Goal: Information Seeking & Learning: Compare options

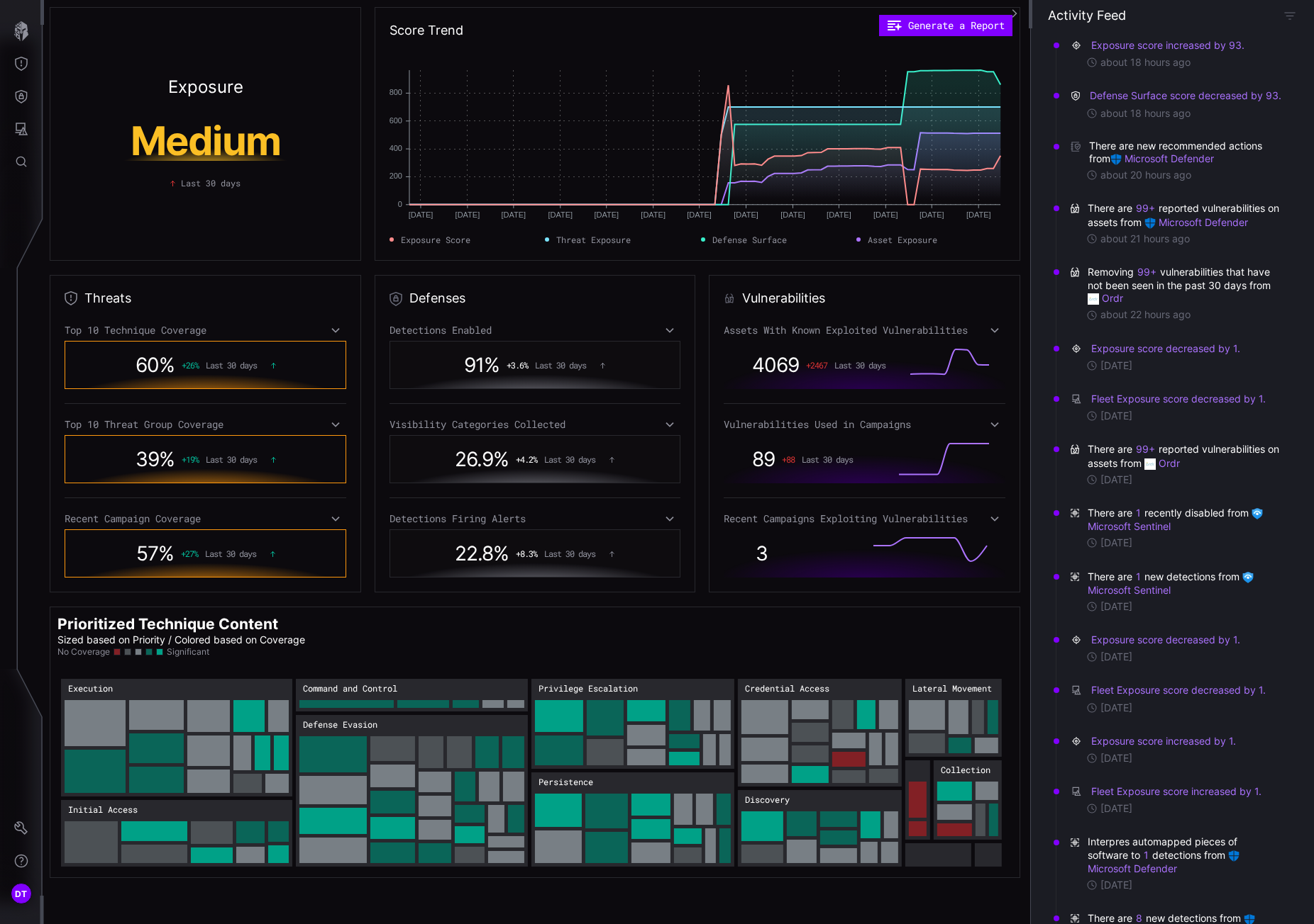
scroll to position [638, 0]
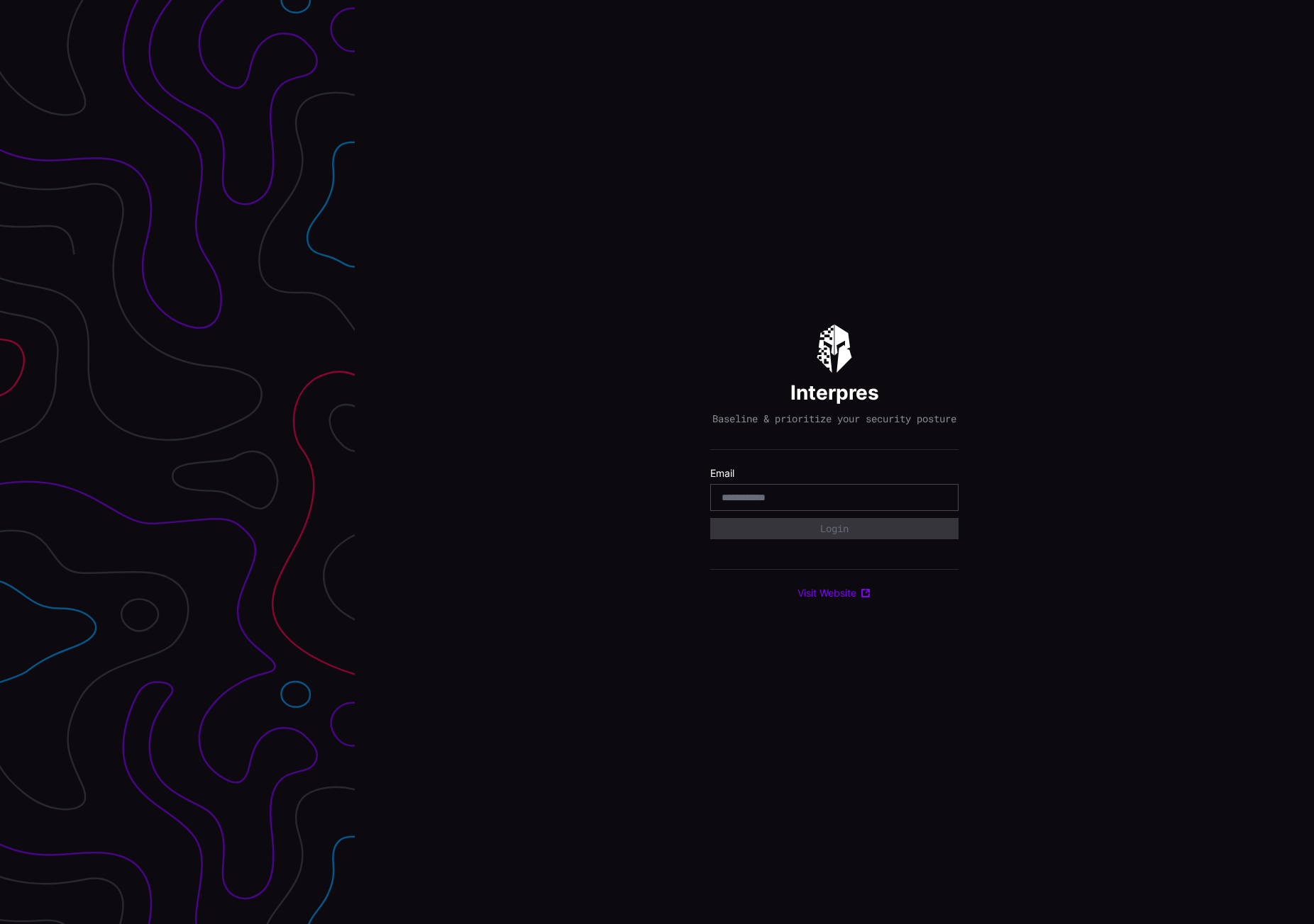
click at [780, 502] on input "email" at bounding box center [834, 497] width 226 height 13
type input "**********"
click at [757, 540] on button "Login" at bounding box center [834, 529] width 248 height 21
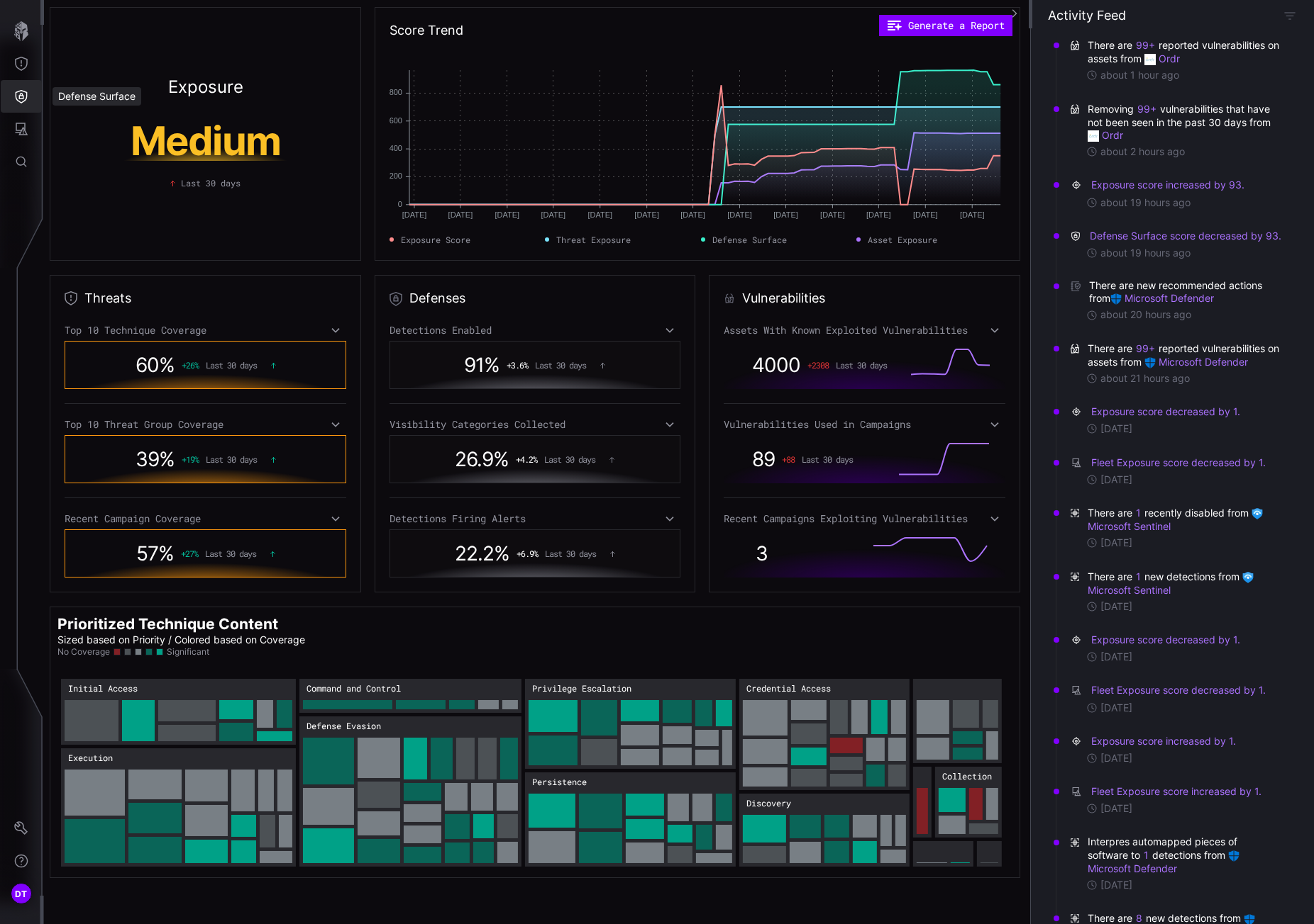
click at [17, 95] on icon "Defense Surface" at bounding box center [21, 97] width 15 height 15
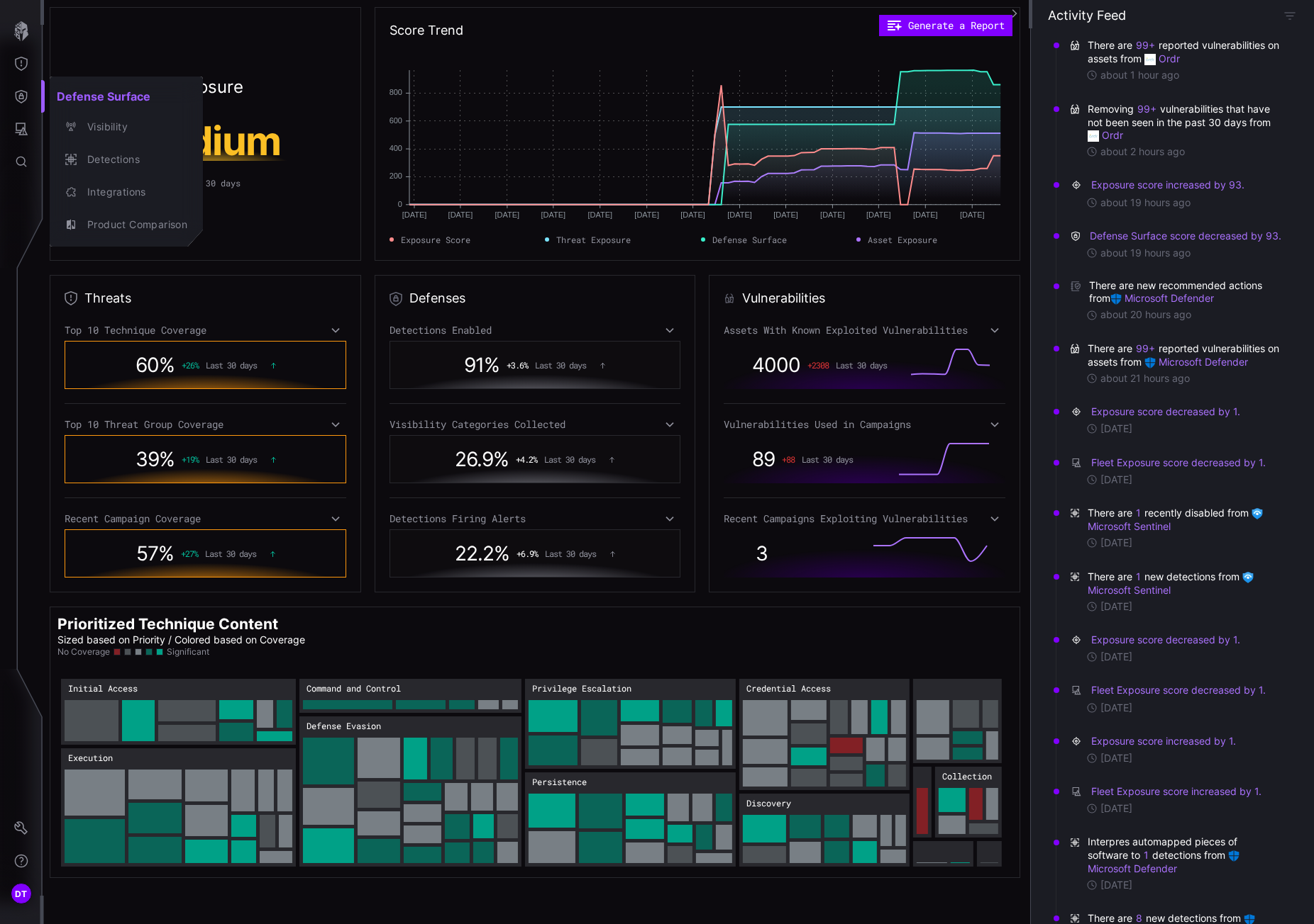
click at [22, 129] on div at bounding box center [657, 462] width 1314 height 924
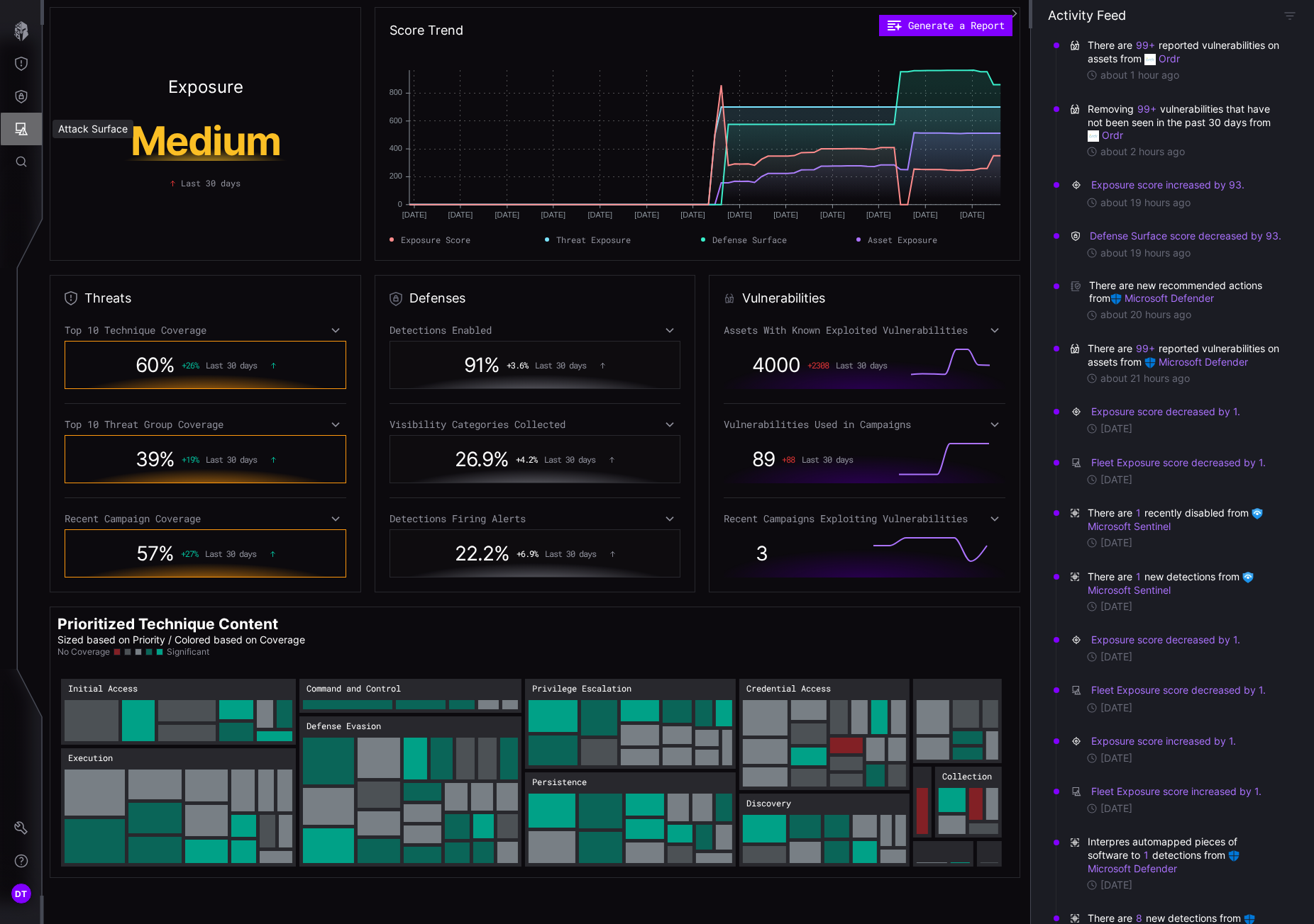
click at [22, 129] on icon "Attack Surface" at bounding box center [21, 129] width 13 height 13
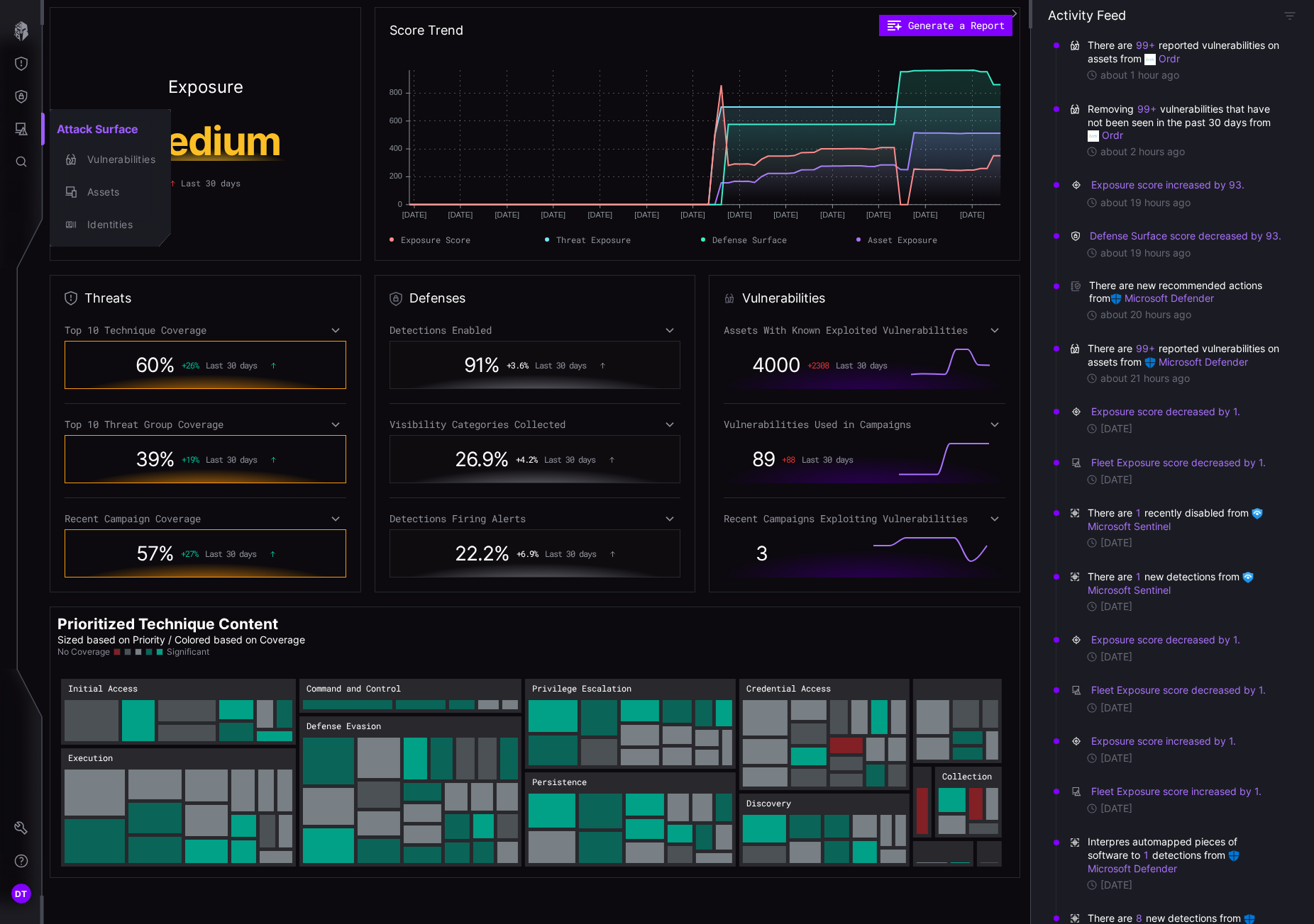
click at [23, 102] on div at bounding box center [657, 462] width 1314 height 924
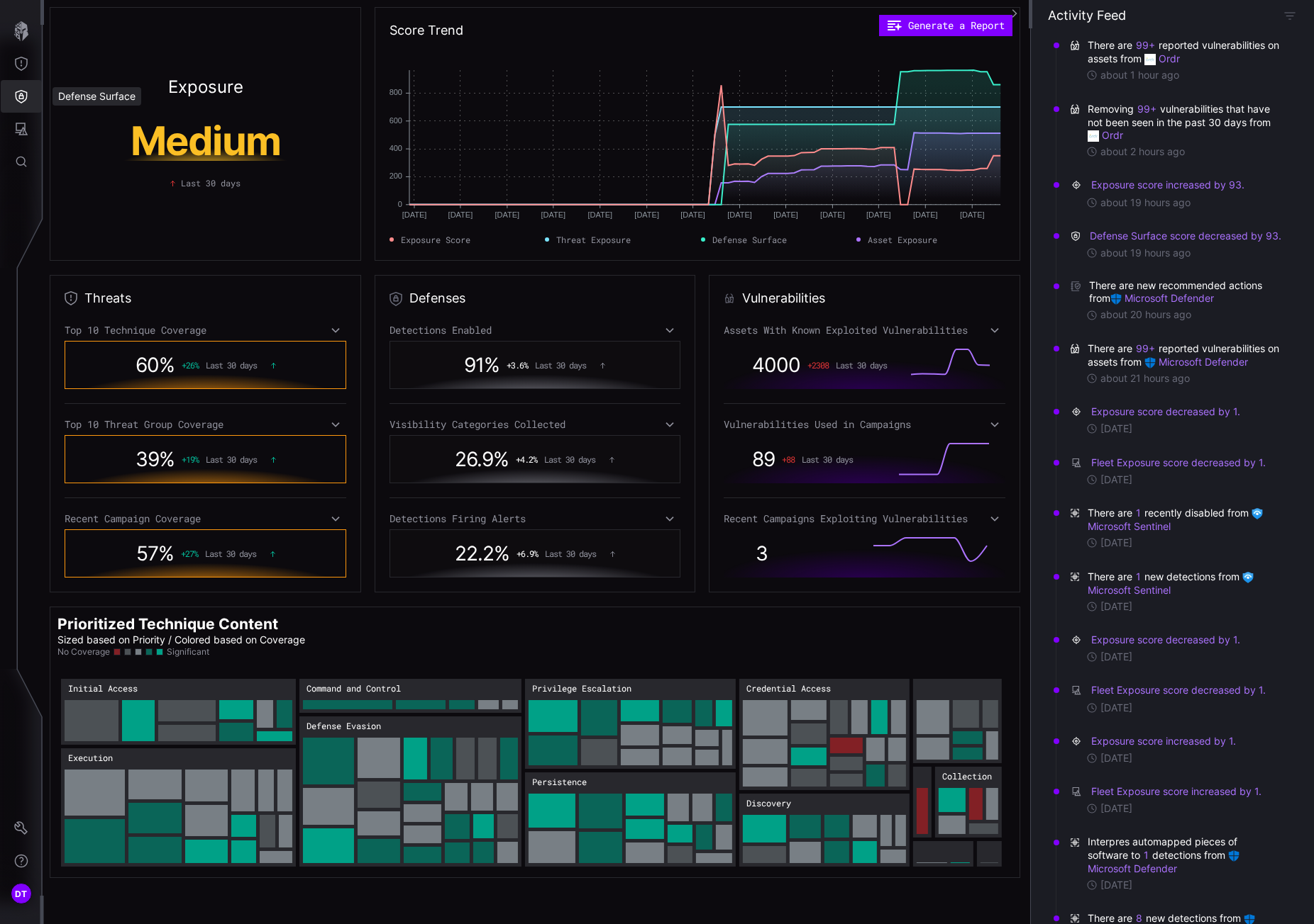
click at [22, 98] on icon "Defense Surface" at bounding box center [21, 97] width 15 height 15
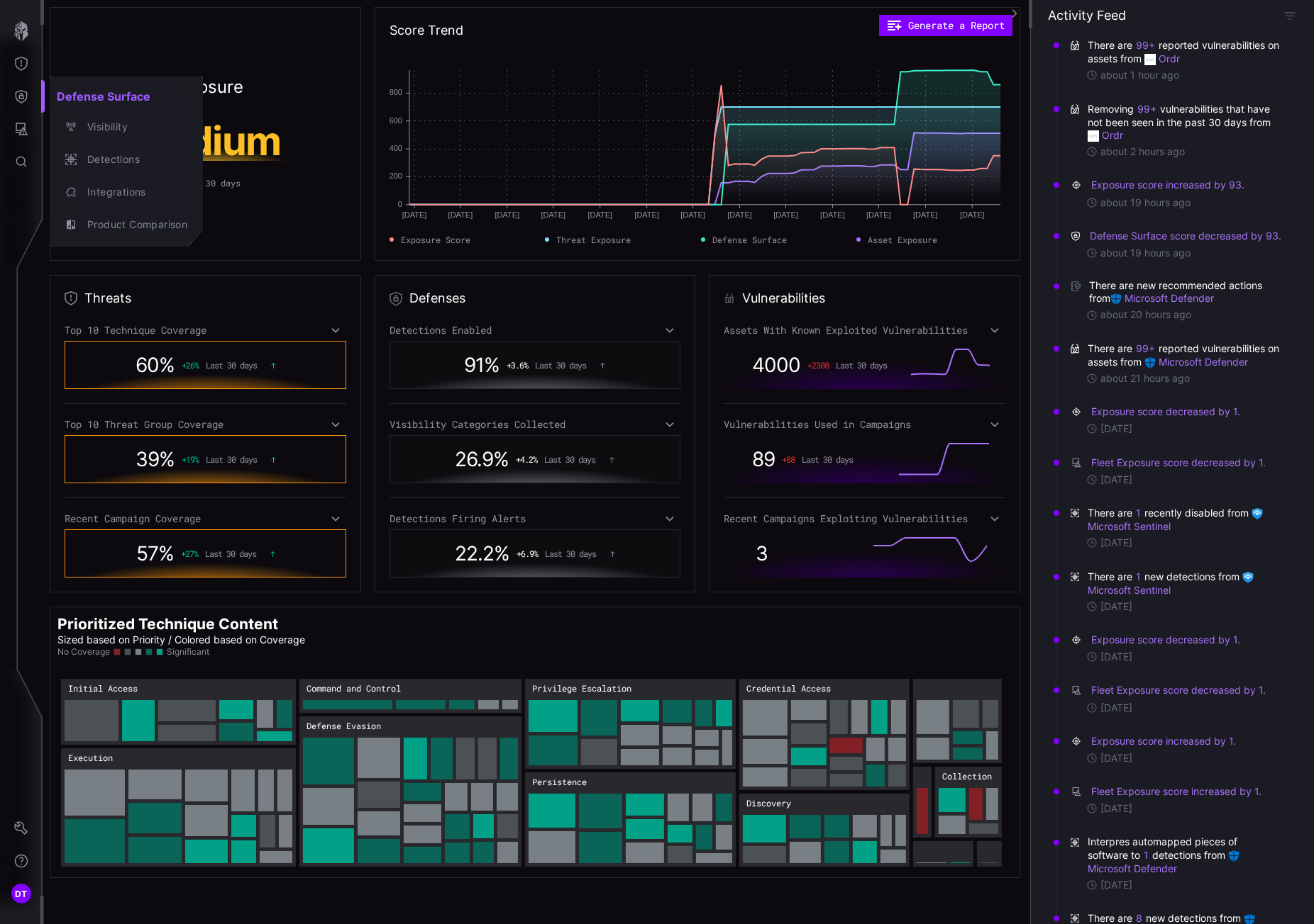
click at [20, 130] on div at bounding box center [657, 462] width 1314 height 924
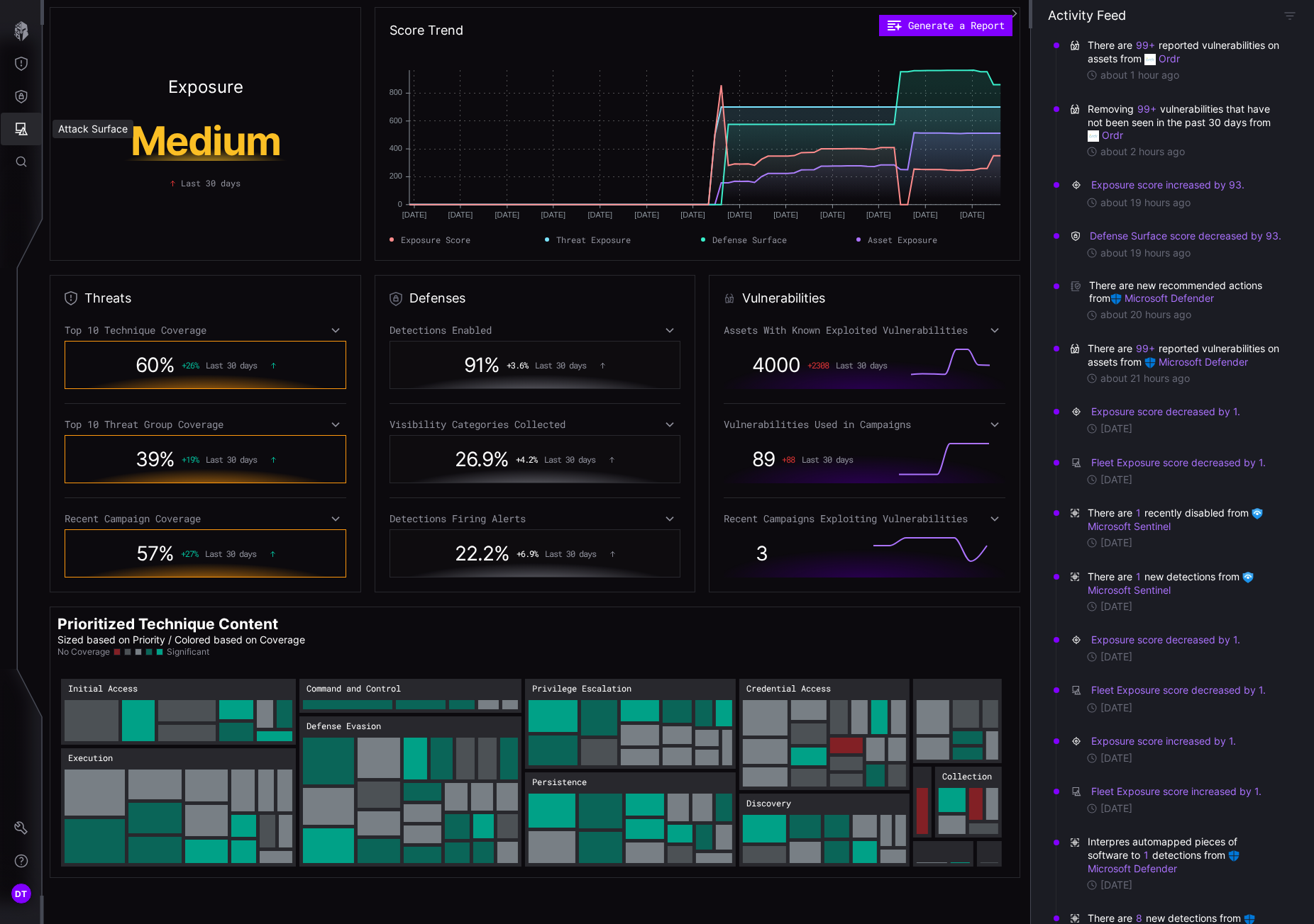
click at [20, 130] on icon "Attack Surface" at bounding box center [21, 129] width 15 height 15
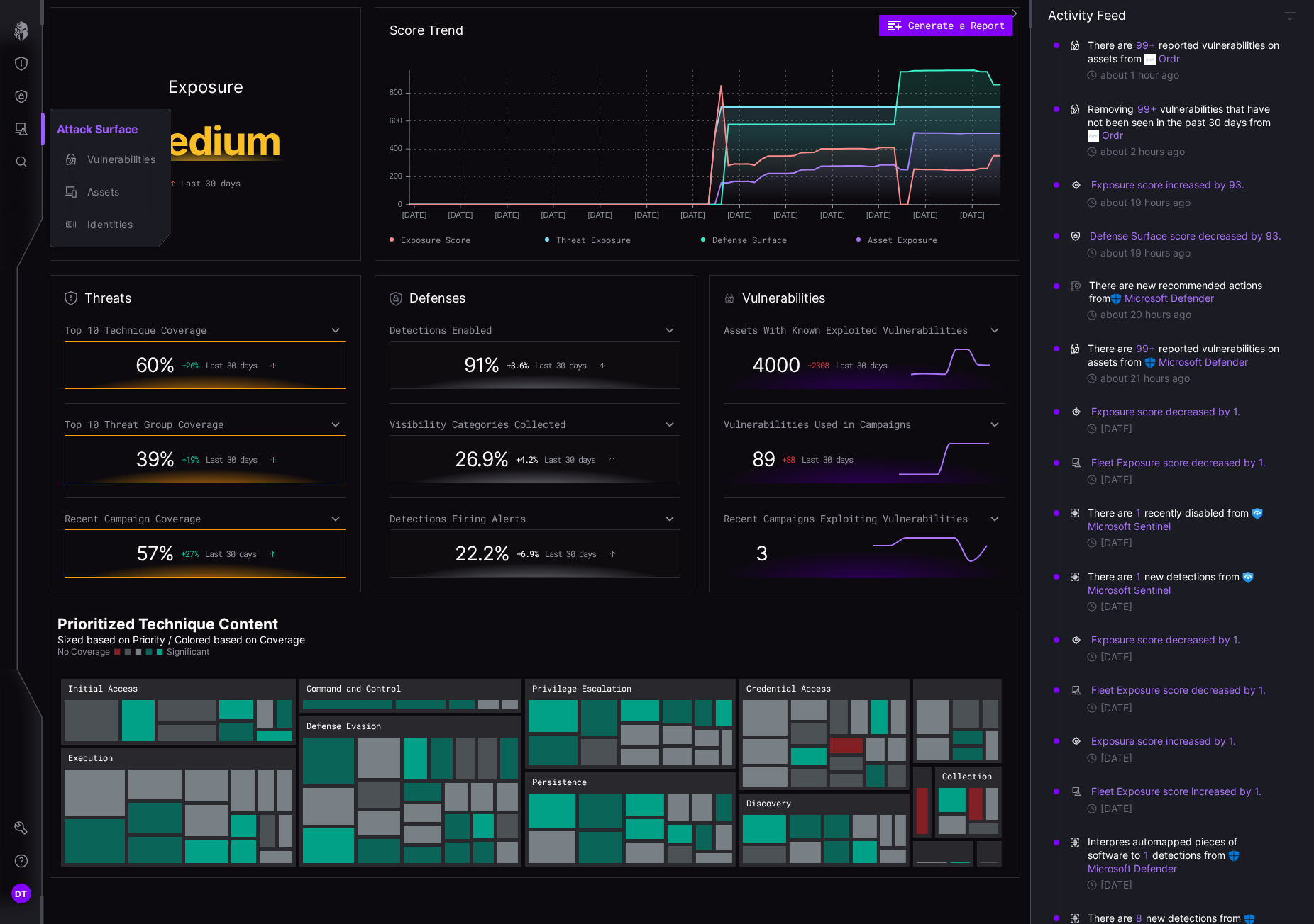
click at [22, 64] on div at bounding box center [657, 462] width 1314 height 924
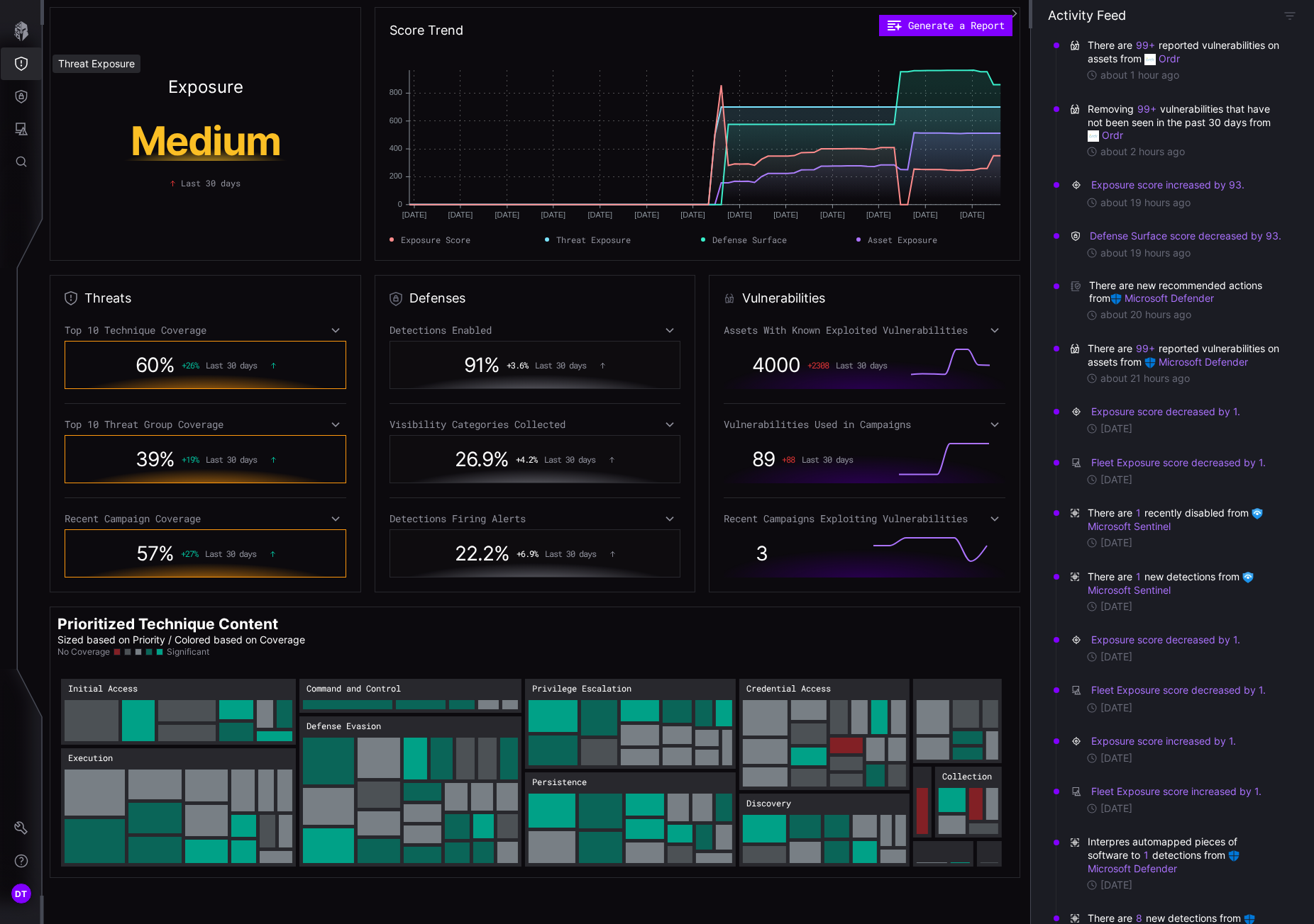
click at [22, 64] on icon "Threat Exposure" at bounding box center [21, 63] width 15 height 15
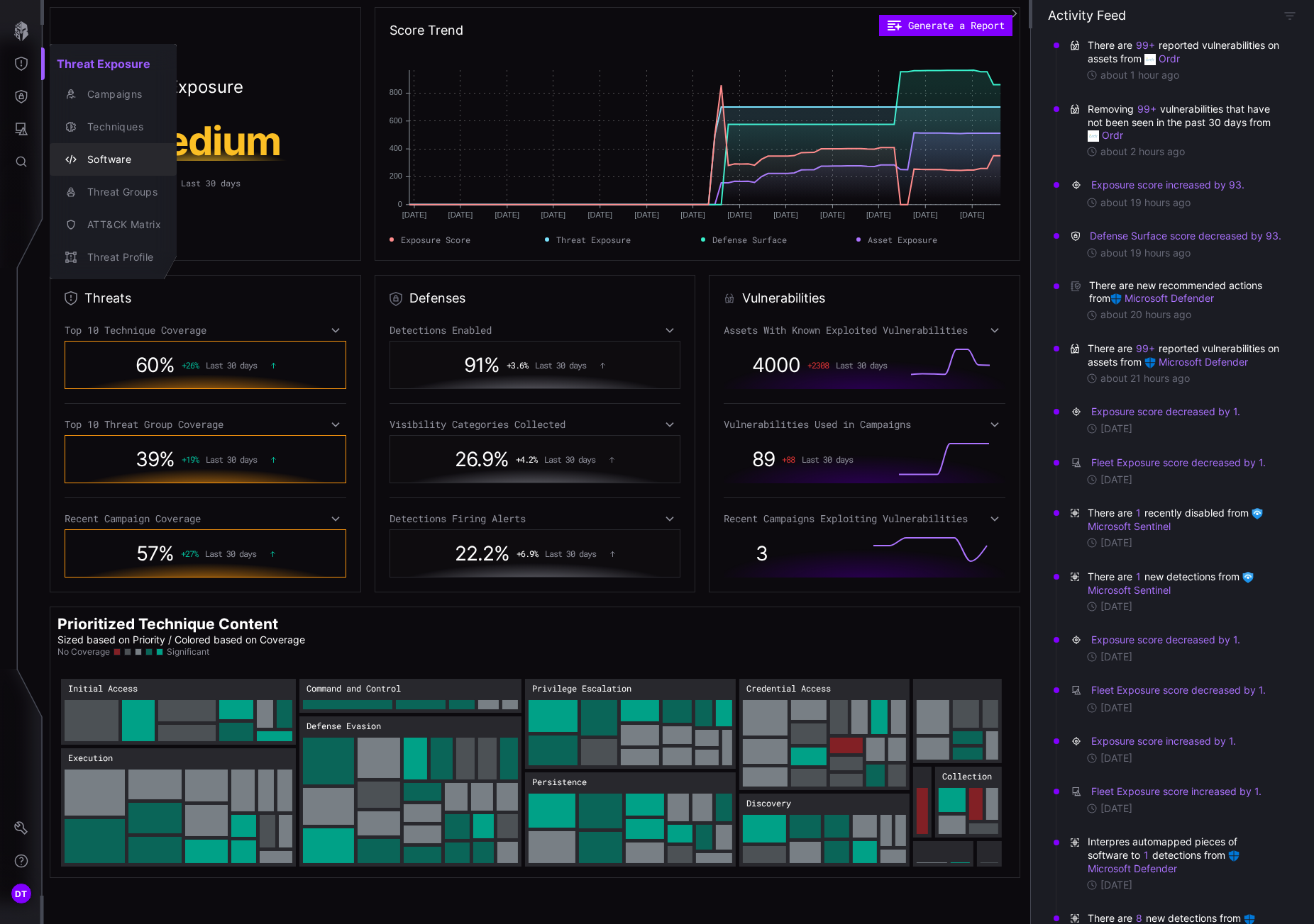
click at [95, 161] on div "Software" at bounding box center [120, 160] width 81 height 18
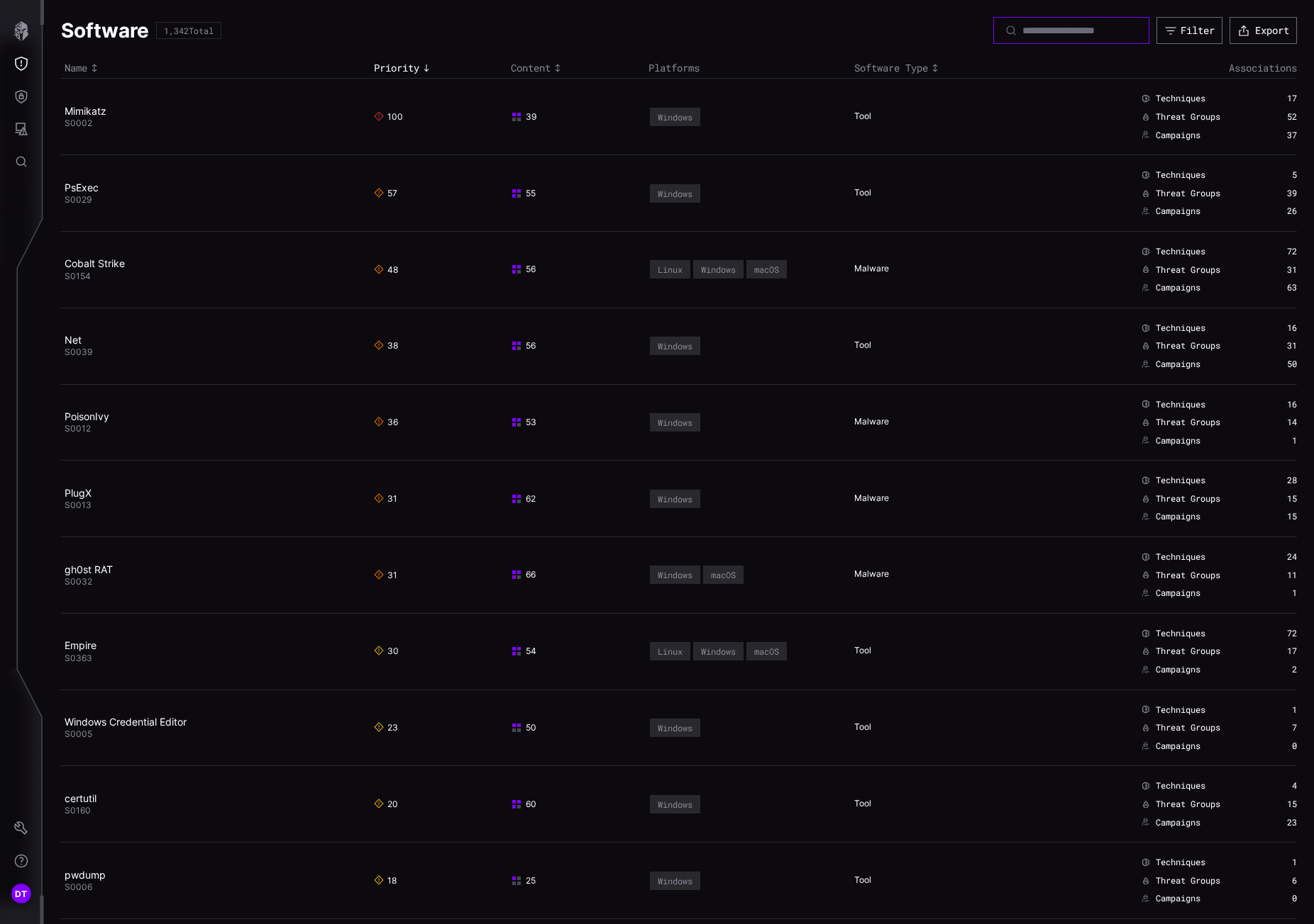
click at [1022, 33] on input at bounding box center [1072, 30] width 100 height 13
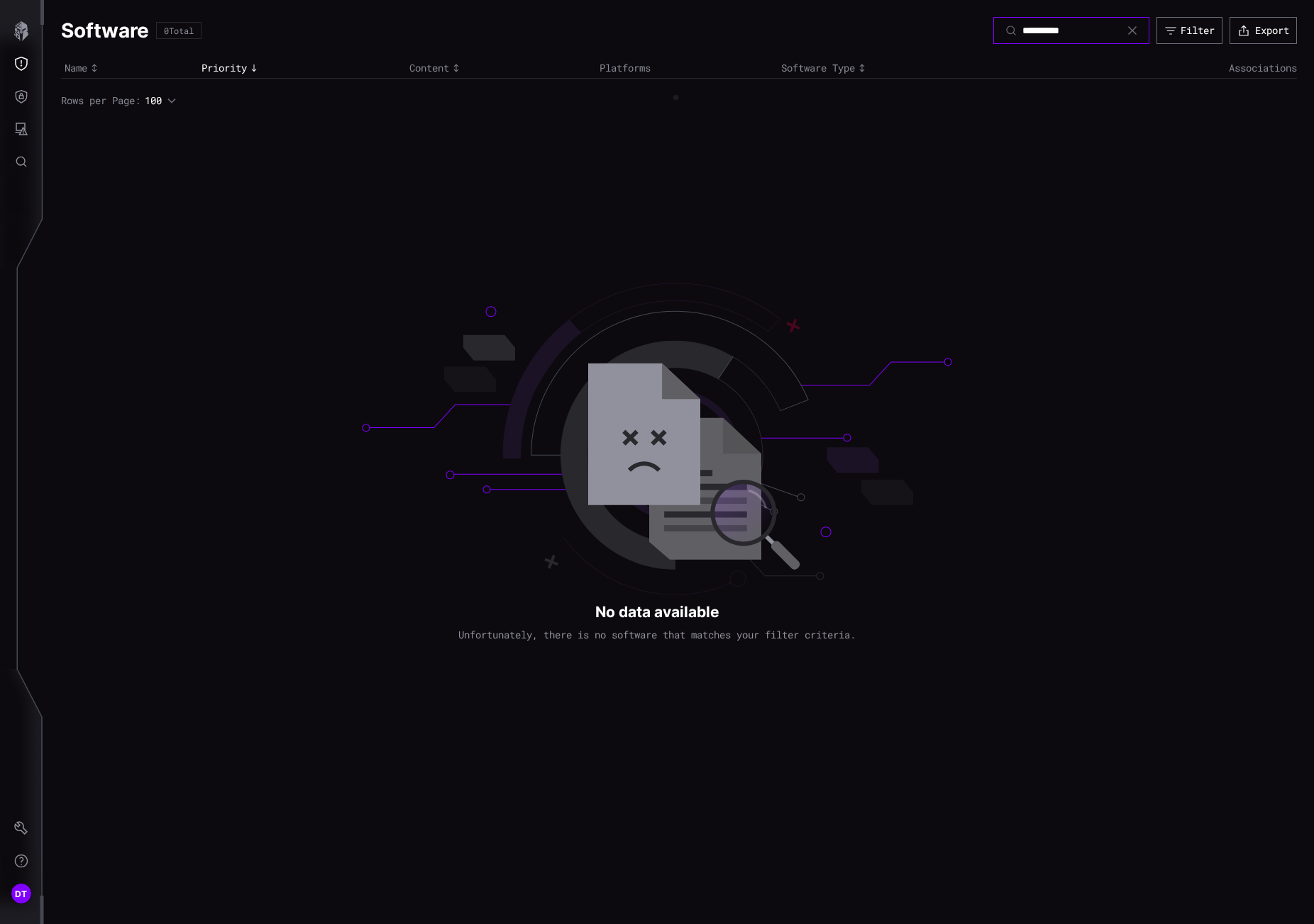
type input "**********"
click at [17, 126] on icon "Attack Surface" at bounding box center [21, 129] width 13 height 13
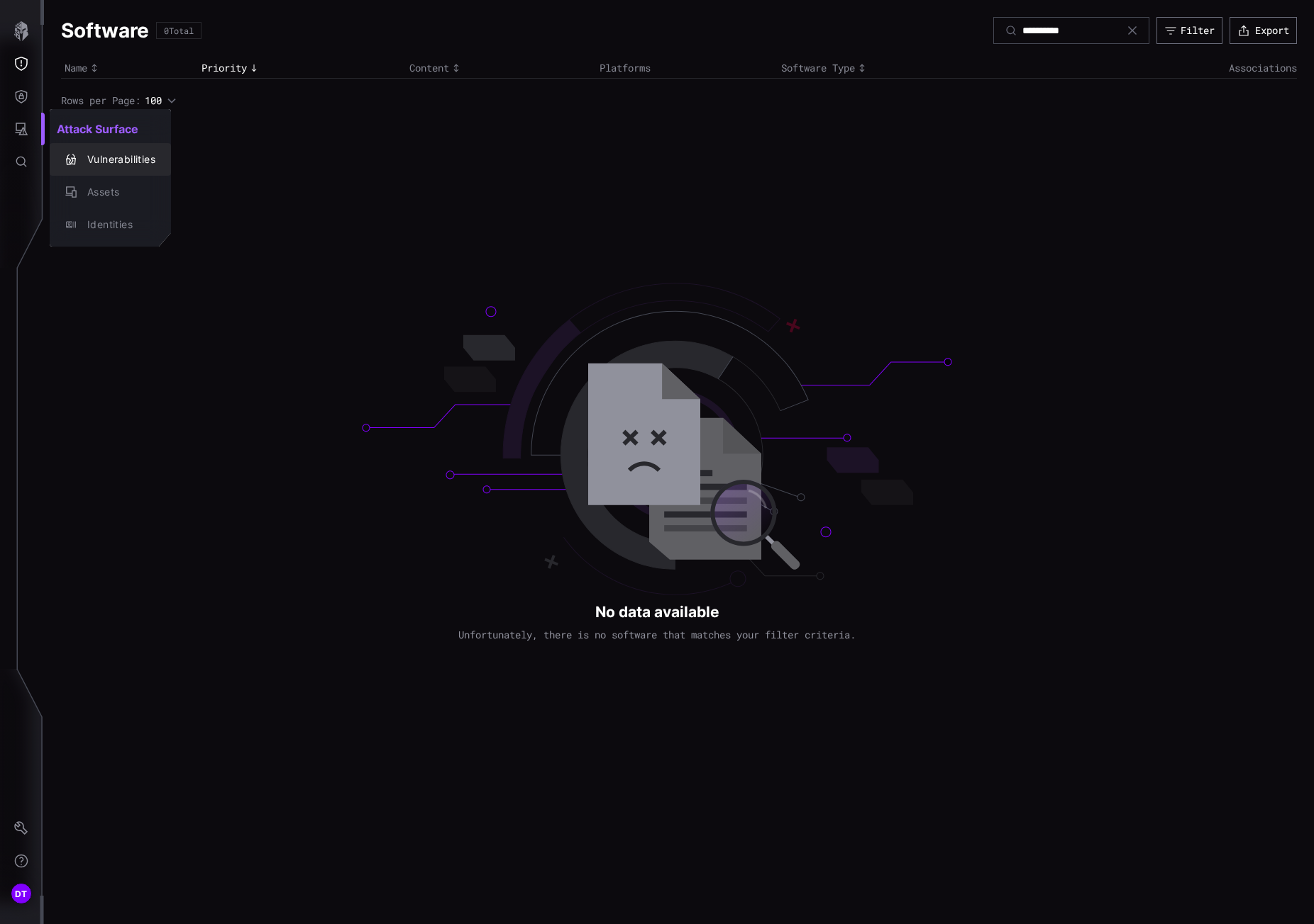
click at [98, 170] on button "Vulnerabilities" at bounding box center [110, 159] width 121 height 32
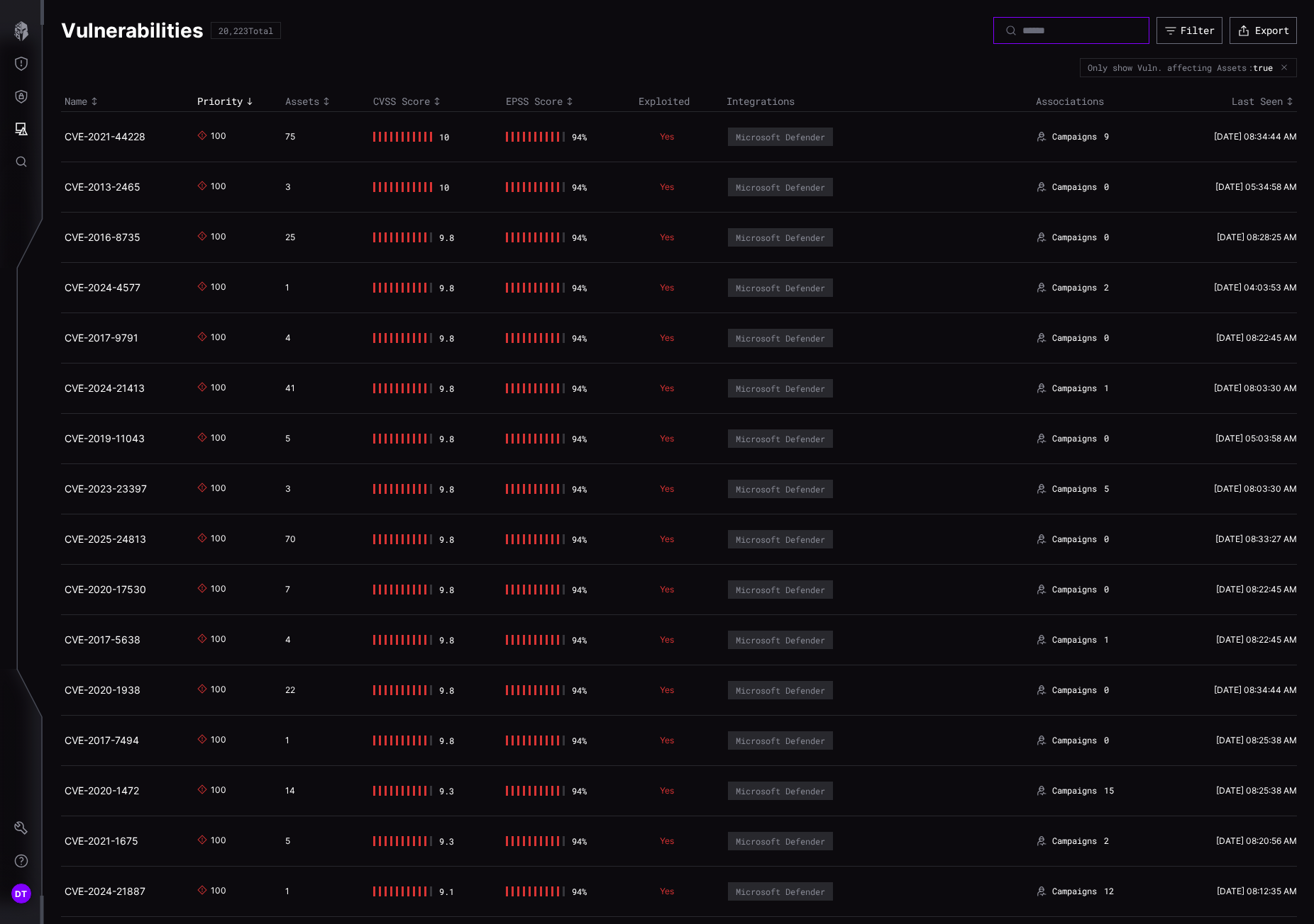
click at [1022, 35] on input at bounding box center [1072, 30] width 100 height 13
paste input "**********"
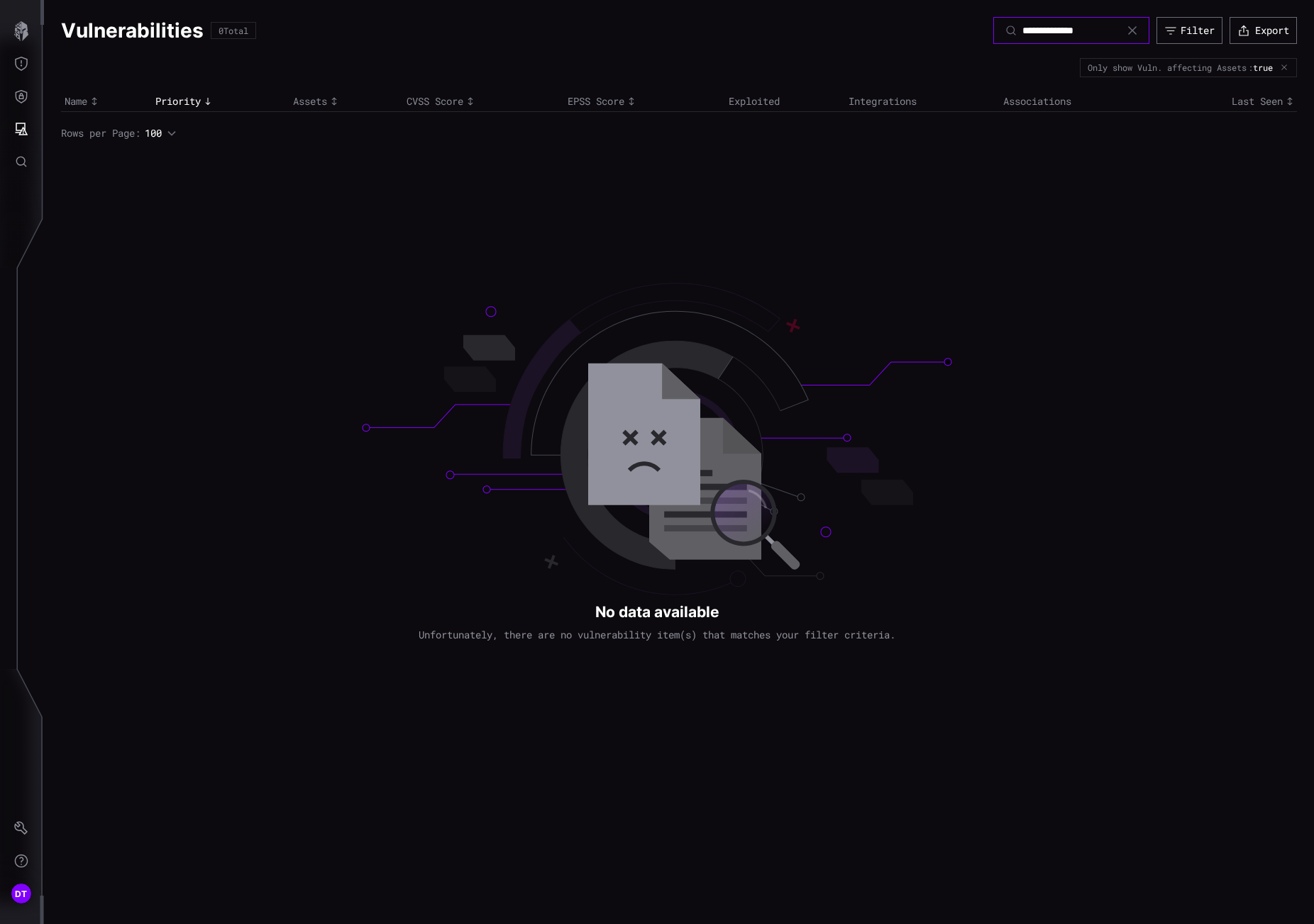
type input "**********"
click at [1129, 32] on icon at bounding box center [1132, 30] width 12 height 12
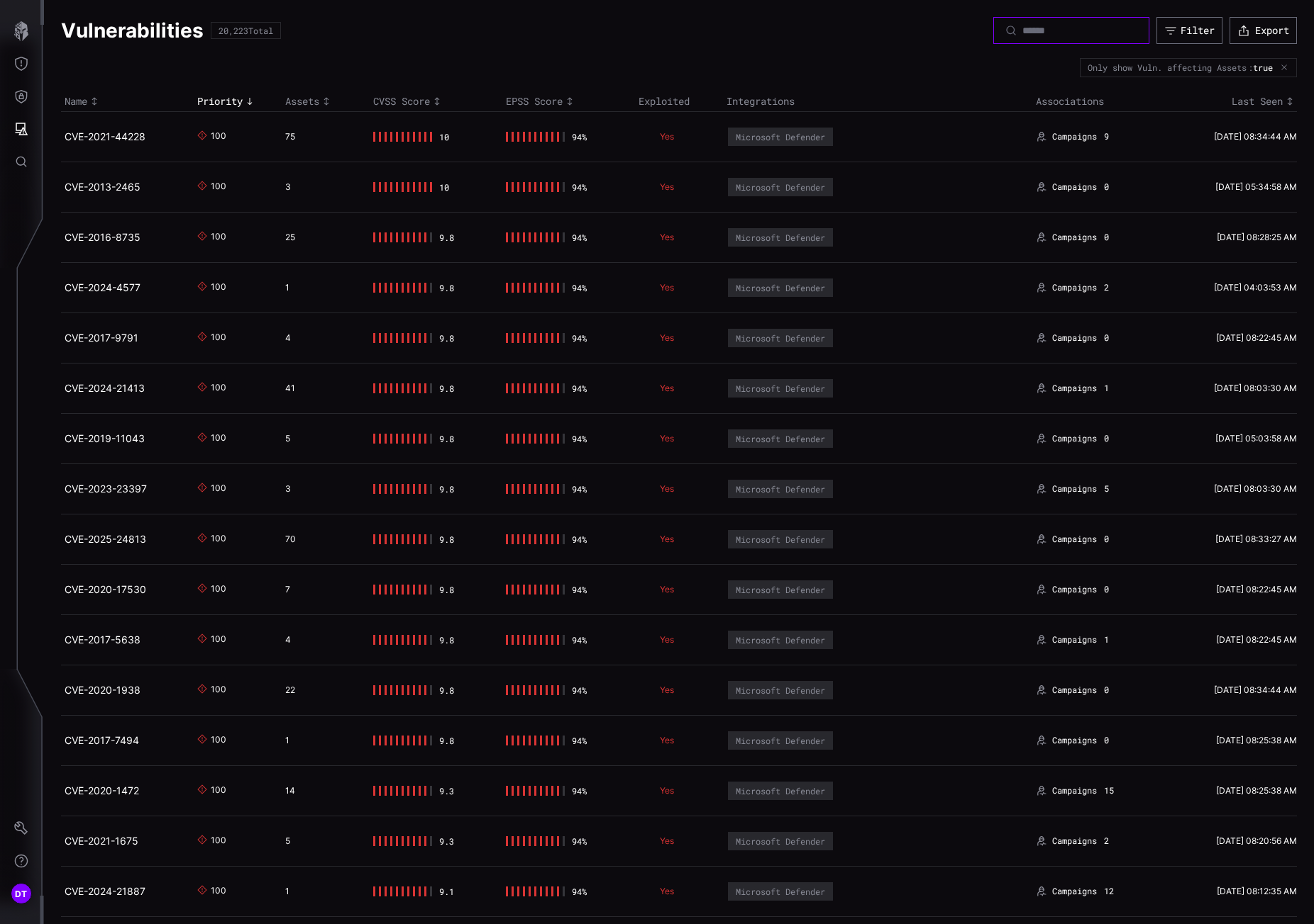
click at [1022, 30] on input at bounding box center [1072, 30] width 100 height 13
paste input "**********"
type input "**********"
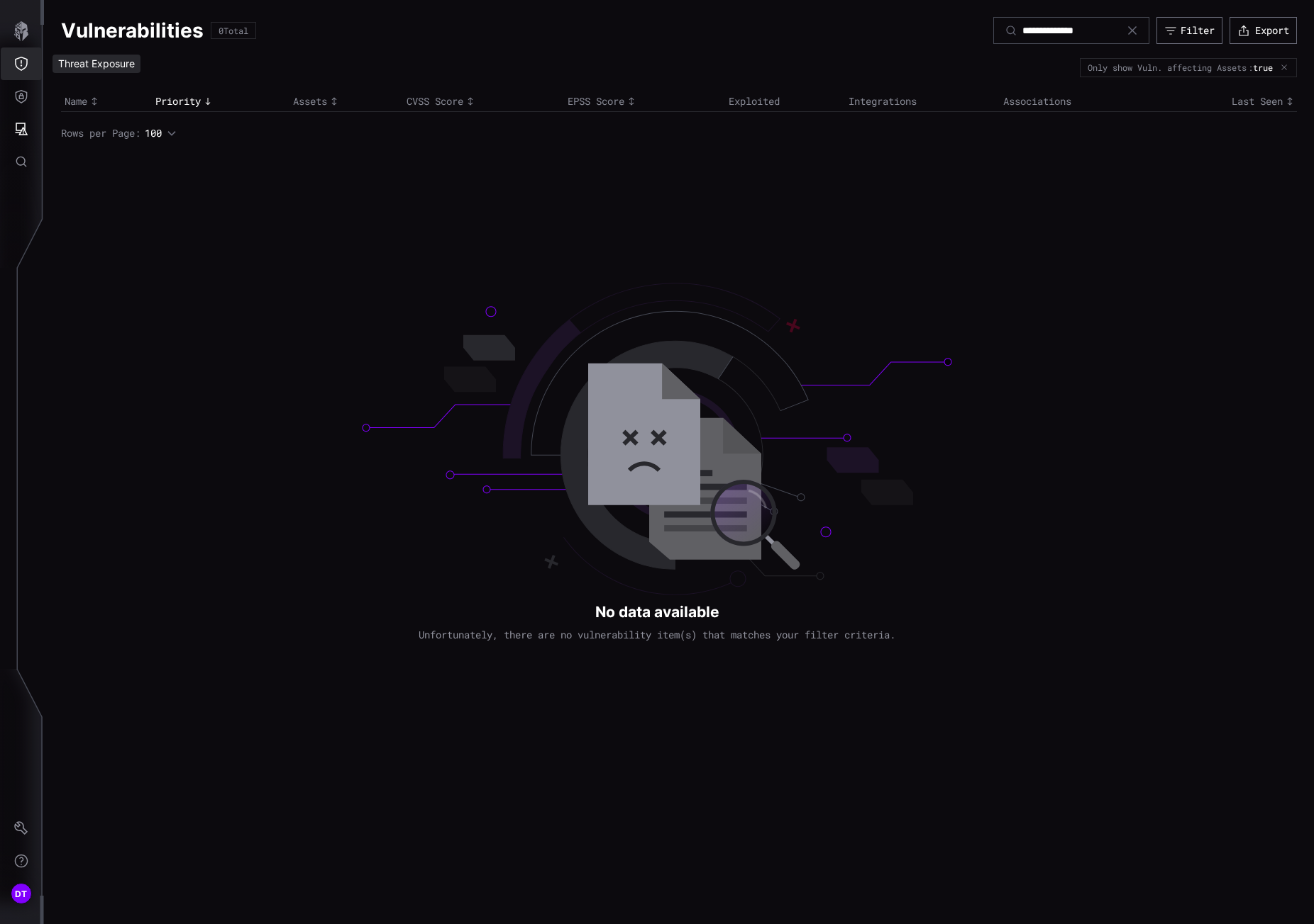
click at [20, 61] on icon "Threat Exposure" at bounding box center [21, 63] width 15 height 15
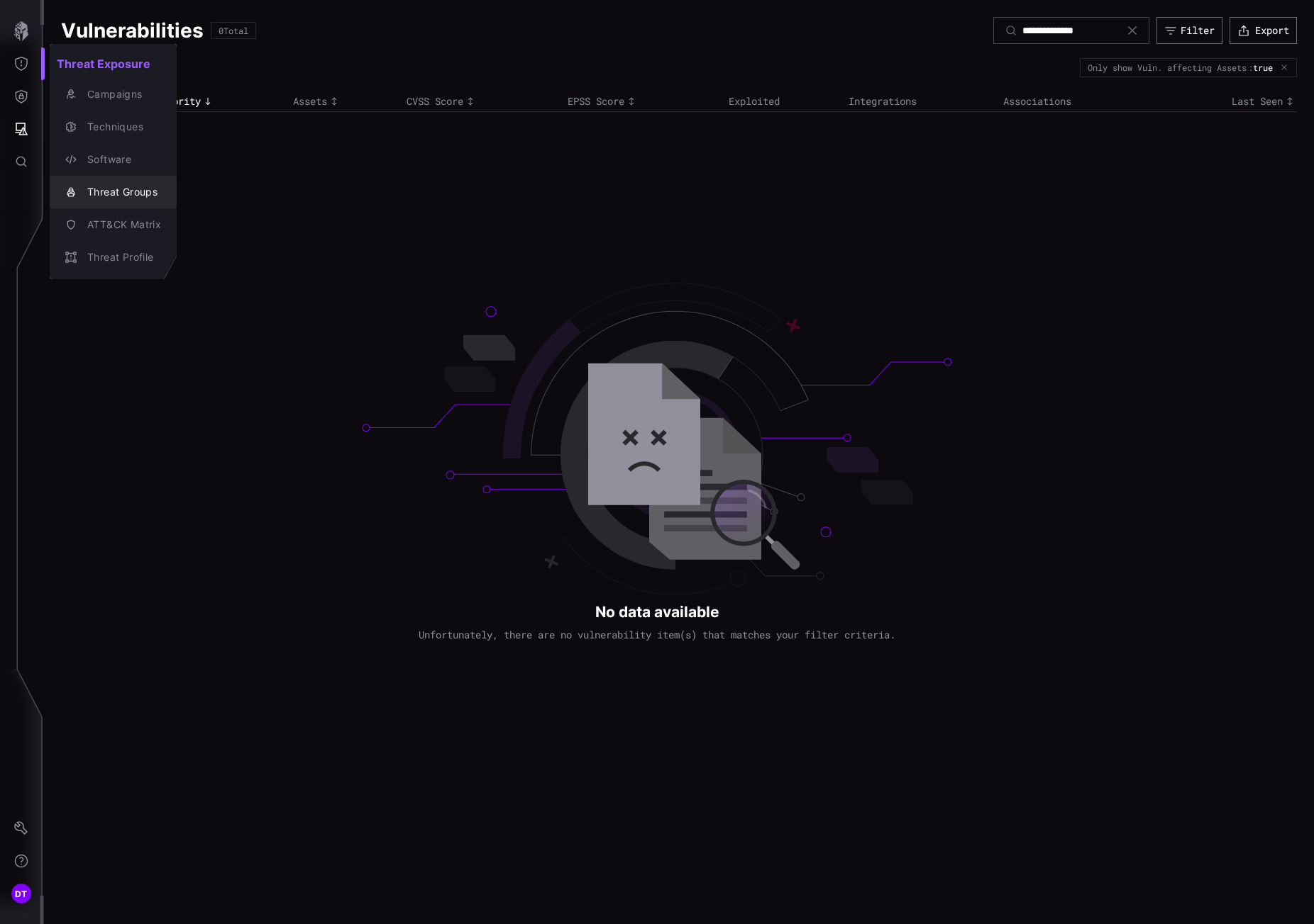
click at [102, 189] on div "Threat Groups" at bounding box center [120, 192] width 81 height 18
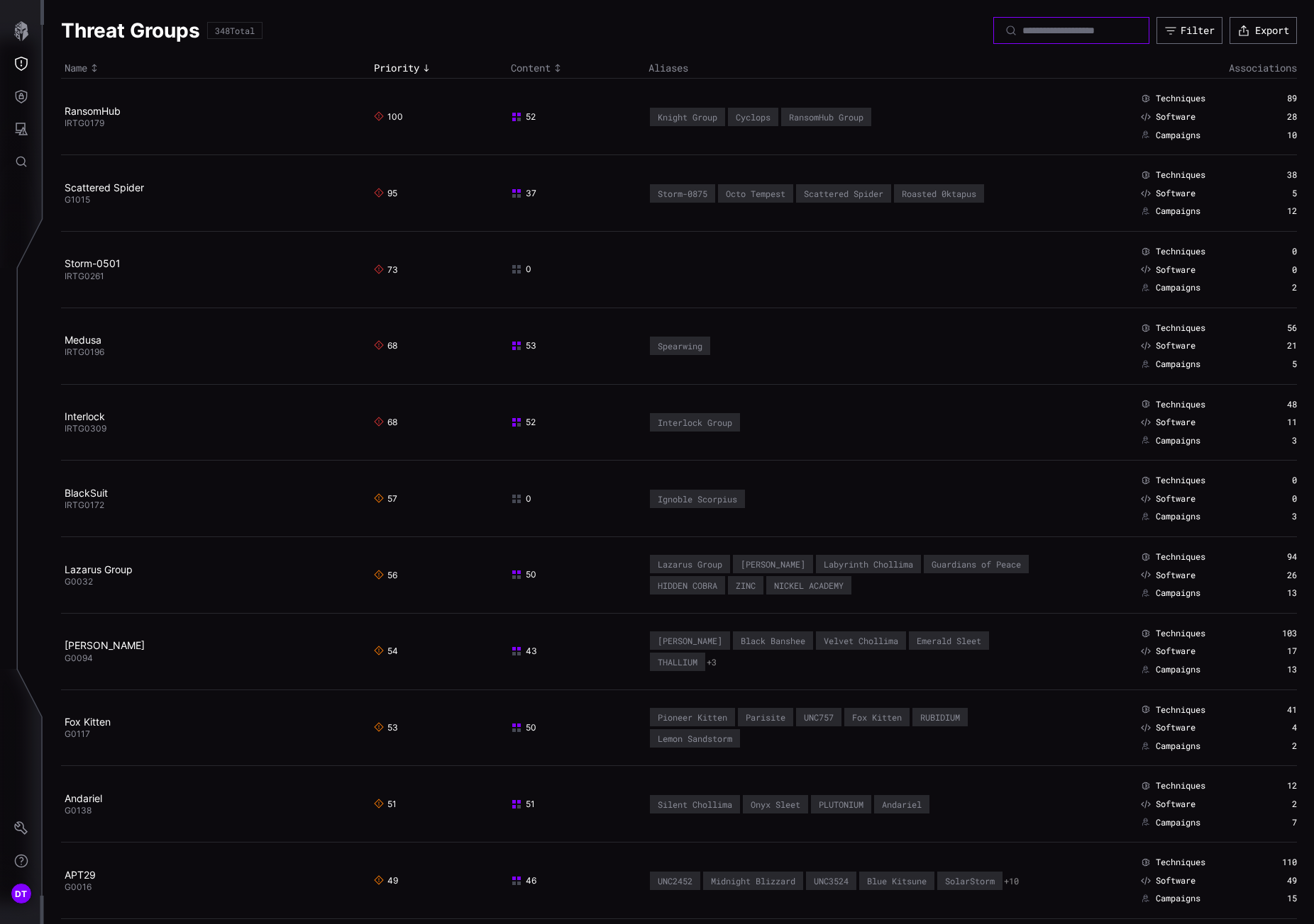
click at [1022, 31] on input at bounding box center [1072, 30] width 100 height 13
paste input "*******"
type input "*******"
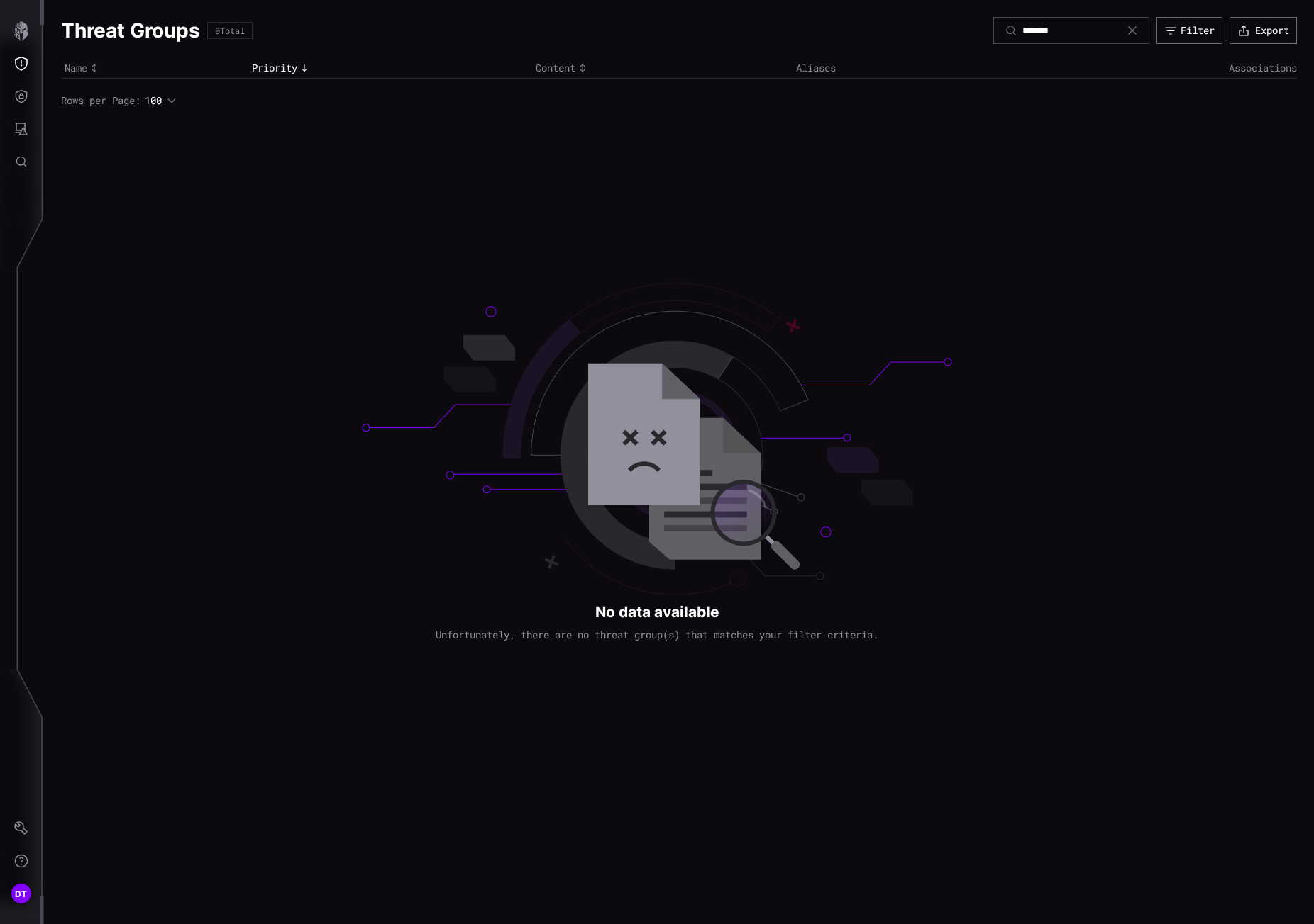
click at [1128, 28] on icon at bounding box center [1132, 30] width 12 height 12
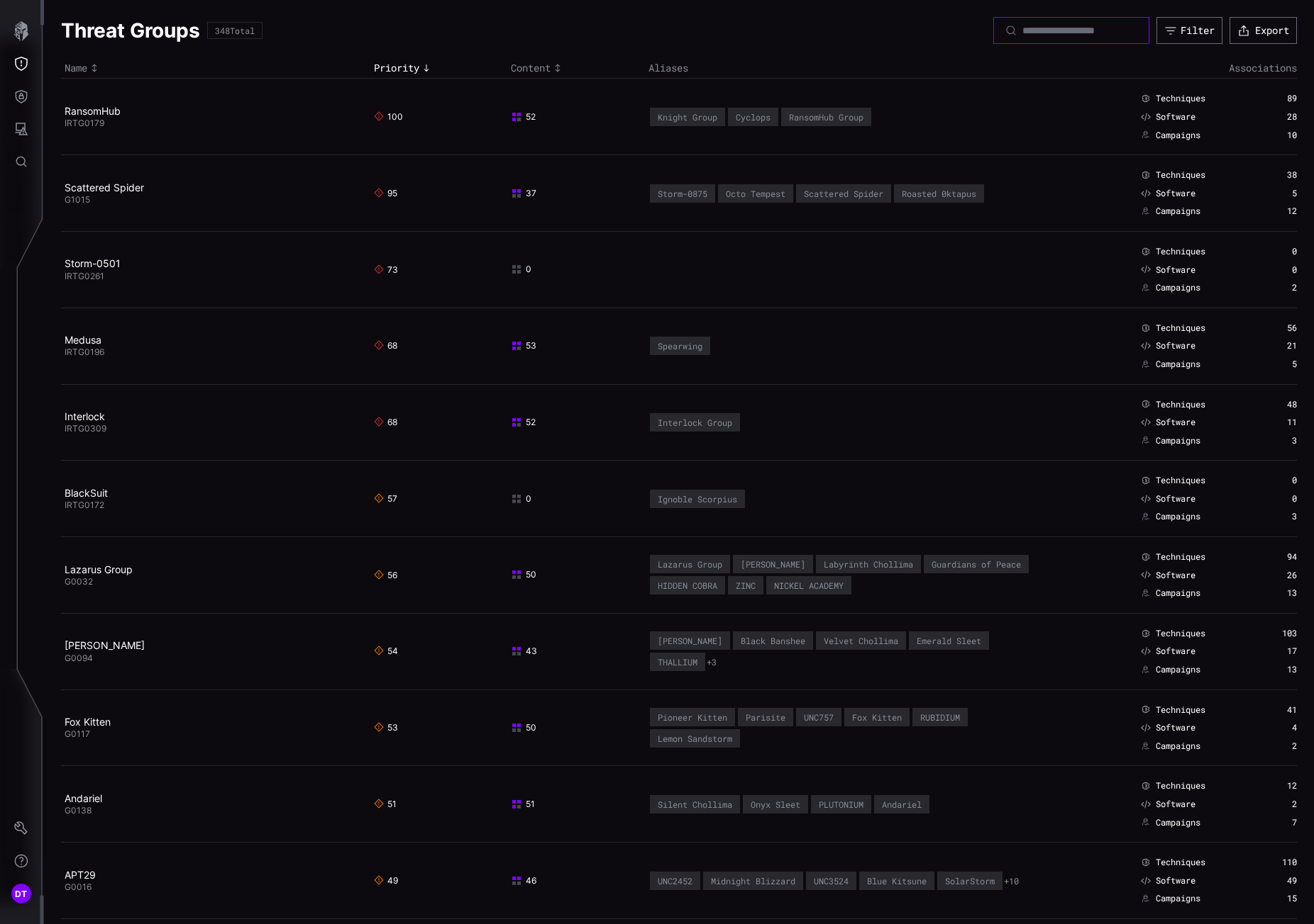
click at [1022, 36] on input at bounding box center [1072, 30] width 100 height 13
paste input "**********"
type input "**********"
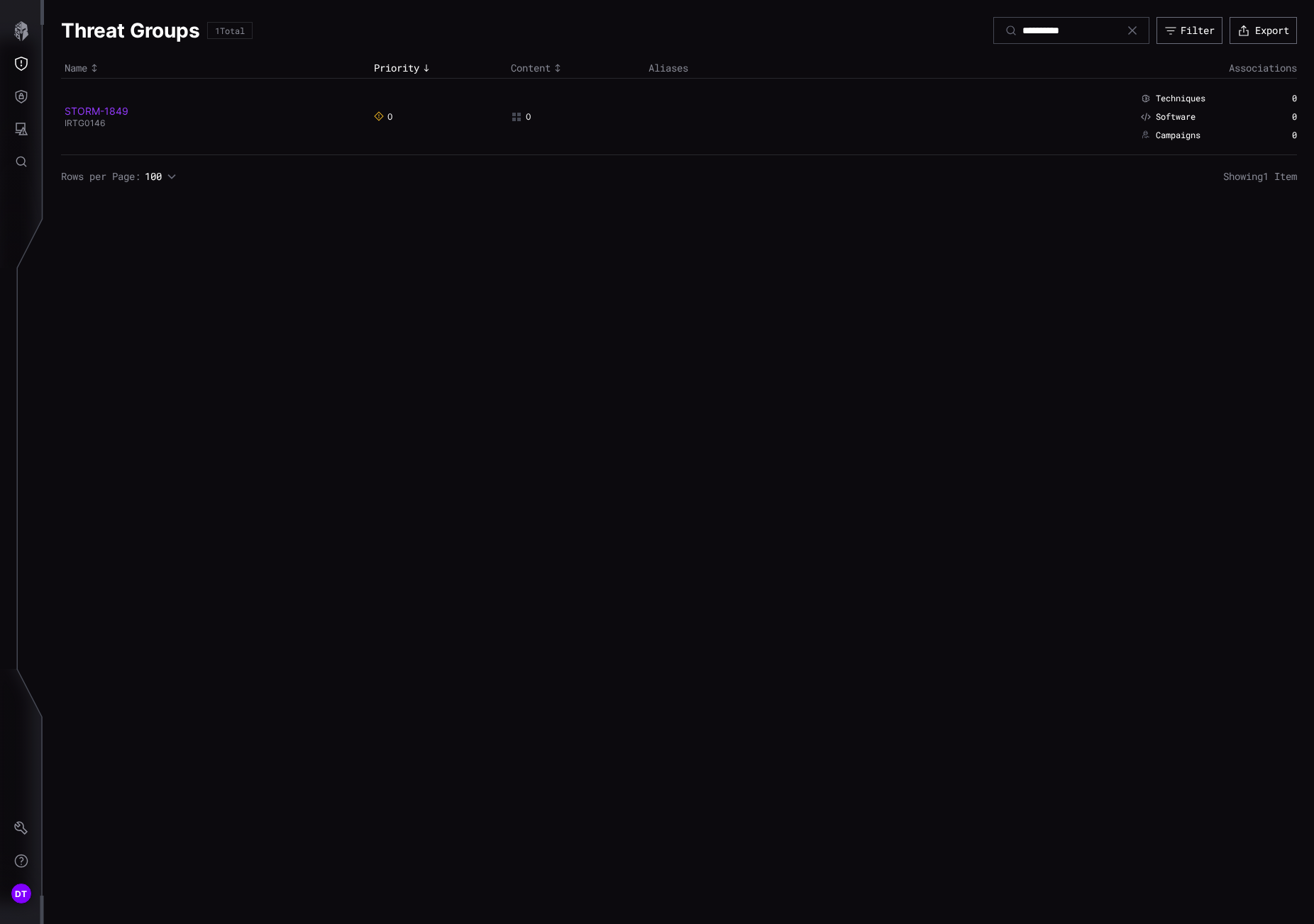
click at [88, 110] on link "STORM-1849" at bounding box center [96, 111] width 63 height 12
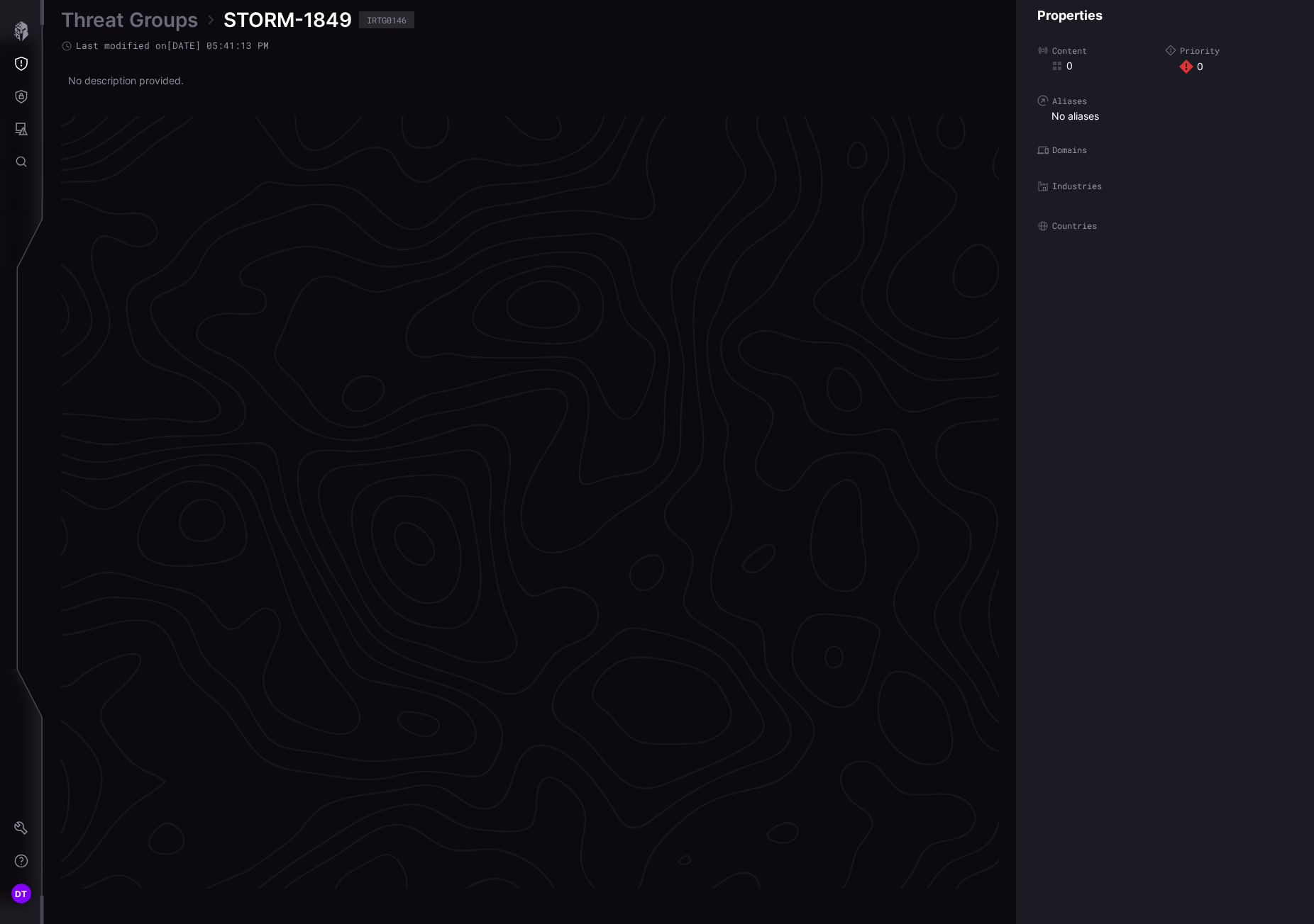
scroll to position [2809, 600]
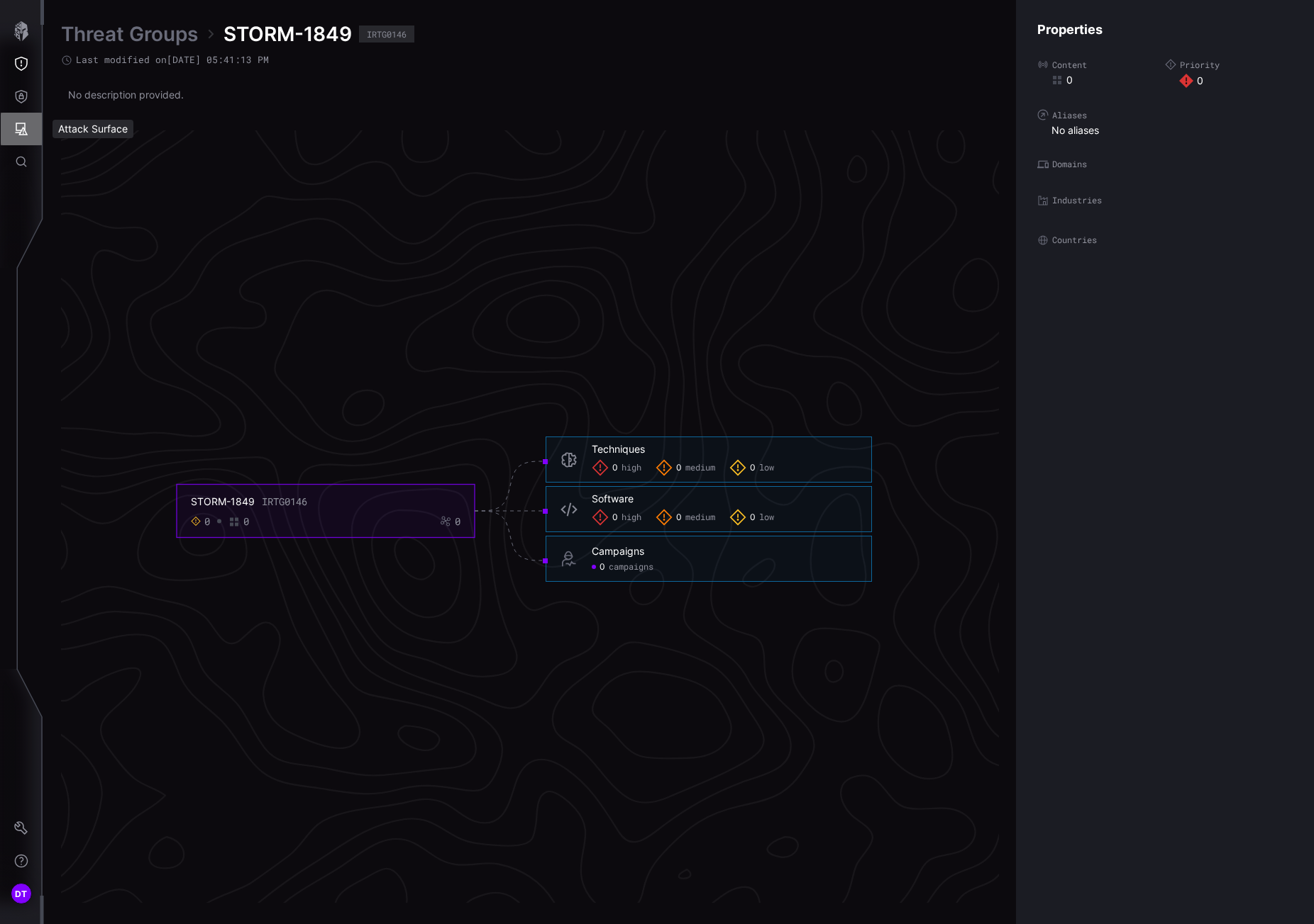
click at [22, 127] on icon "Attack Surface" at bounding box center [21, 129] width 15 height 15
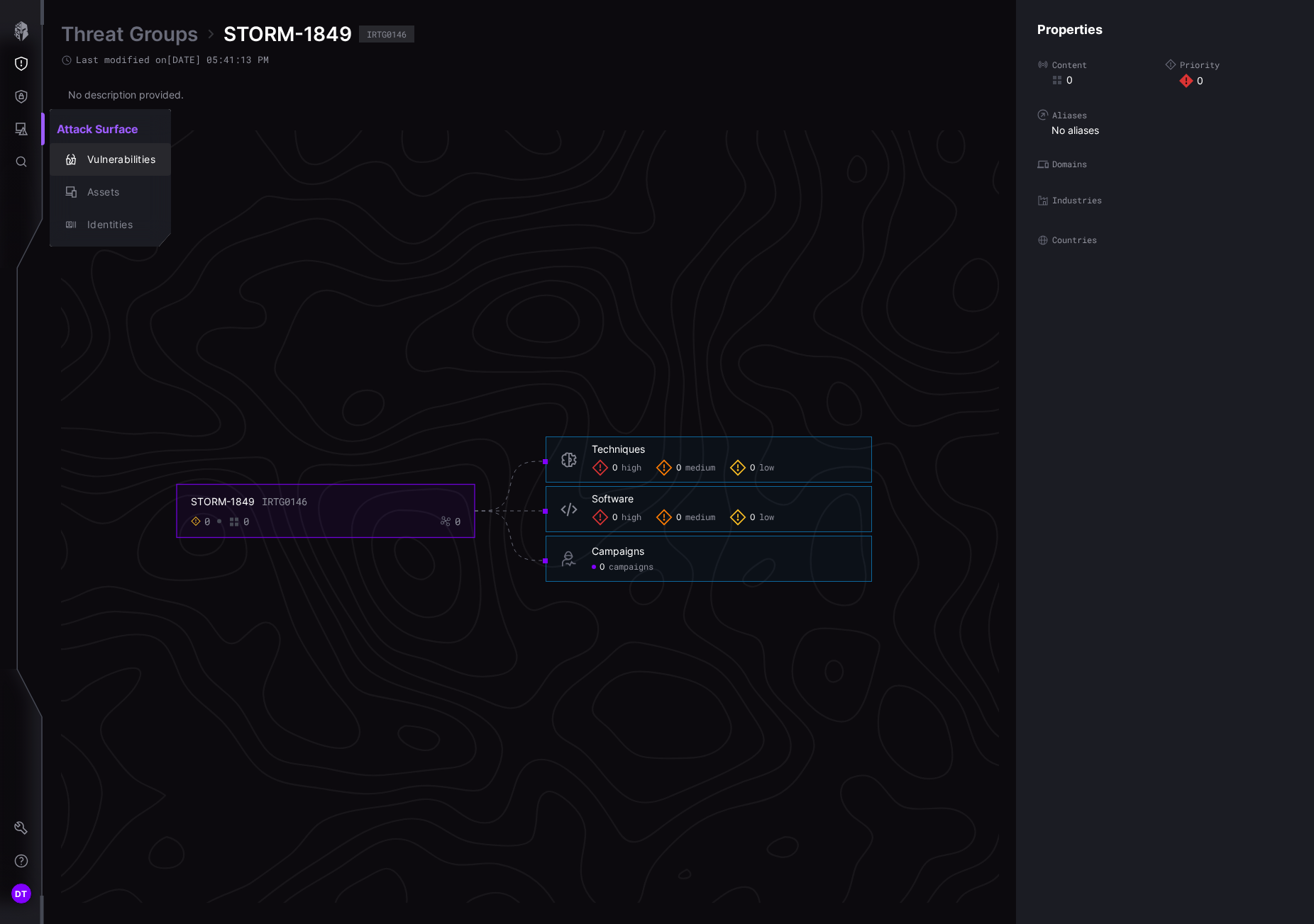
click at [107, 164] on div "Vulnerabilities" at bounding box center [117, 160] width 75 height 18
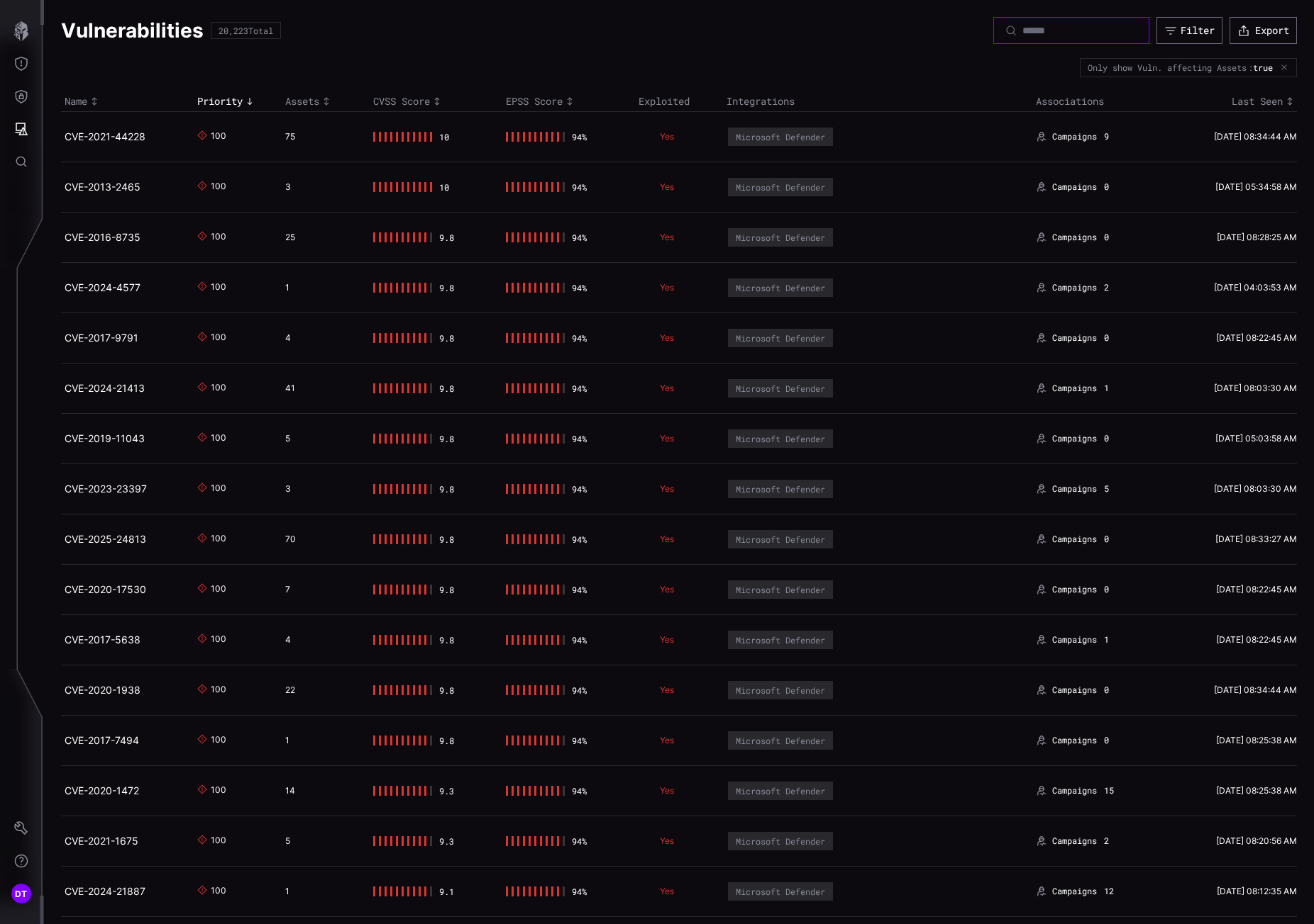
click at [1022, 30] on input at bounding box center [1072, 30] width 100 height 13
paste input "**********"
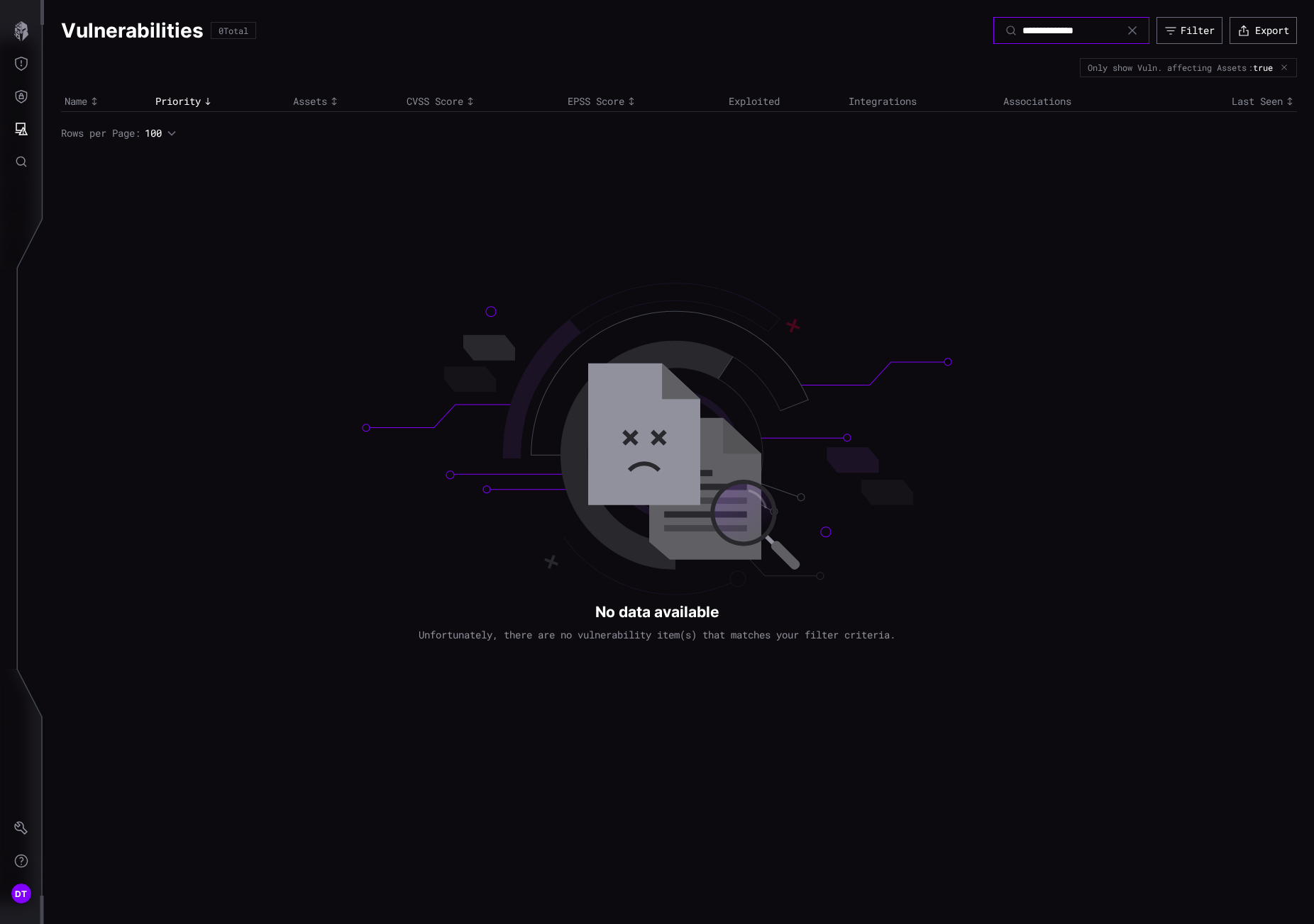
type input "**********"
click at [1132, 30] on icon at bounding box center [1132, 30] width 12 height 12
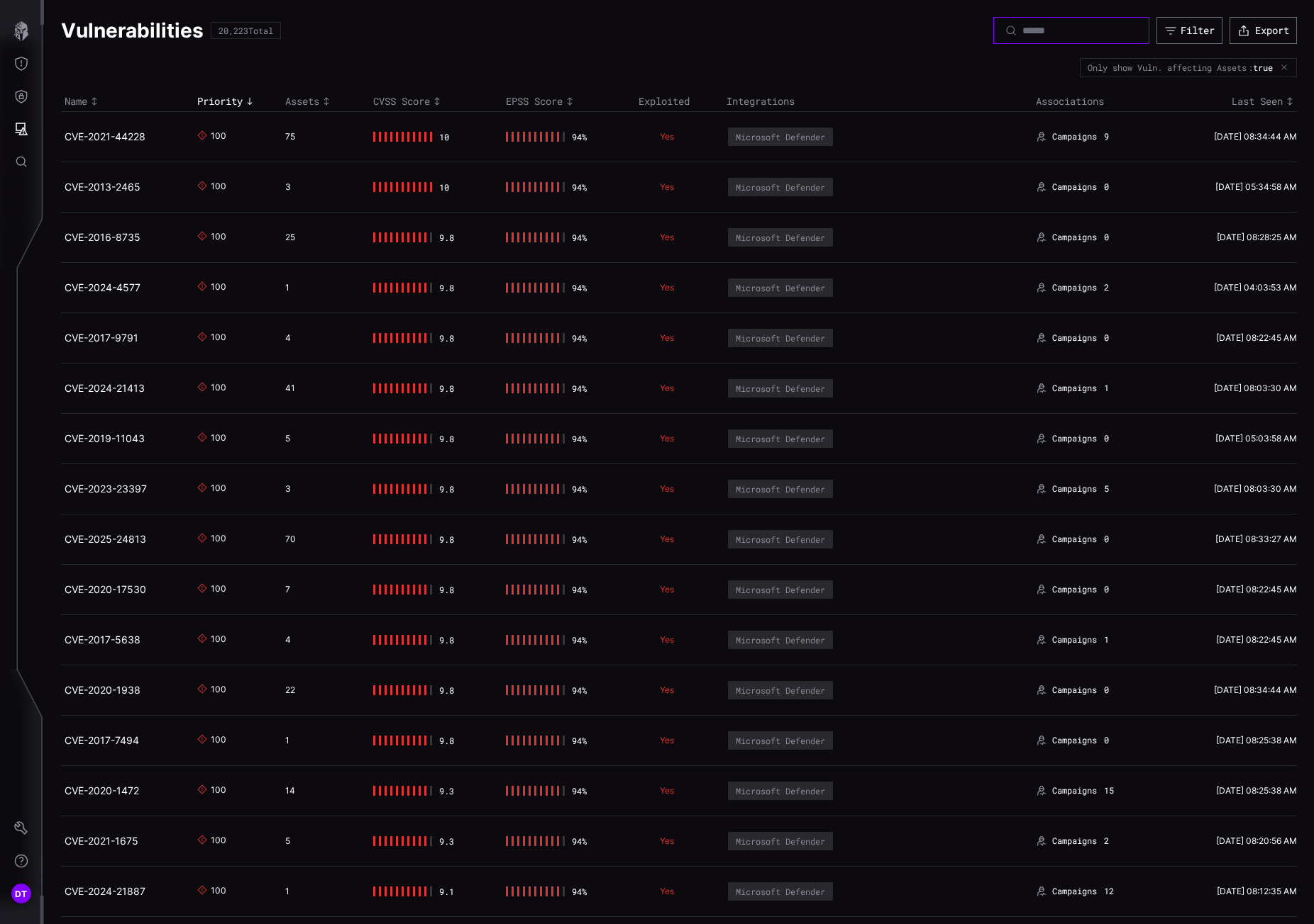
click at [1022, 30] on input at bounding box center [1072, 30] width 100 height 13
paste input "**********"
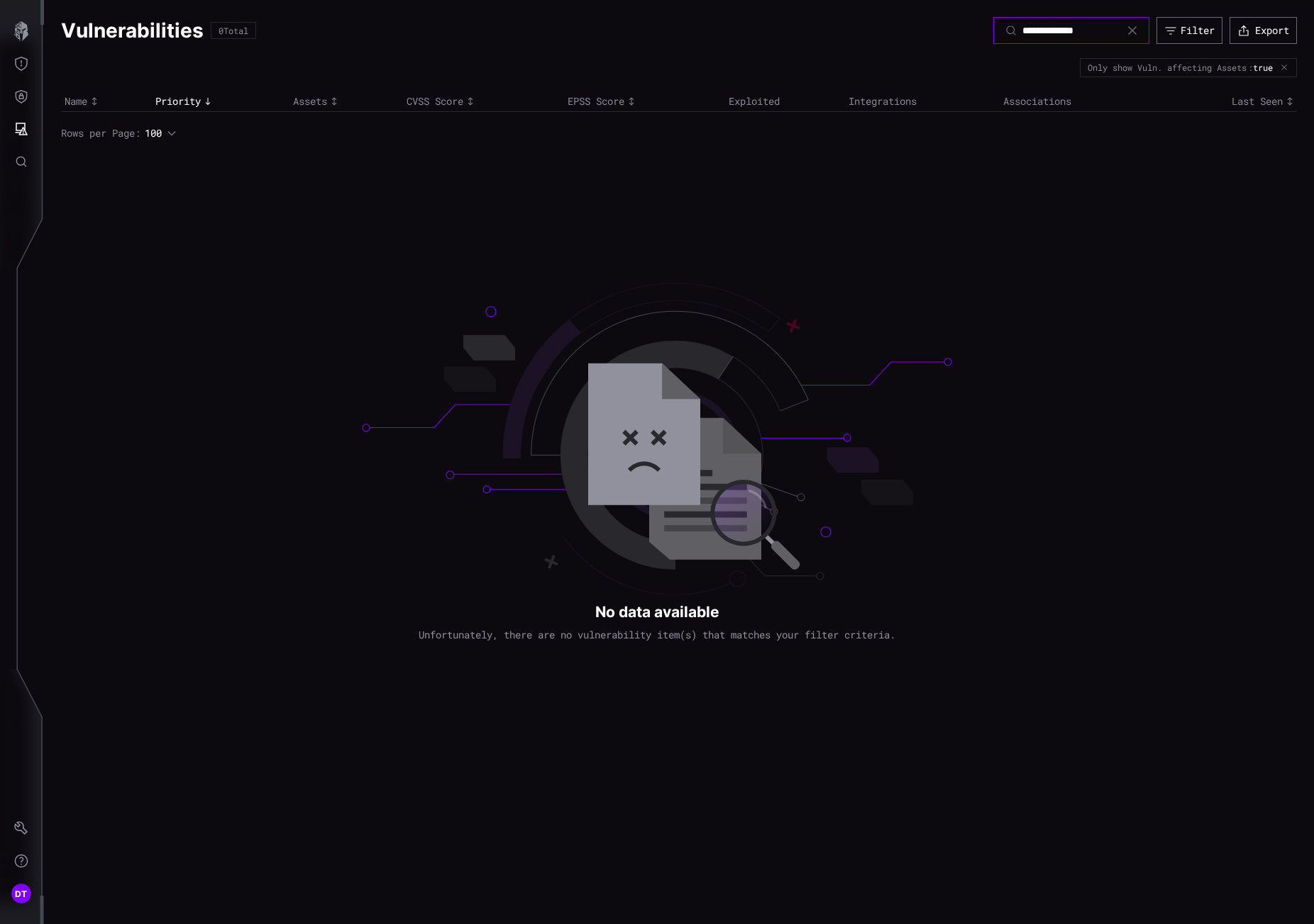
type input "**********"
click at [1130, 29] on icon at bounding box center [1131, 30] width 9 height 9
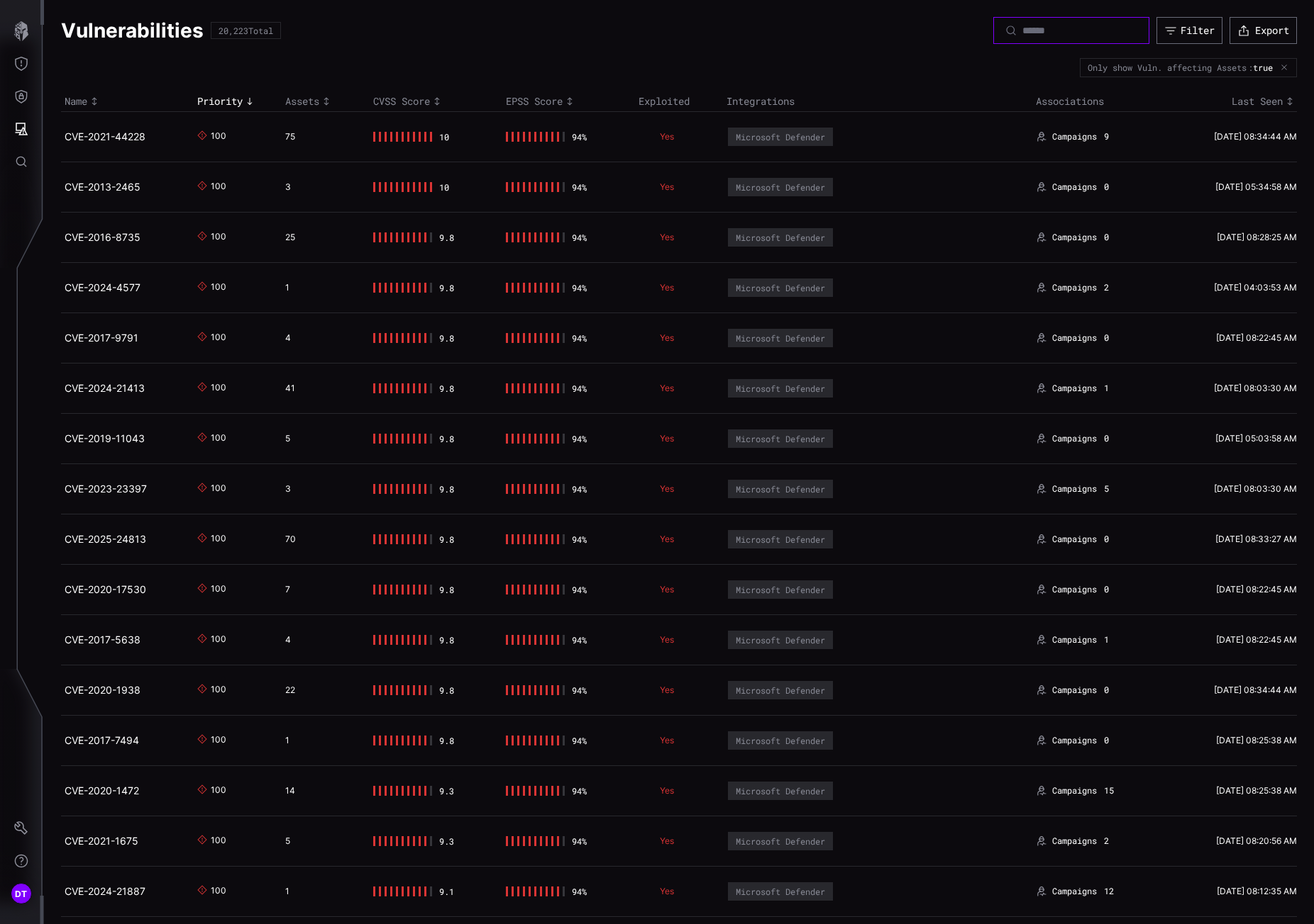
click at [1022, 30] on input at bounding box center [1072, 30] width 100 height 13
paste input "**********"
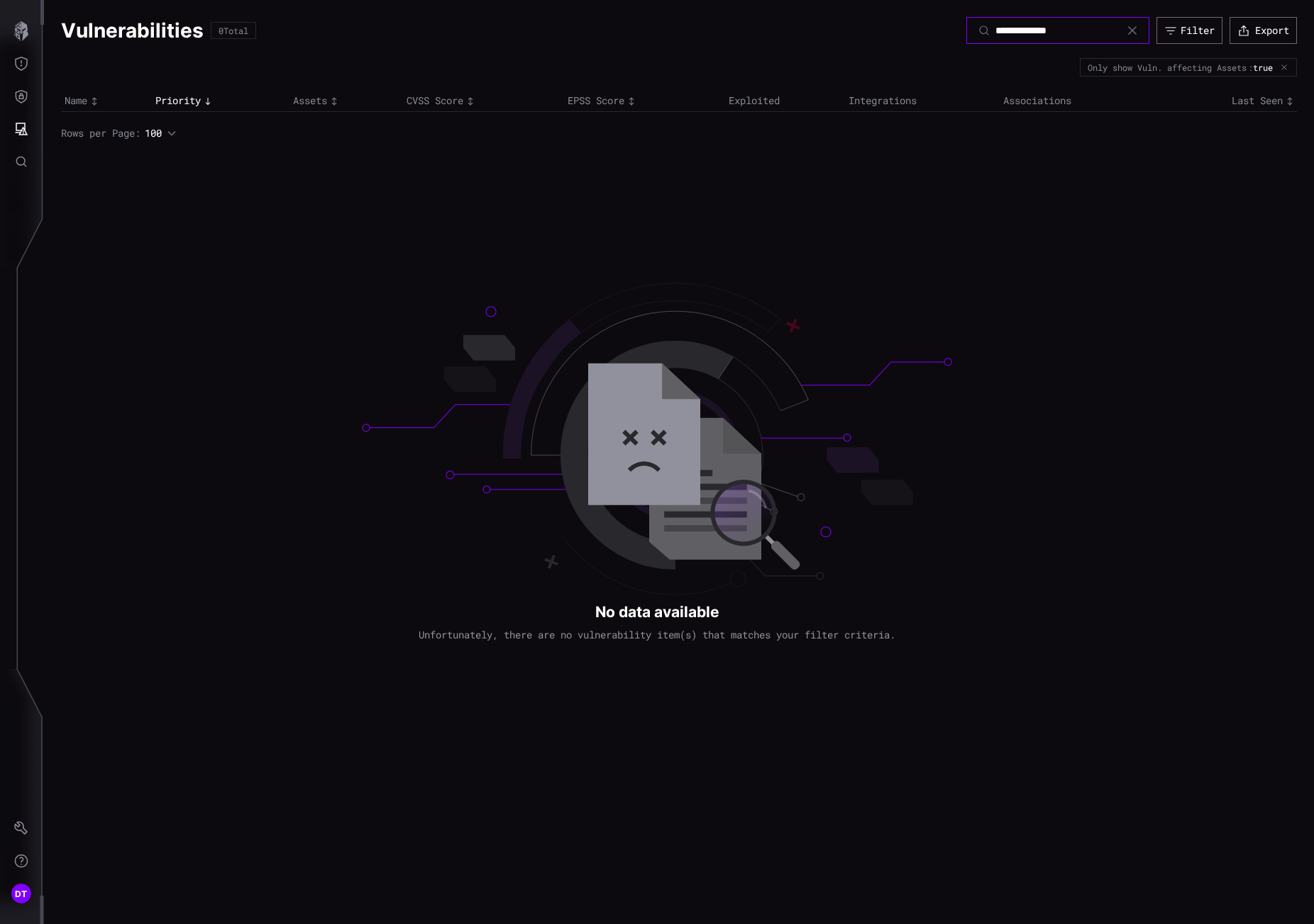
type input "**********"
click at [22, 65] on icon "Threat Exposure" at bounding box center [21, 63] width 15 height 15
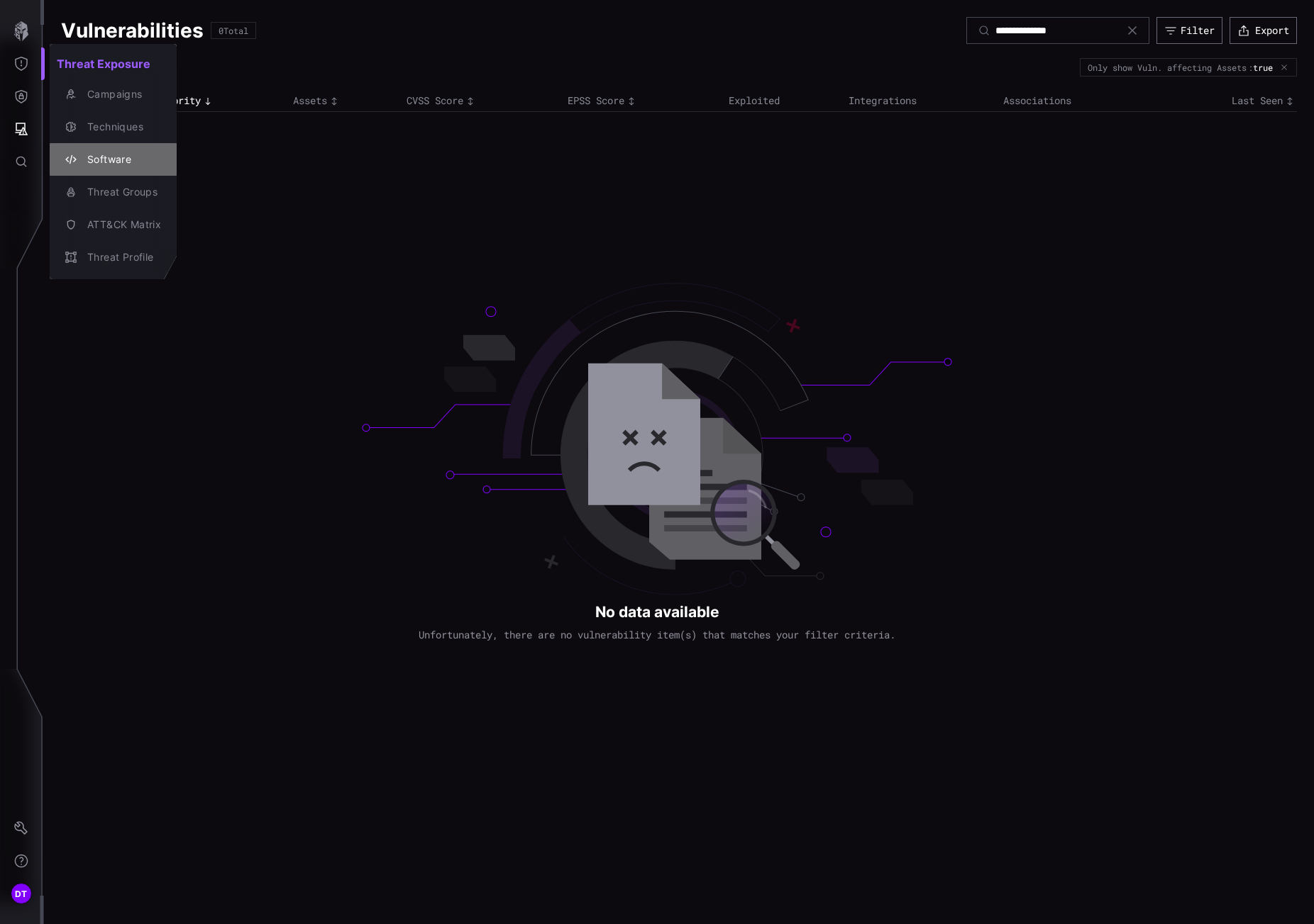
click at [102, 162] on div "Software" at bounding box center [120, 160] width 81 height 18
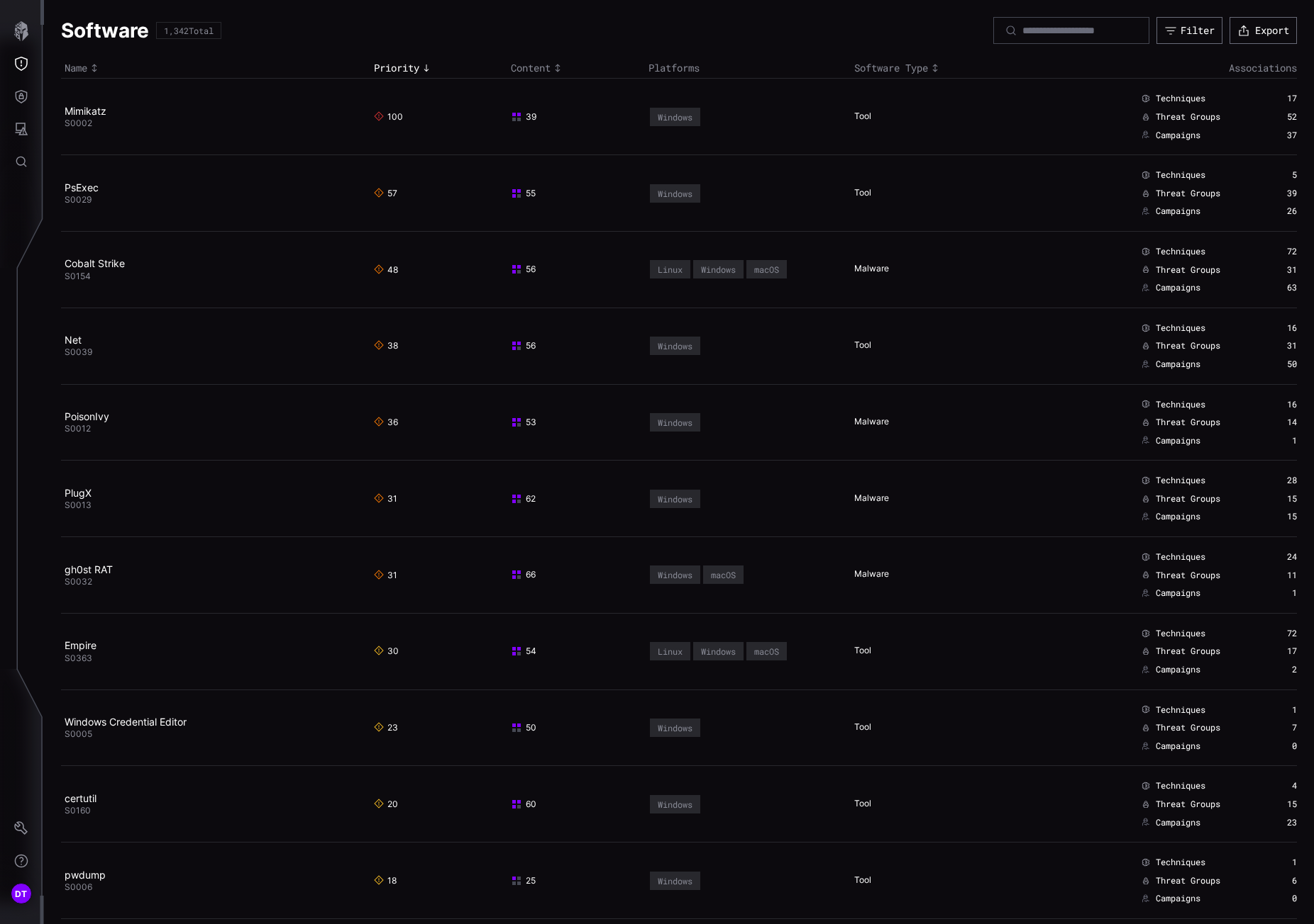
click at [1005, 31] on icon at bounding box center [1010, 30] width 13 height 13
click at [1022, 31] on input at bounding box center [1072, 30] width 100 height 13
paste input "**********"
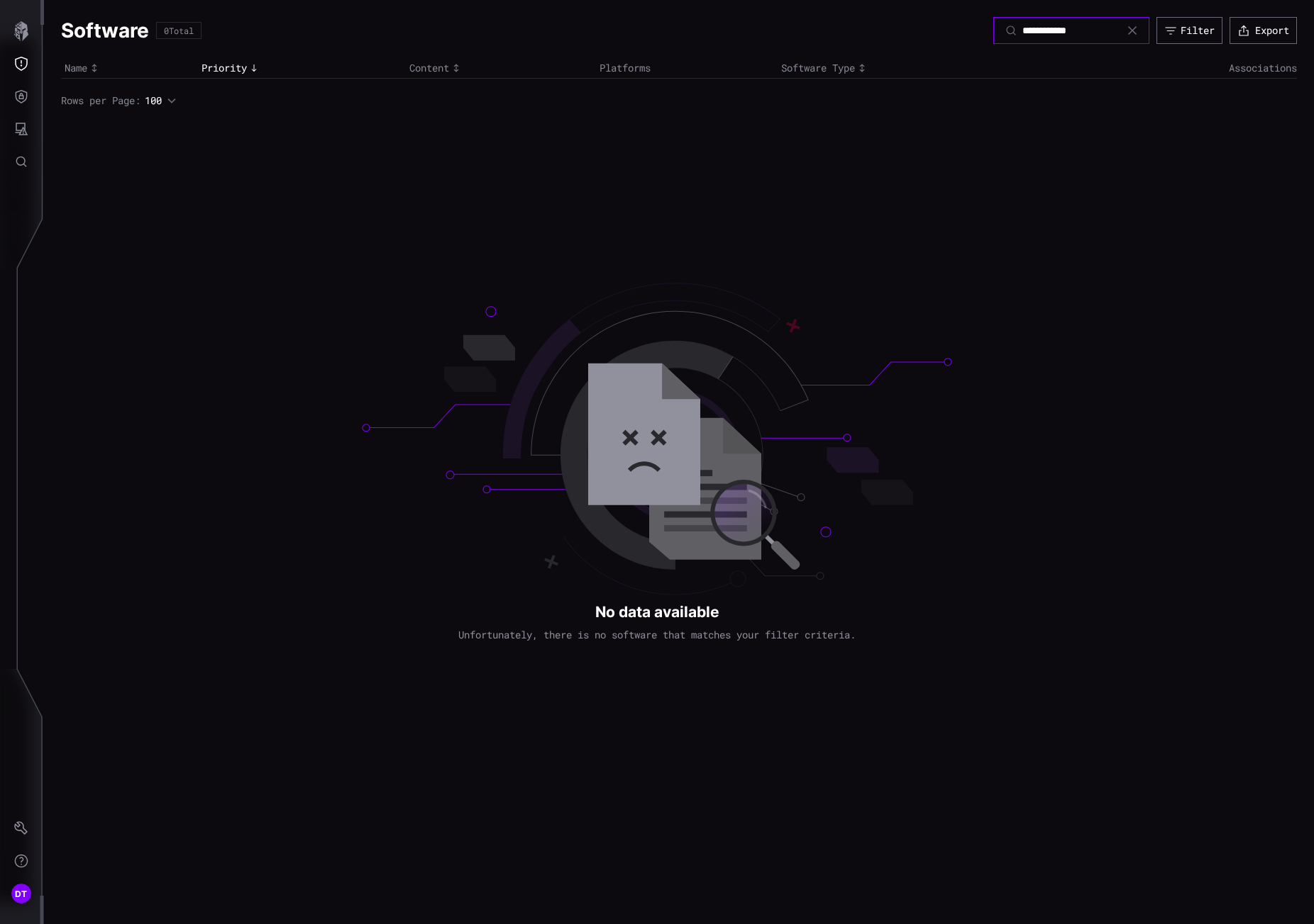
type input "**********"
click at [1129, 30] on icon at bounding box center [1132, 30] width 12 height 12
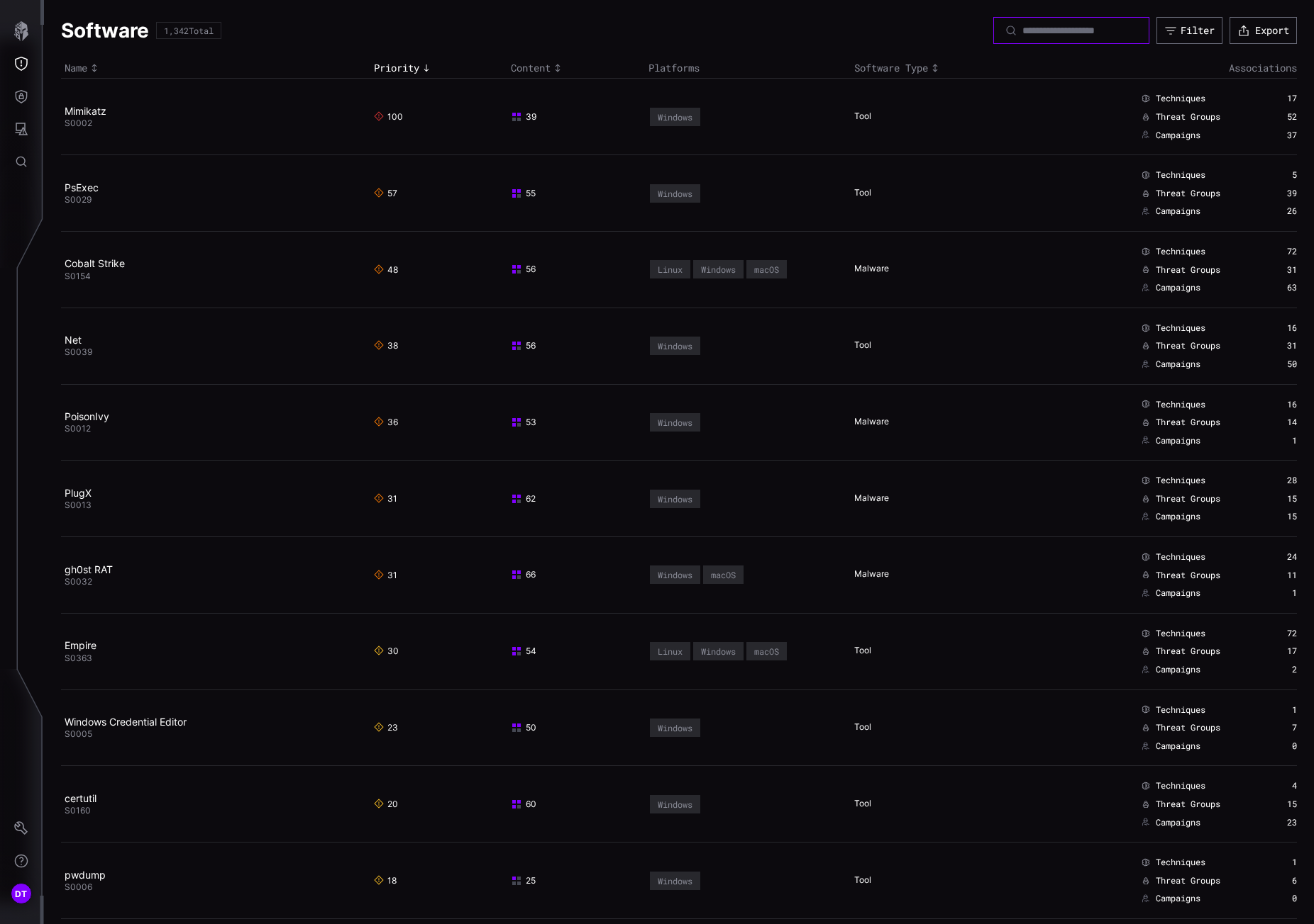
drag, startPoint x: 985, startPoint y: 29, endPoint x: 1001, endPoint y: 30, distance: 16.0
click at [1022, 29] on input at bounding box center [1072, 30] width 100 height 13
paste input "**********"
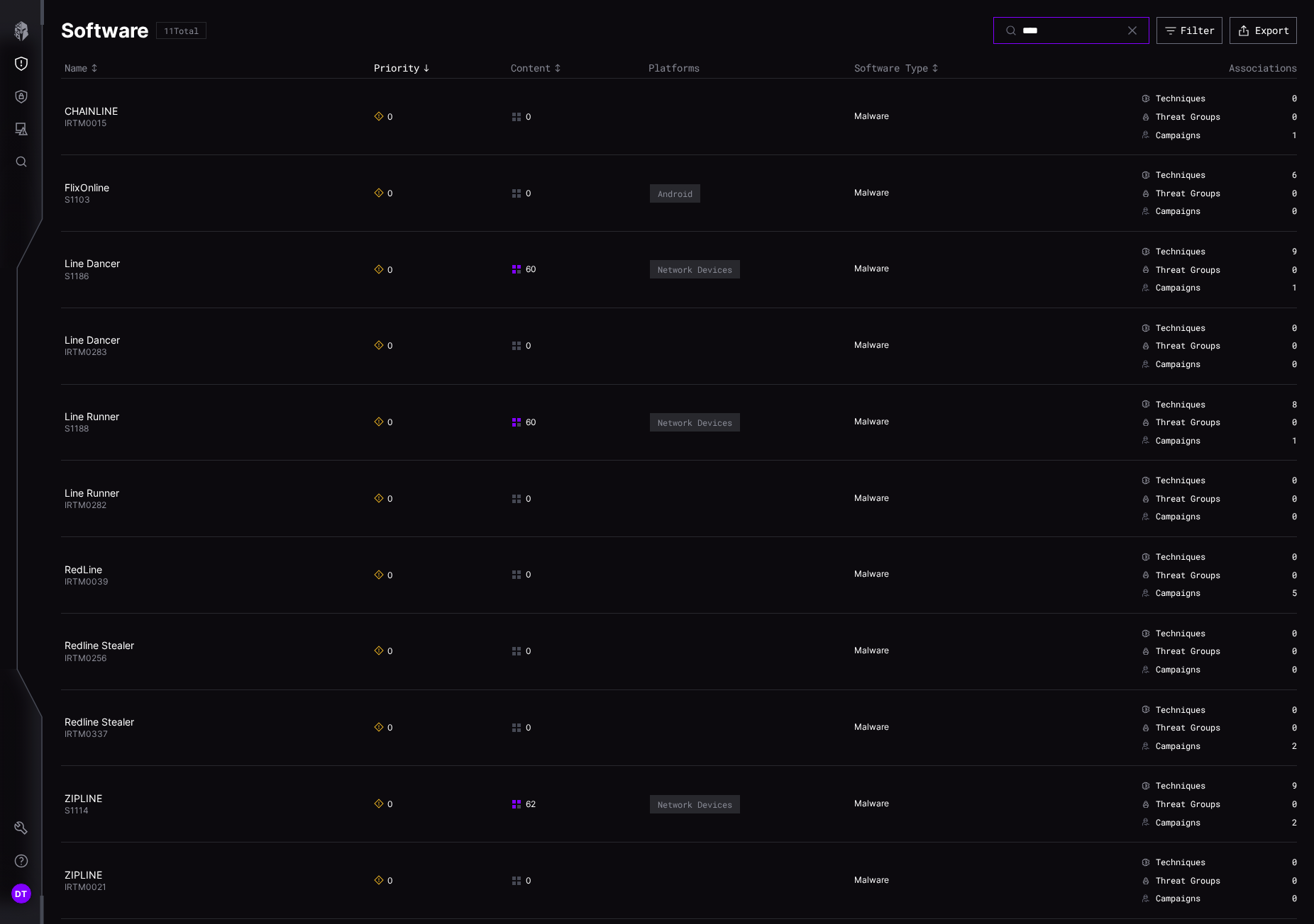
type input "****"
click at [18, 128] on icon "Attack Surface" at bounding box center [21, 129] width 15 height 15
click at [21, 102] on div at bounding box center [657, 462] width 1314 height 924
click at [21, 102] on icon "Defense Surface" at bounding box center [21, 97] width 12 height 14
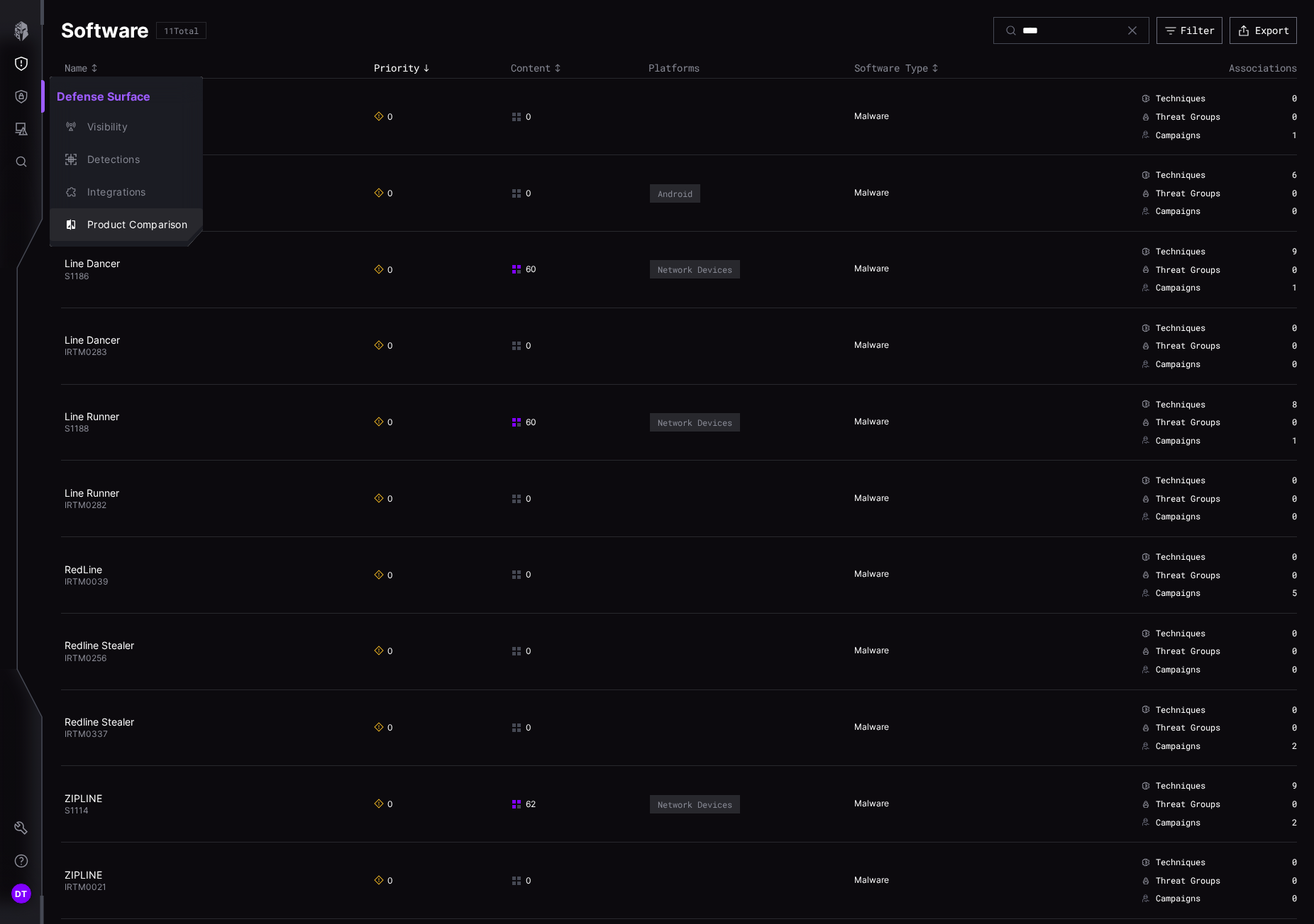
click at [108, 223] on div "Product Comparison" at bounding box center [134, 225] width 107 height 18
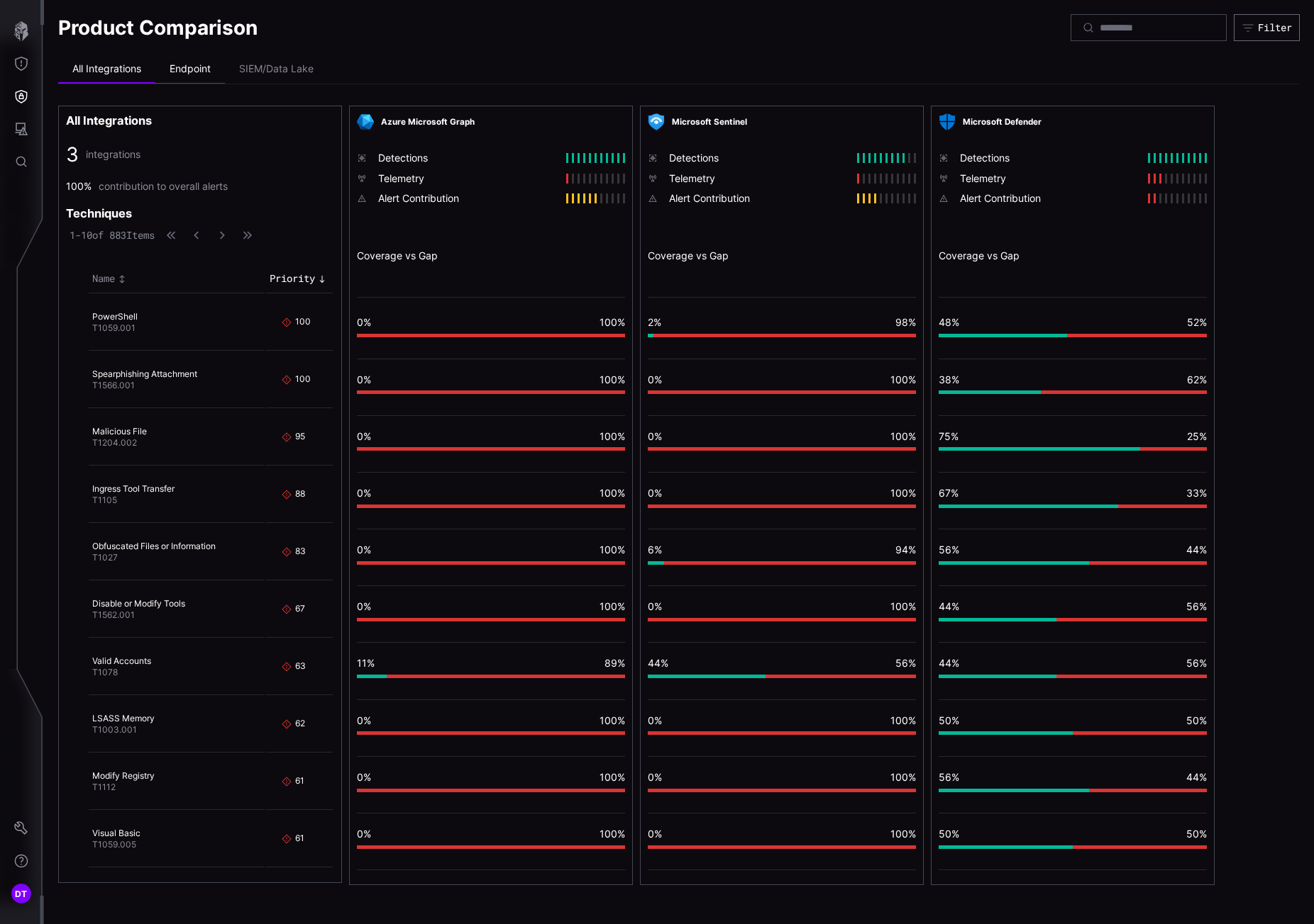
click at [187, 65] on li "Endpoint" at bounding box center [189, 69] width 69 height 28
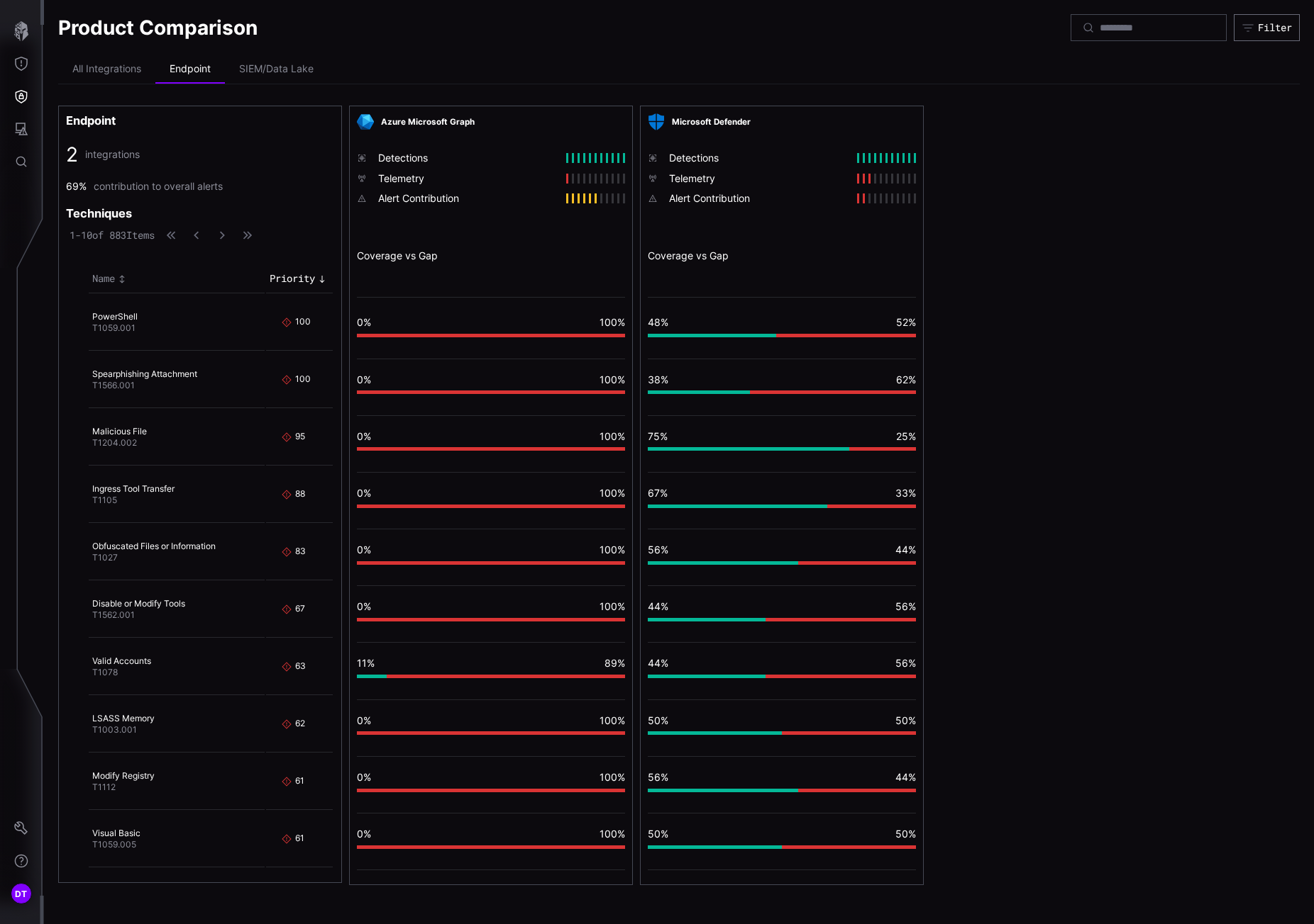
click at [763, 331] on div "vulnerable 30%" at bounding box center [781, 334] width 268 height 8
click at [764, 336] on div "vulnerable: 48" at bounding box center [711, 336] width 128 height 4
click at [838, 342] on div "48% 52% vulnerable 30% Total 30%" at bounding box center [781, 334] width 268 height 50
click at [118, 323] on span "T1059.001" at bounding box center [113, 328] width 43 height 11
click at [273, 68] on li "SIEM/Data Lake" at bounding box center [275, 69] width 103 height 28
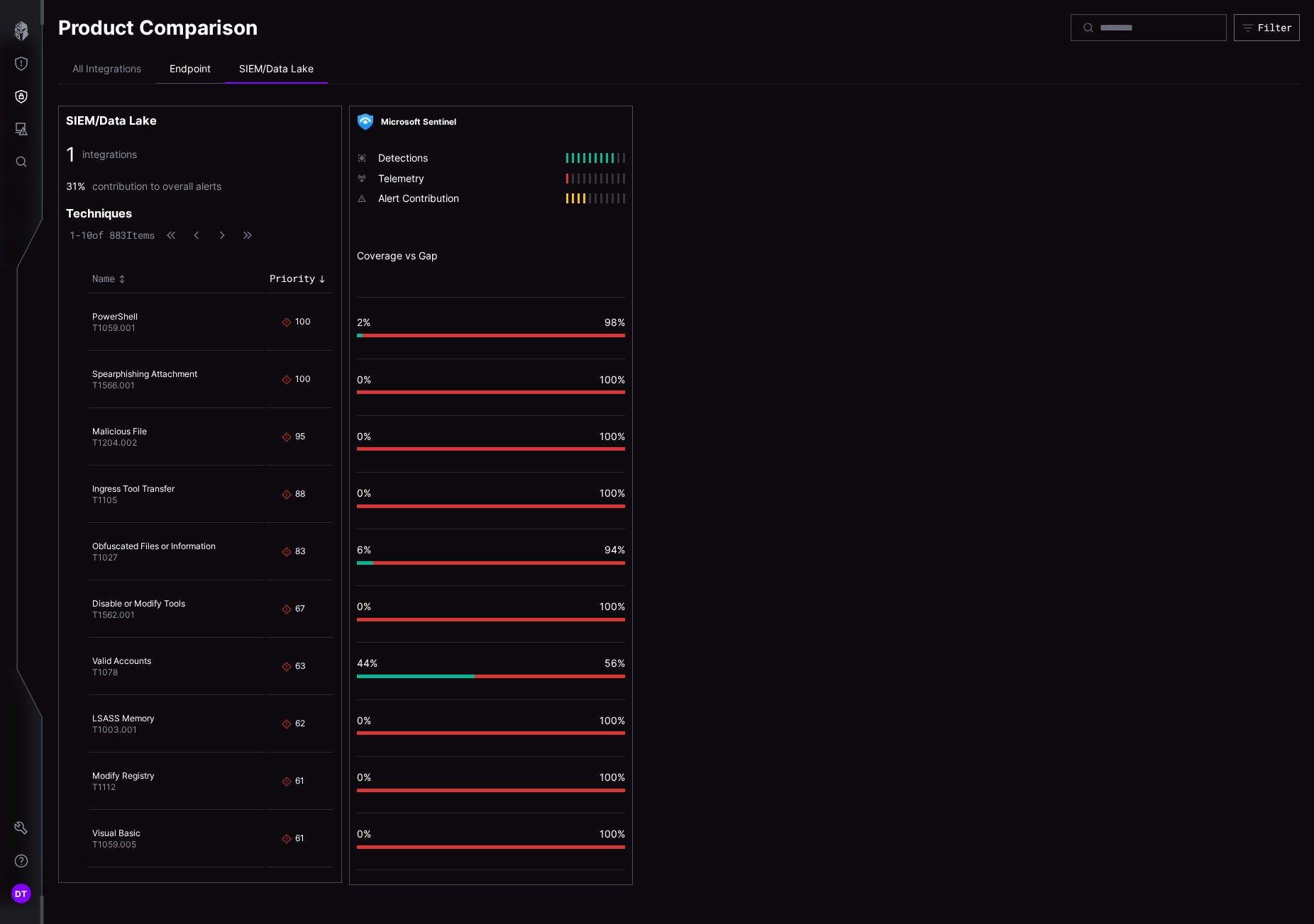
click at [195, 72] on li "Endpoint" at bounding box center [189, 69] width 69 height 28
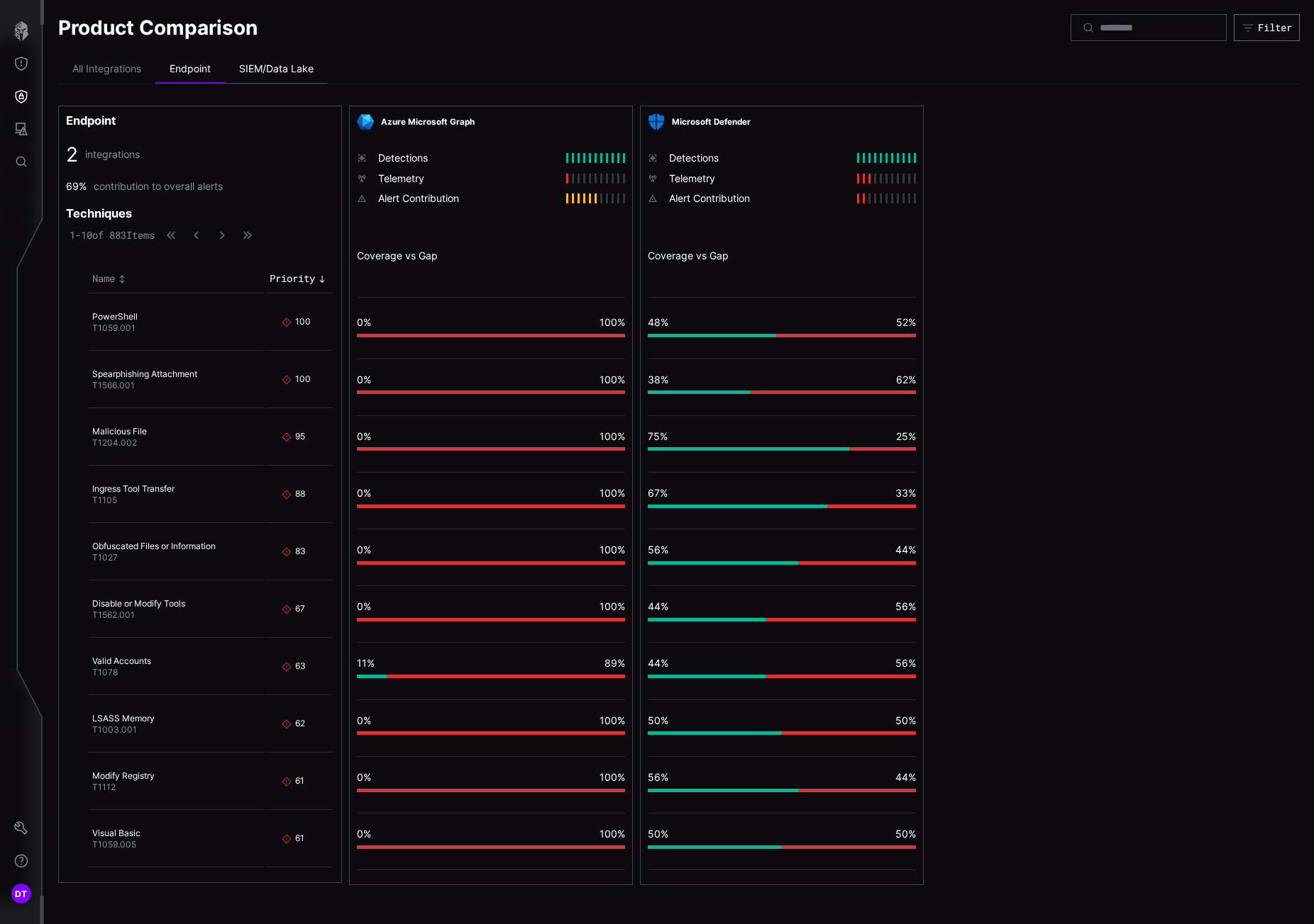
click at [256, 65] on li "SIEM/Data Lake" at bounding box center [275, 69] width 103 height 28
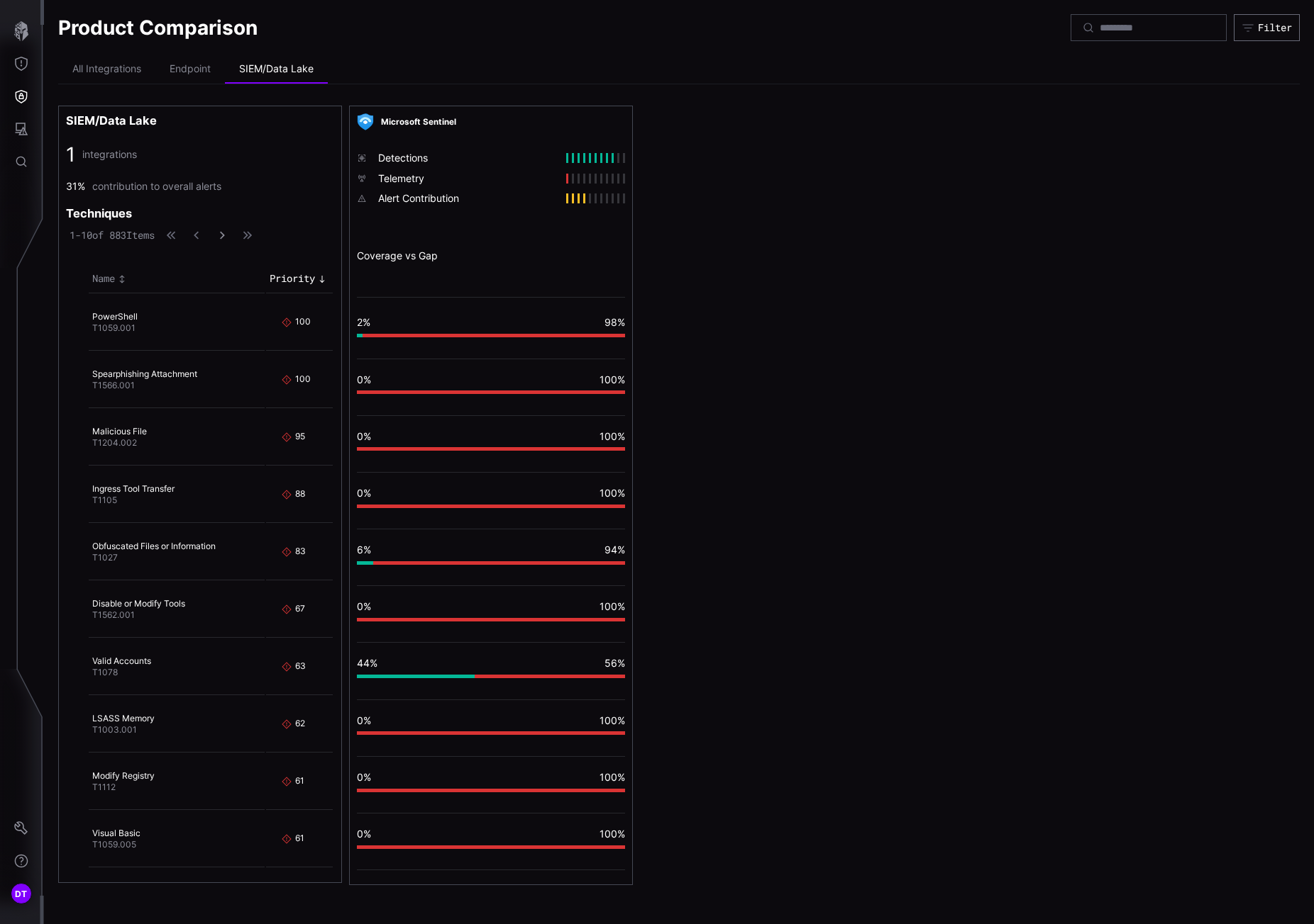
click at [226, 237] on icon "button" at bounding box center [222, 235] width 10 height 10
click at [230, 234] on icon "button" at bounding box center [227, 235] width 5 height 8
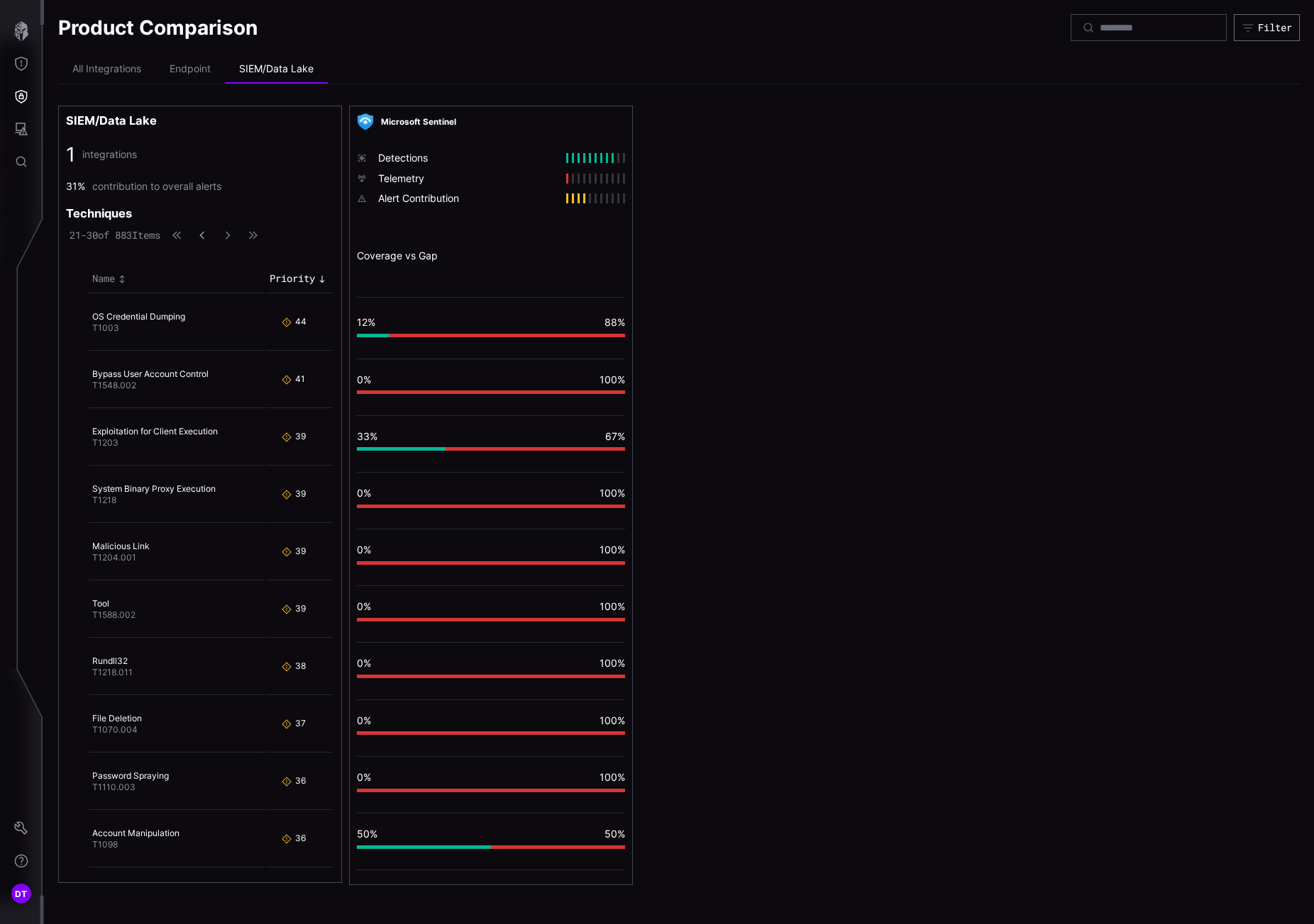
click at [207, 236] on icon "button" at bounding box center [202, 235] width 10 height 10
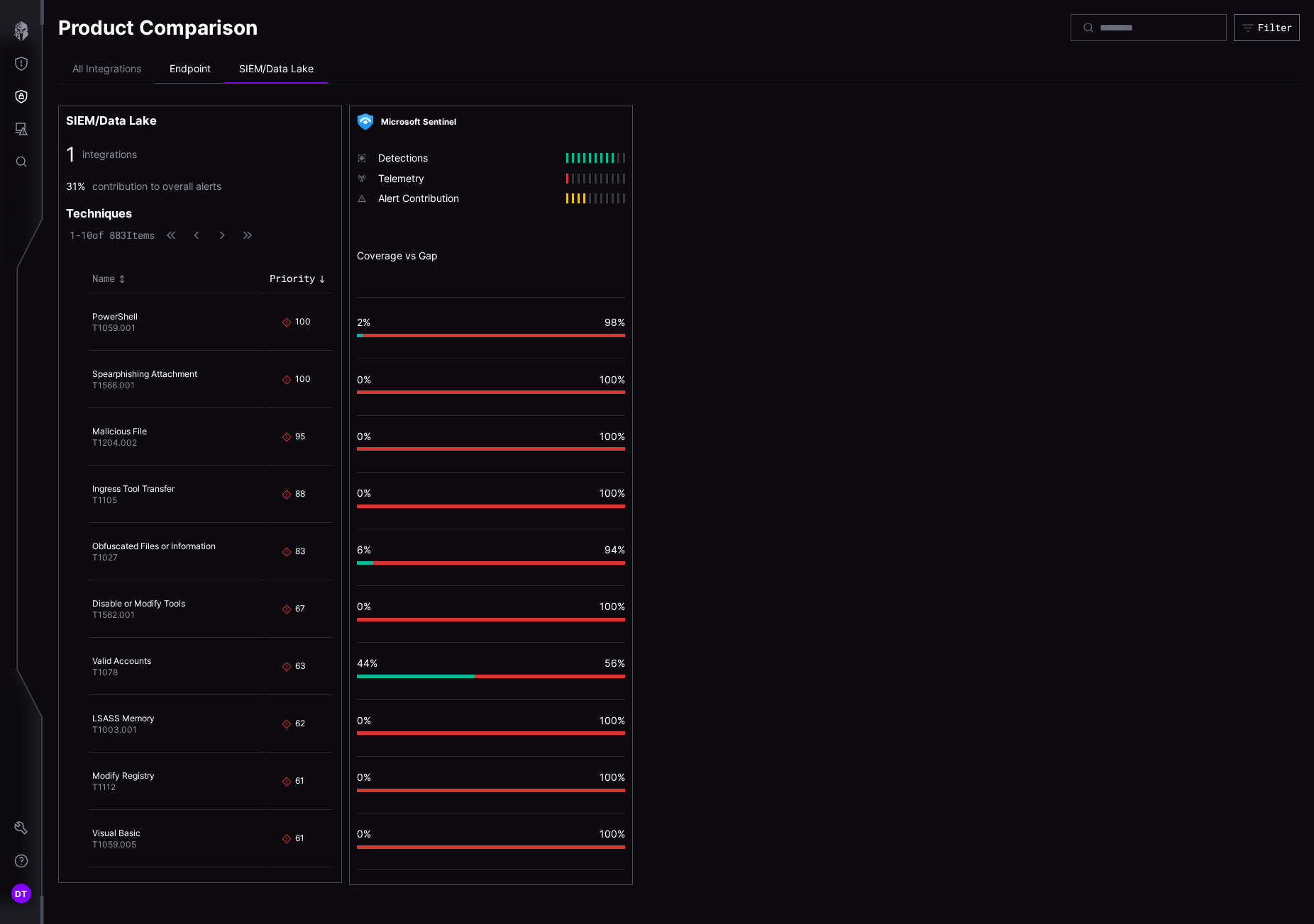
click at [190, 68] on li "Endpoint" at bounding box center [189, 69] width 69 height 28
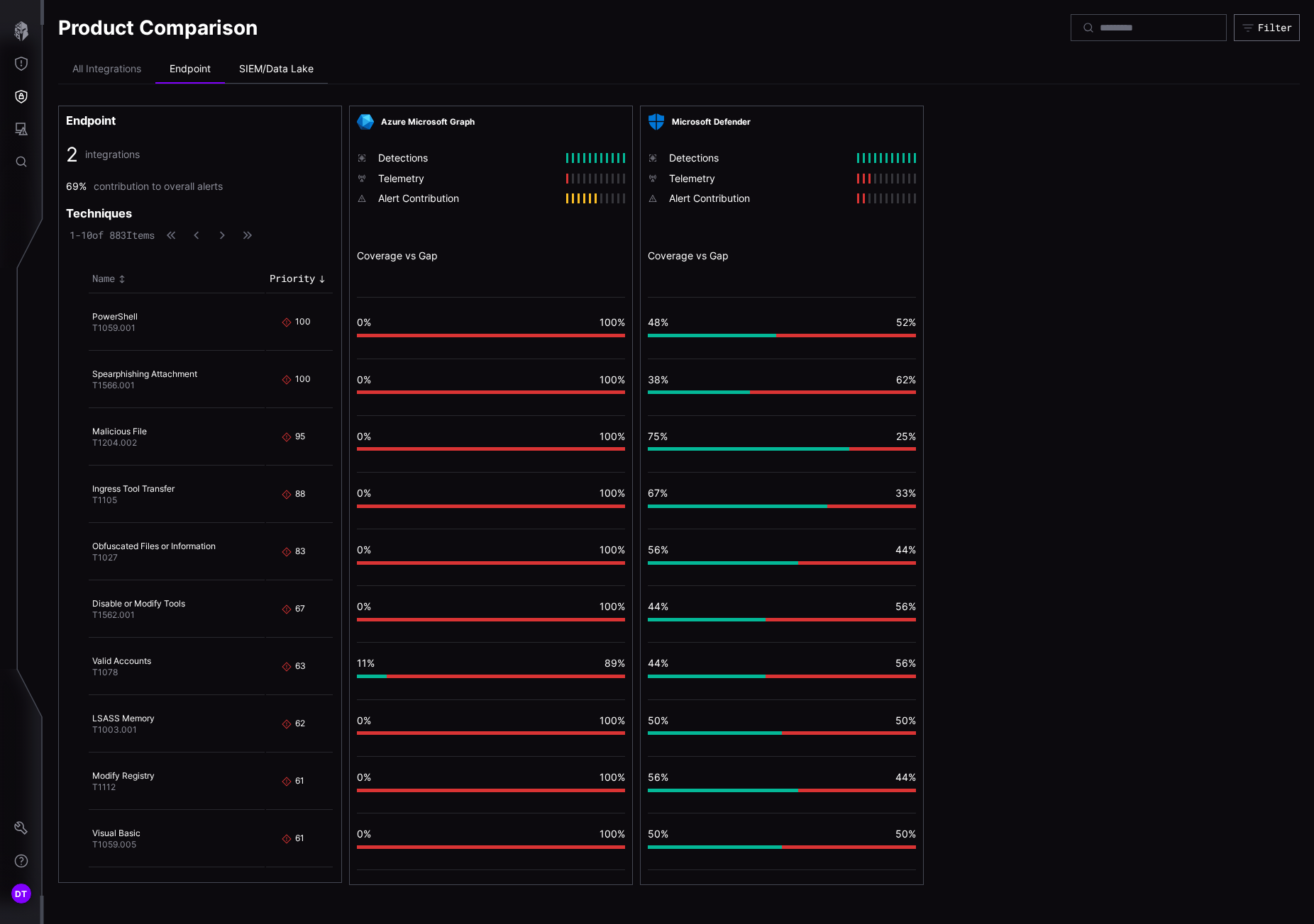
click at [284, 70] on li "SIEM/Data Lake" at bounding box center [275, 69] width 103 height 28
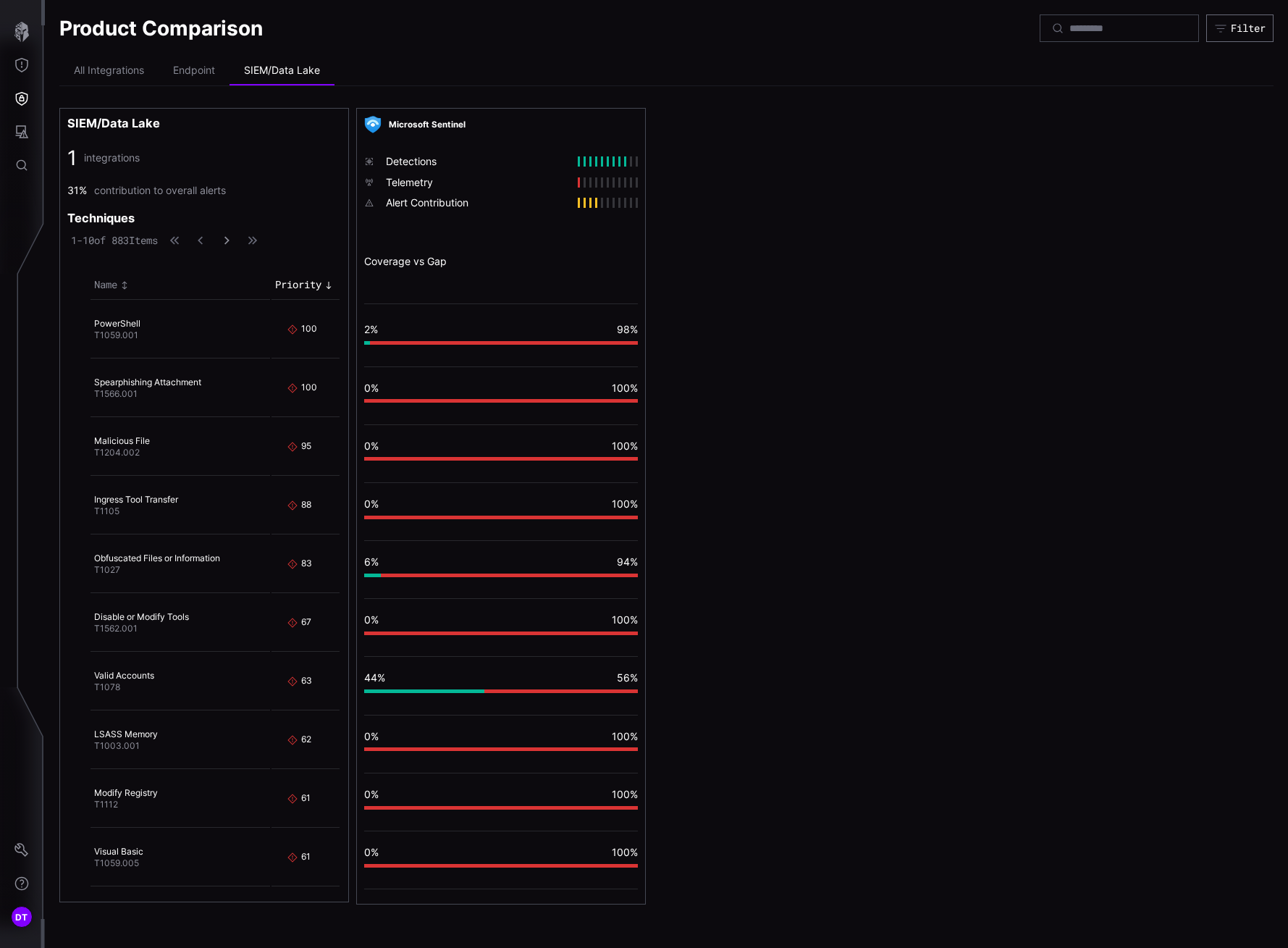
click at [231, 241] on icon "button" at bounding box center [226, 240] width 10 height 10
click at [237, 241] on icon "button" at bounding box center [232, 240] width 10 height 10
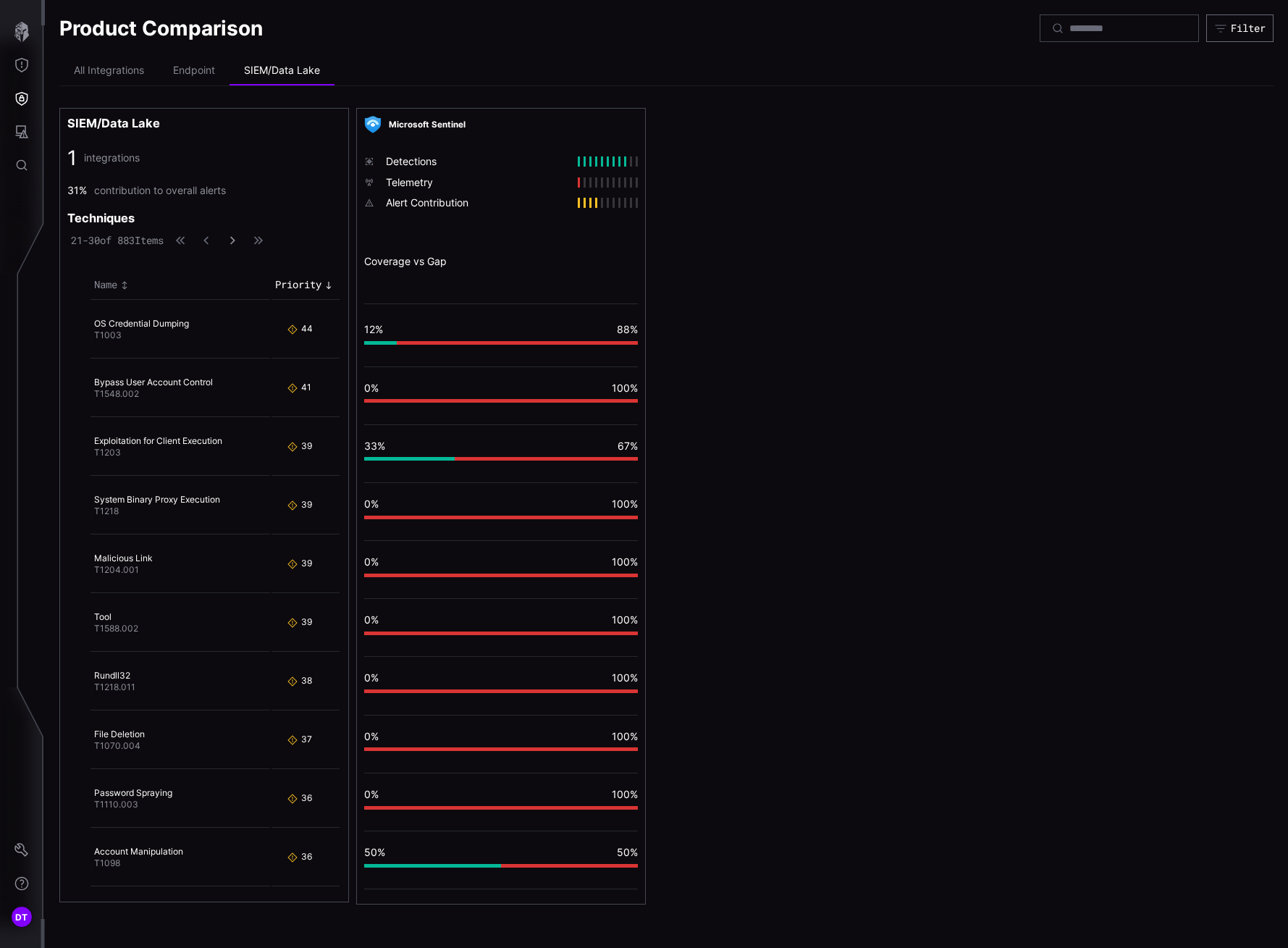
click at [237, 241] on icon "button" at bounding box center [232, 240] width 10 height 10
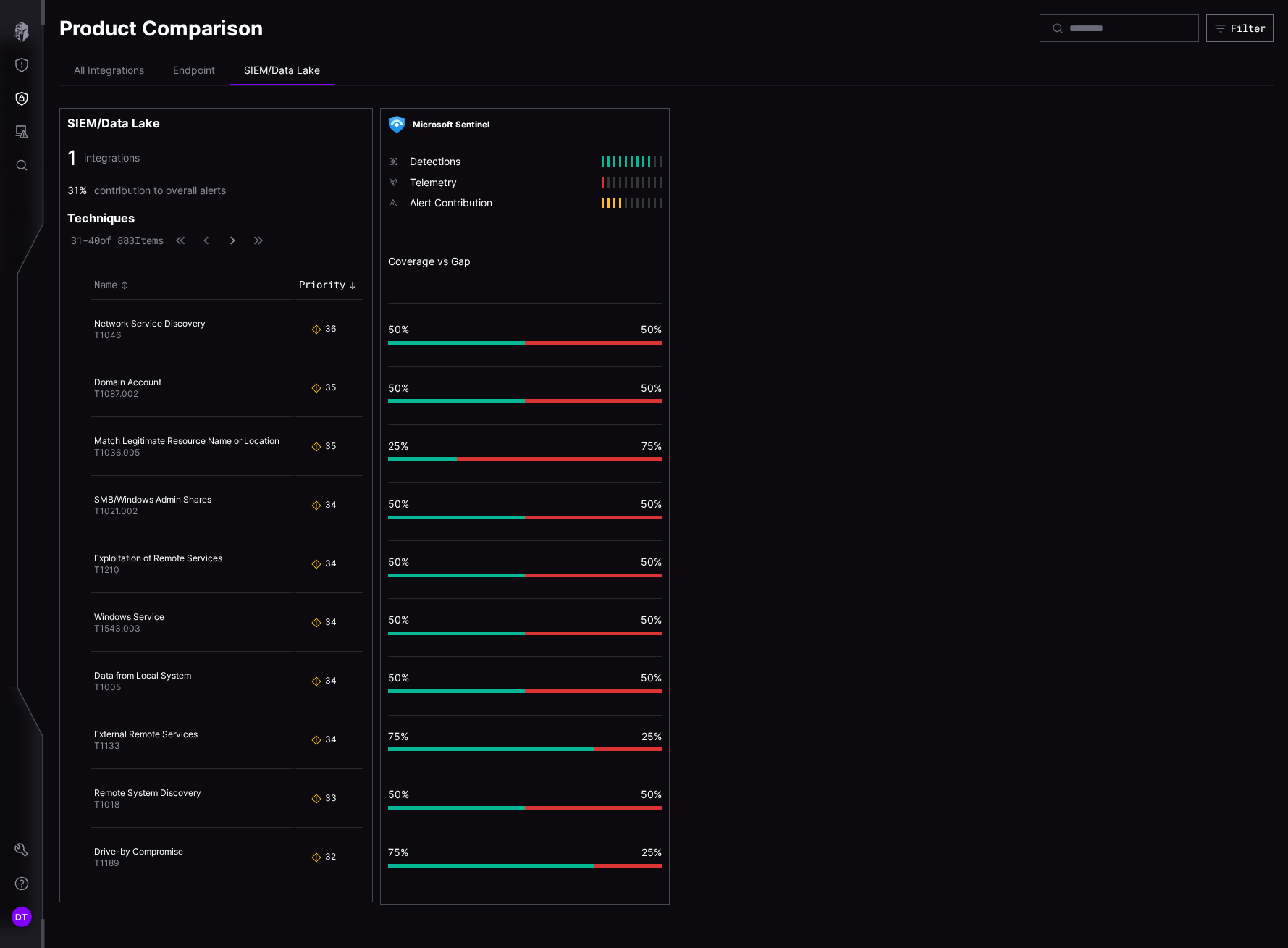
click at [237, 241] on icon "button" at bounding box center [232, 240] width 10 height 10
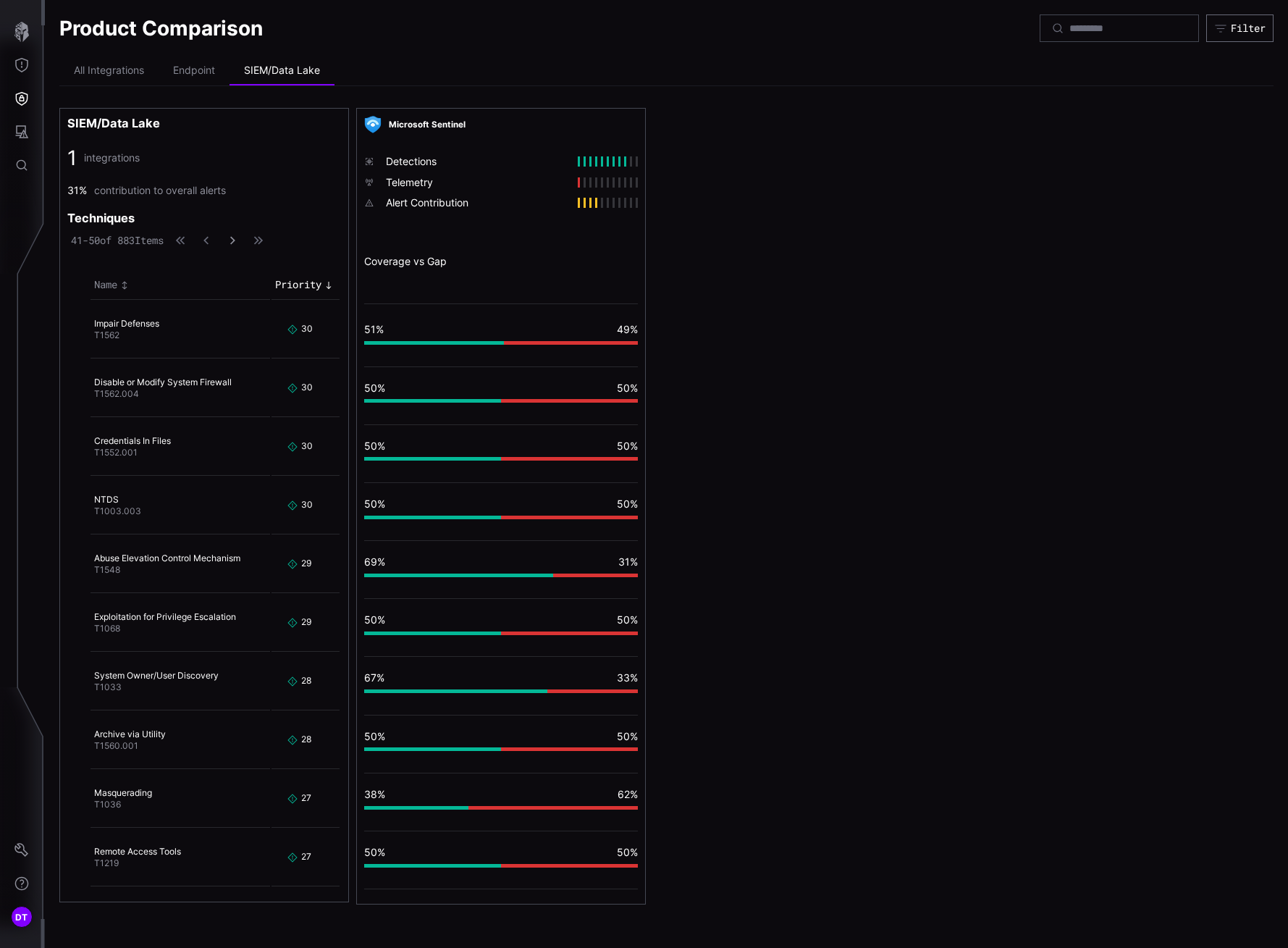
click at [237, 242] on icon "button" at bounding box center [232, 240] width 10 height 10
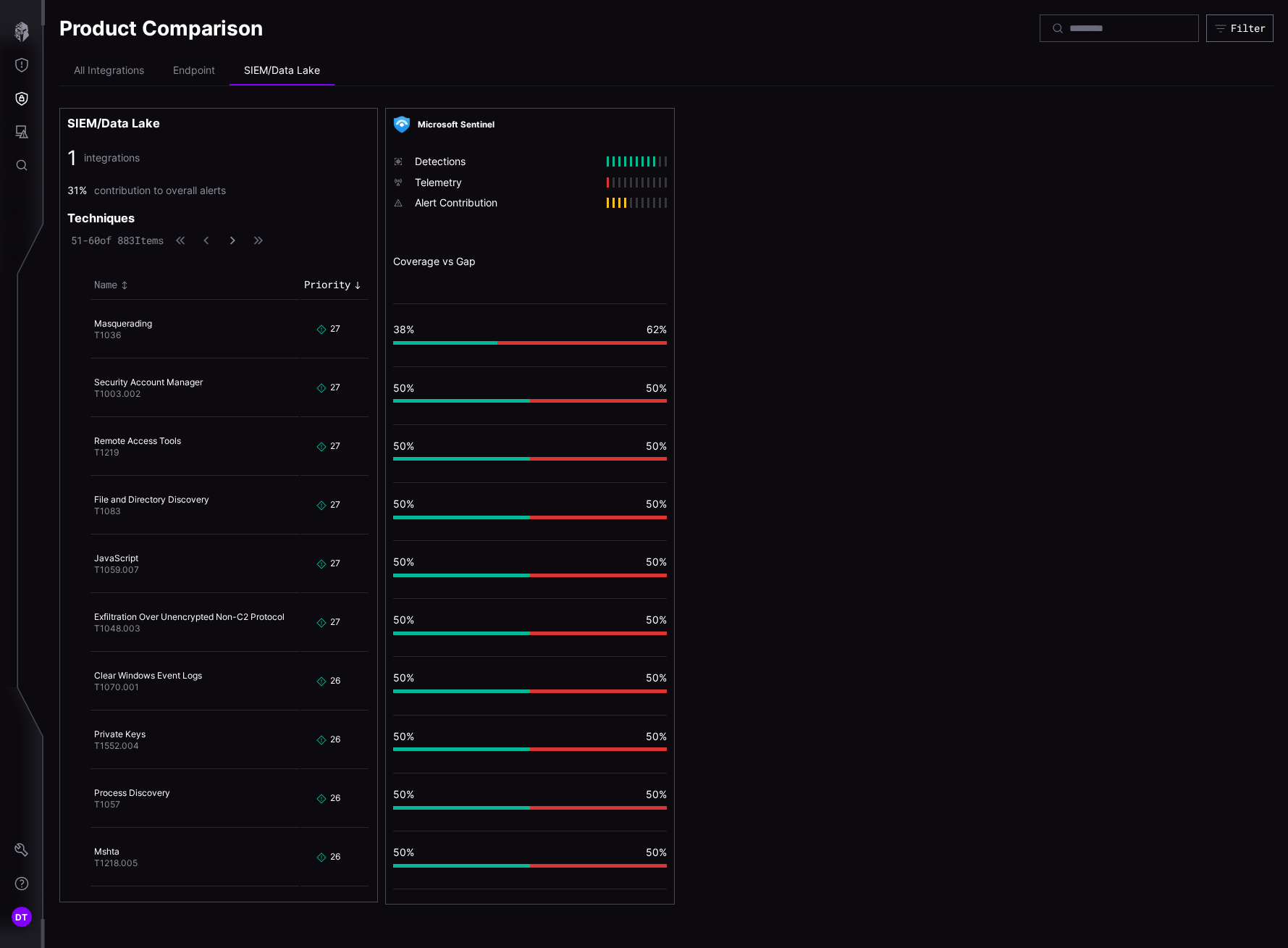
click at [237, 242] on icon "button" at bounding box center [232, 240] width 10 height 10
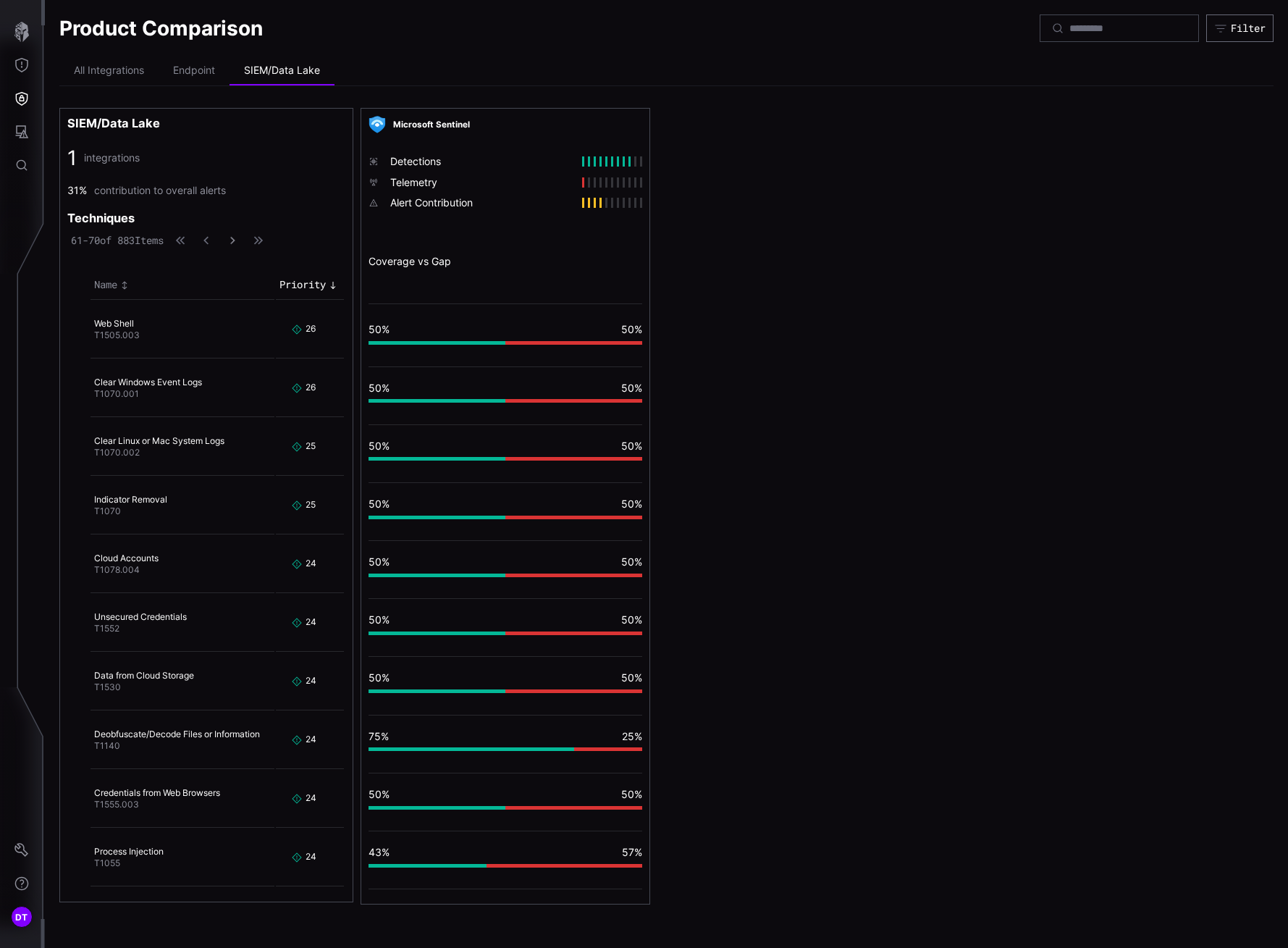
click at [234, 241] on icon "button" at bounding box center [232, 240] width 4 height 7
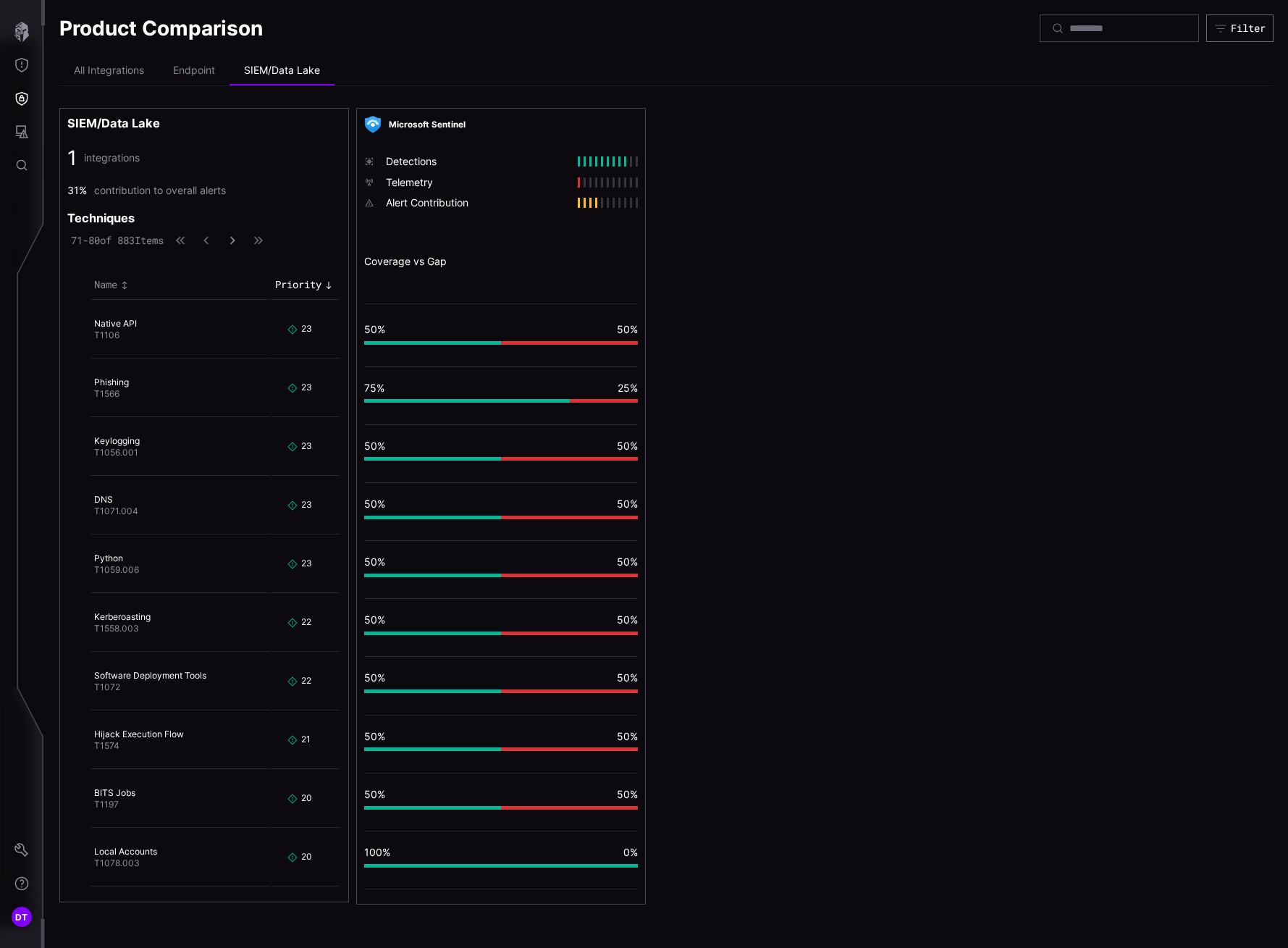
click at [235, 241] on icon "button" at bounding box center [232, 240] width 5 height 8
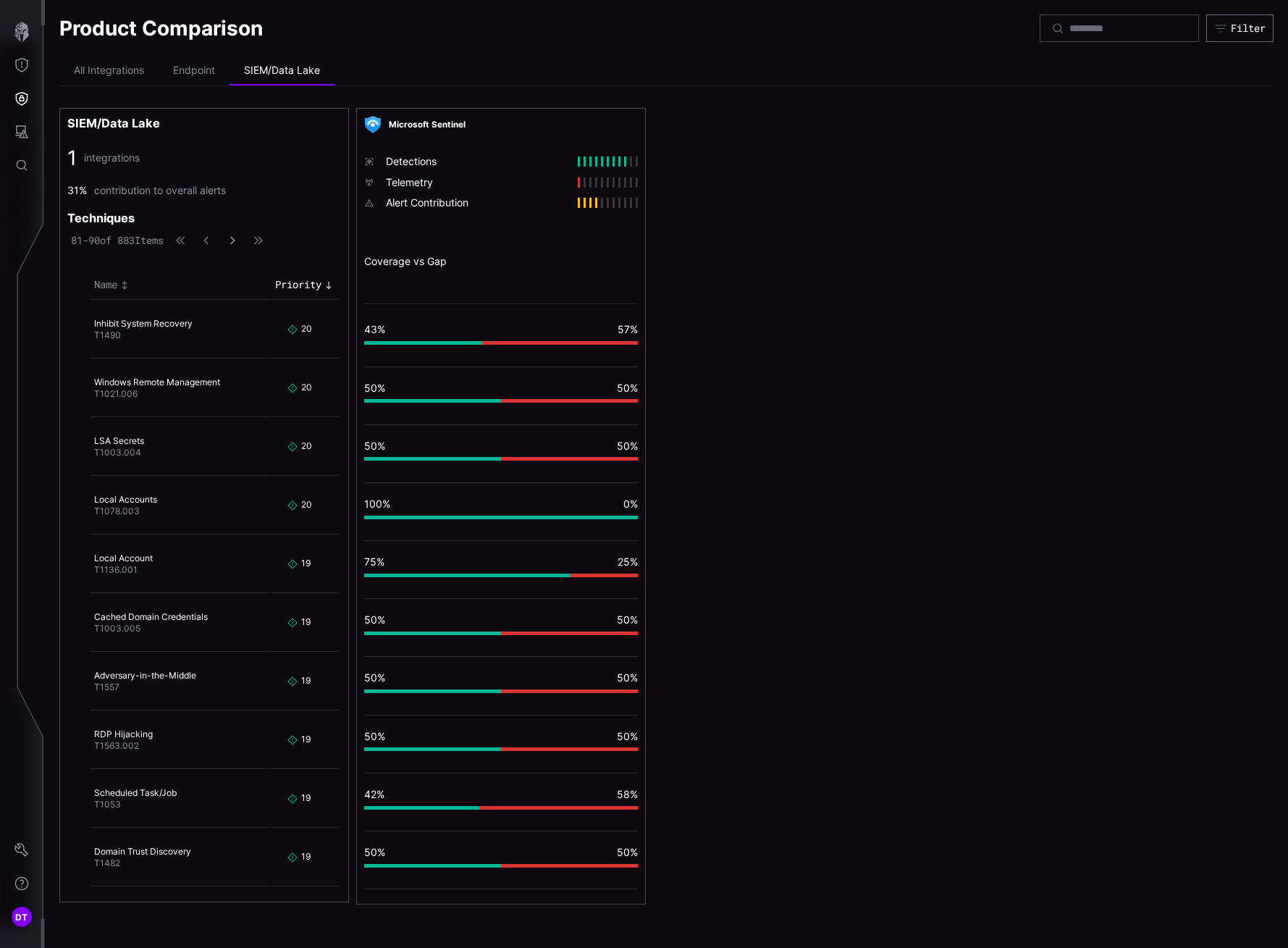
click at [235, 241] on icon "button" at bounding box center [232, 240] width 5 height 8
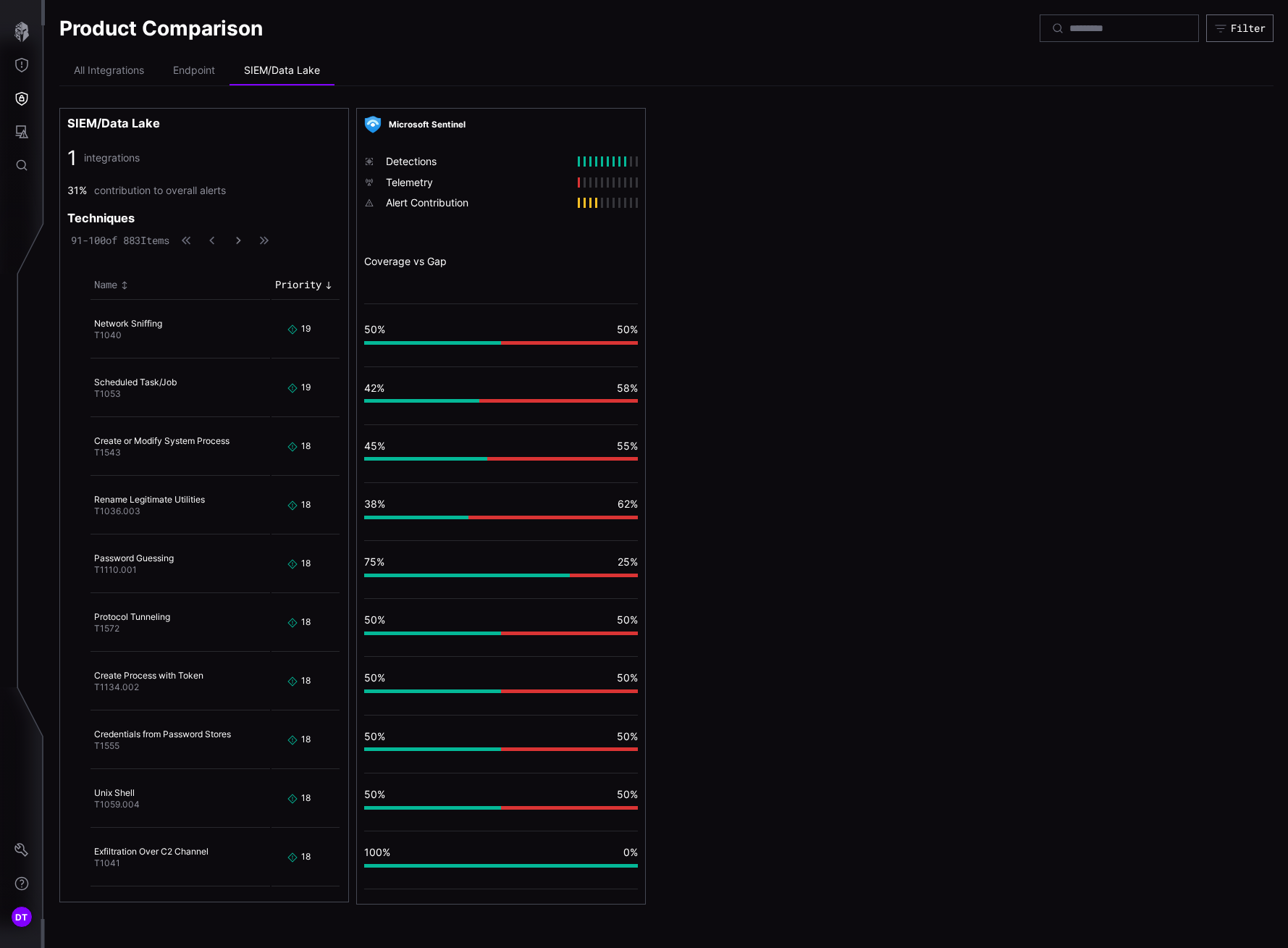
click at [243, 240] on icon "button" at bounding box center [238, 240] width 9 height 9
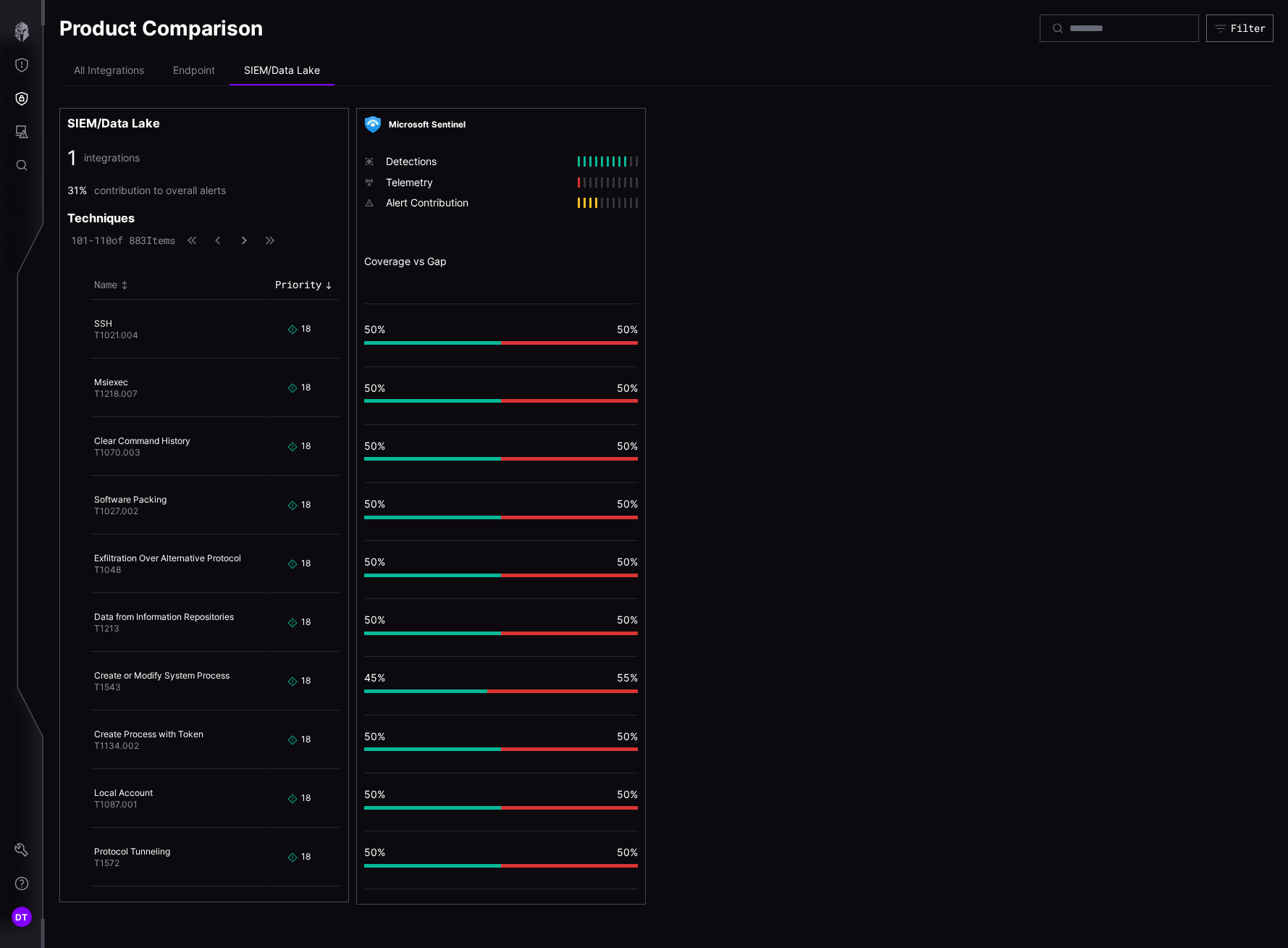
click at [249, 240] on icon "button" at bounding box center [244, 240] width 10 height 10
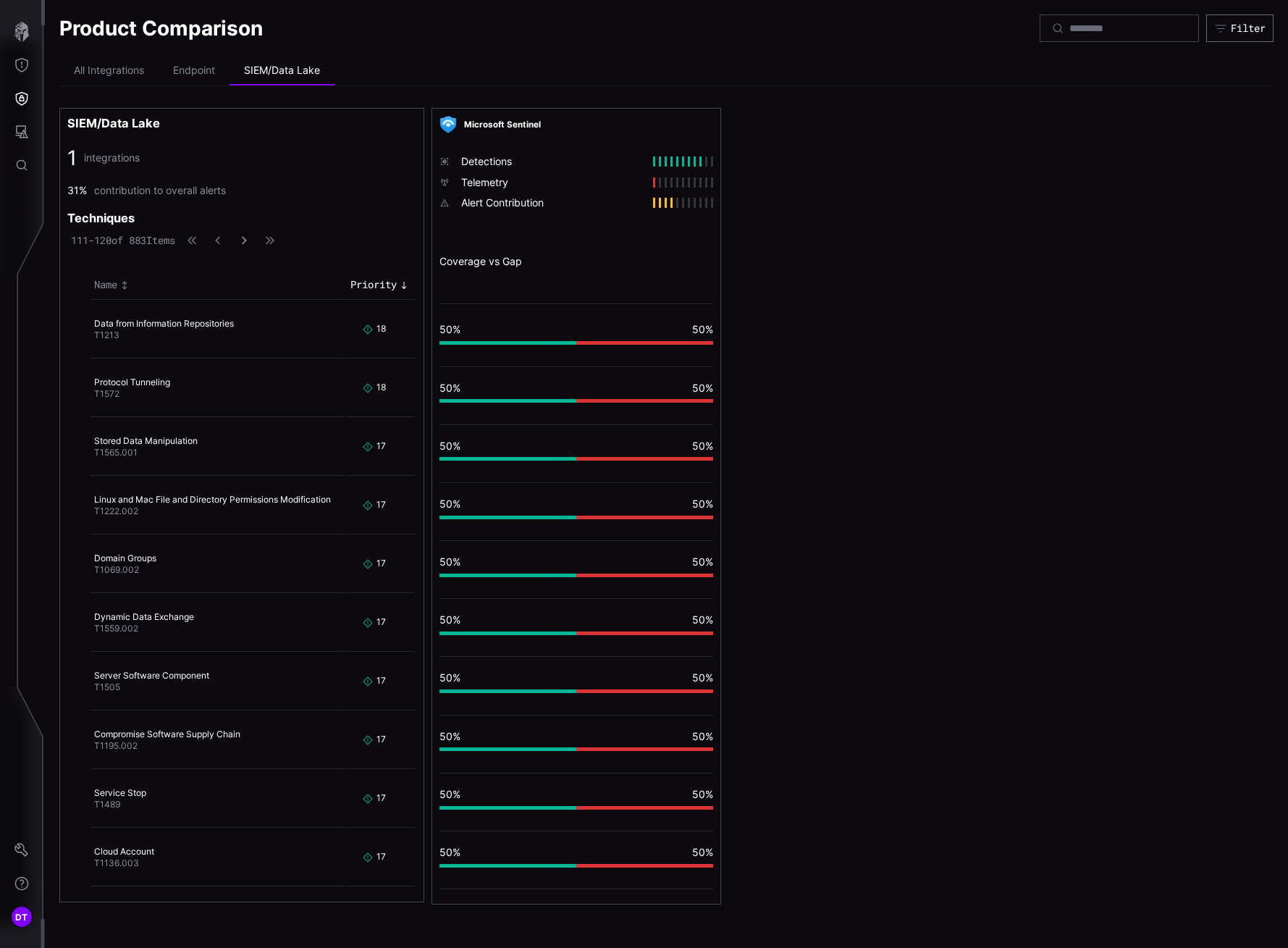
click at [249, 240] on icon "button" at bounding box center [244, 240] width 10 height 10
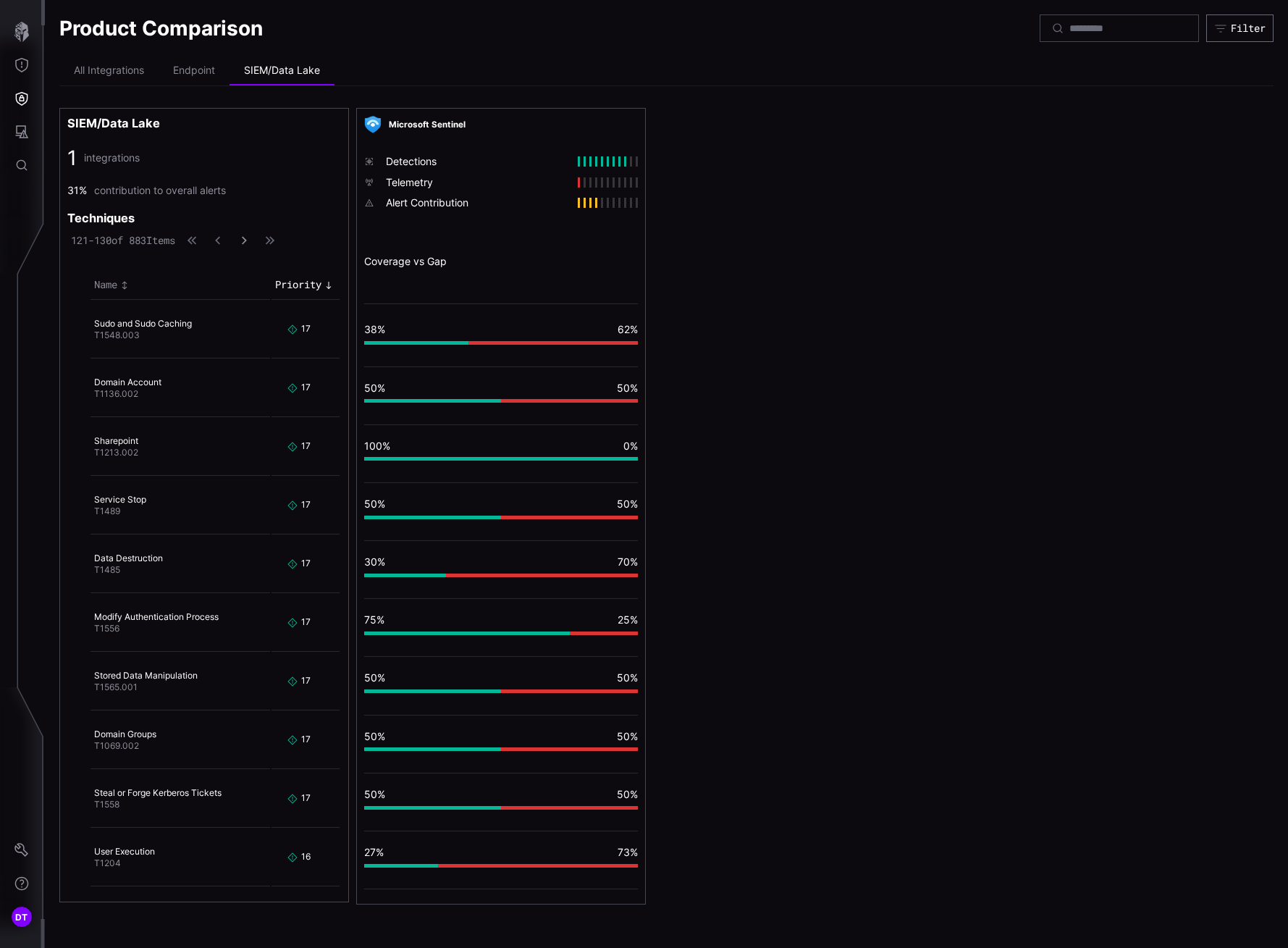
click at [249, 240] on icon "button" at bounding box center [244, 240] width 10 height 10
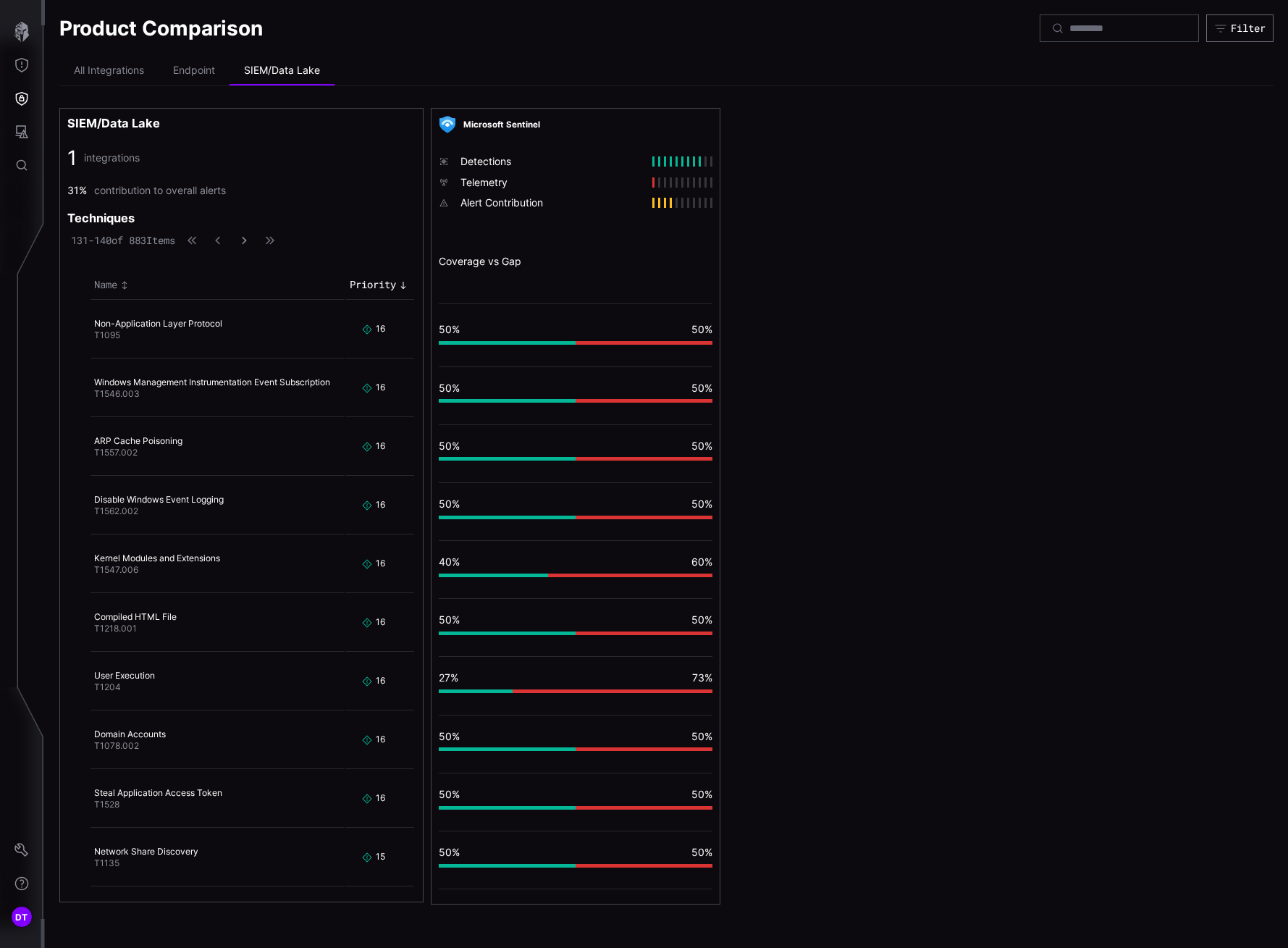
click at [248, 239] on icon "button" at bounding box center [243, 239] width 9 height 9
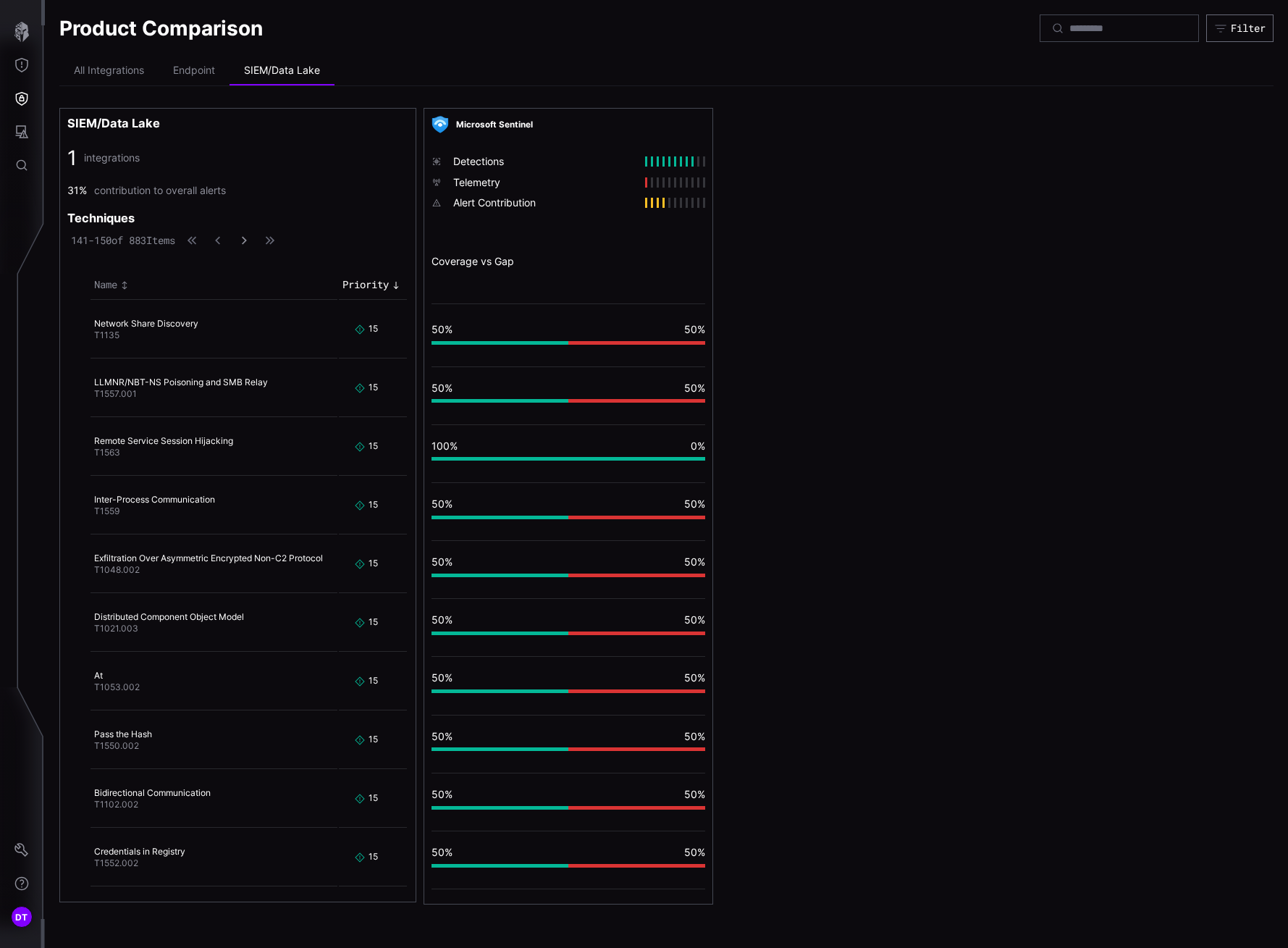
click at [249, 239] on icon "button" at bounding box center [244, 240] width 10 height 10
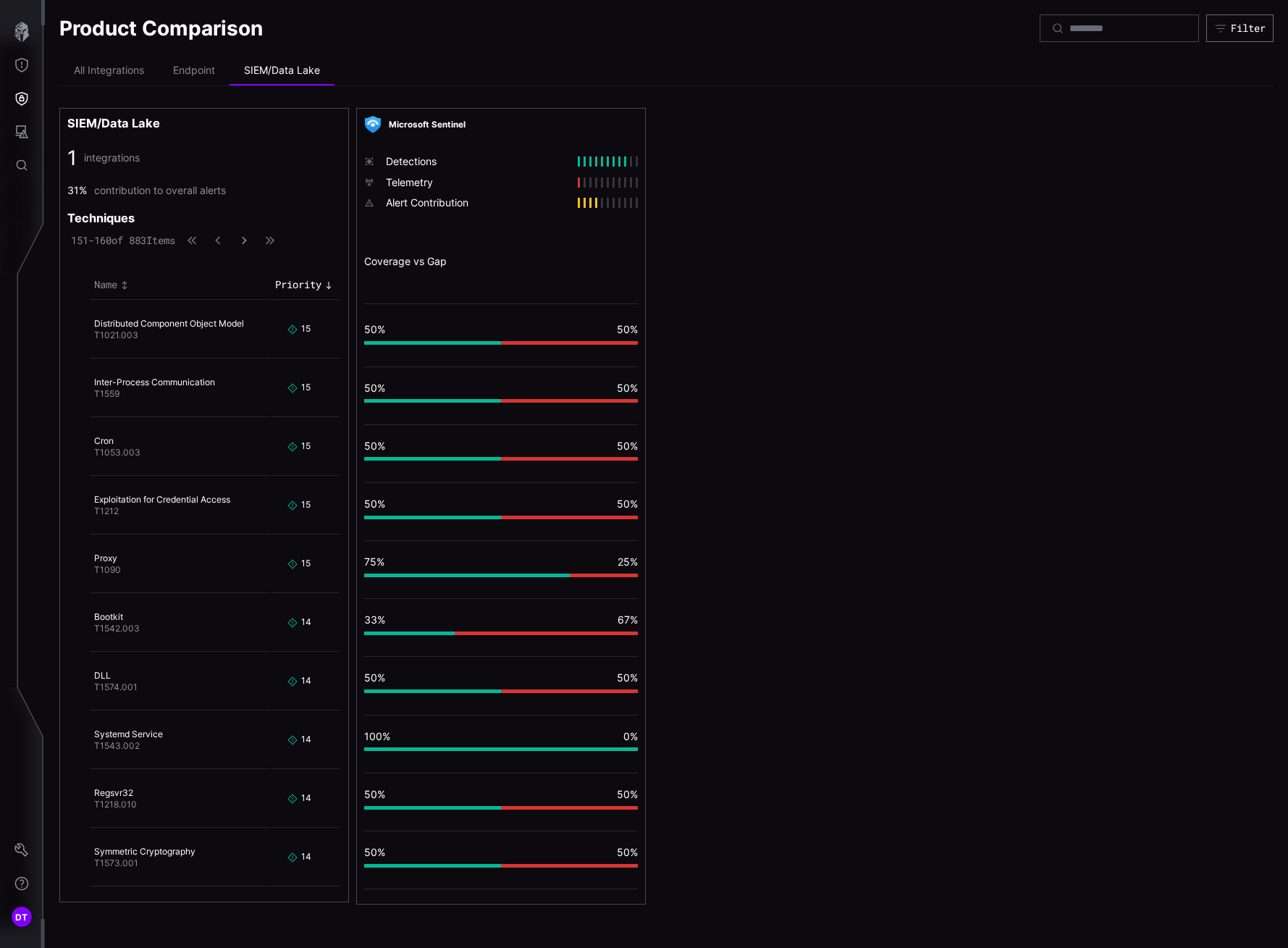
click at [248, 239] on icon "button" at bounding box center [243, 239] width 9 height 9
click at [249, 239] on icon "button" at bounding box center [244, 240] width 10 height 10
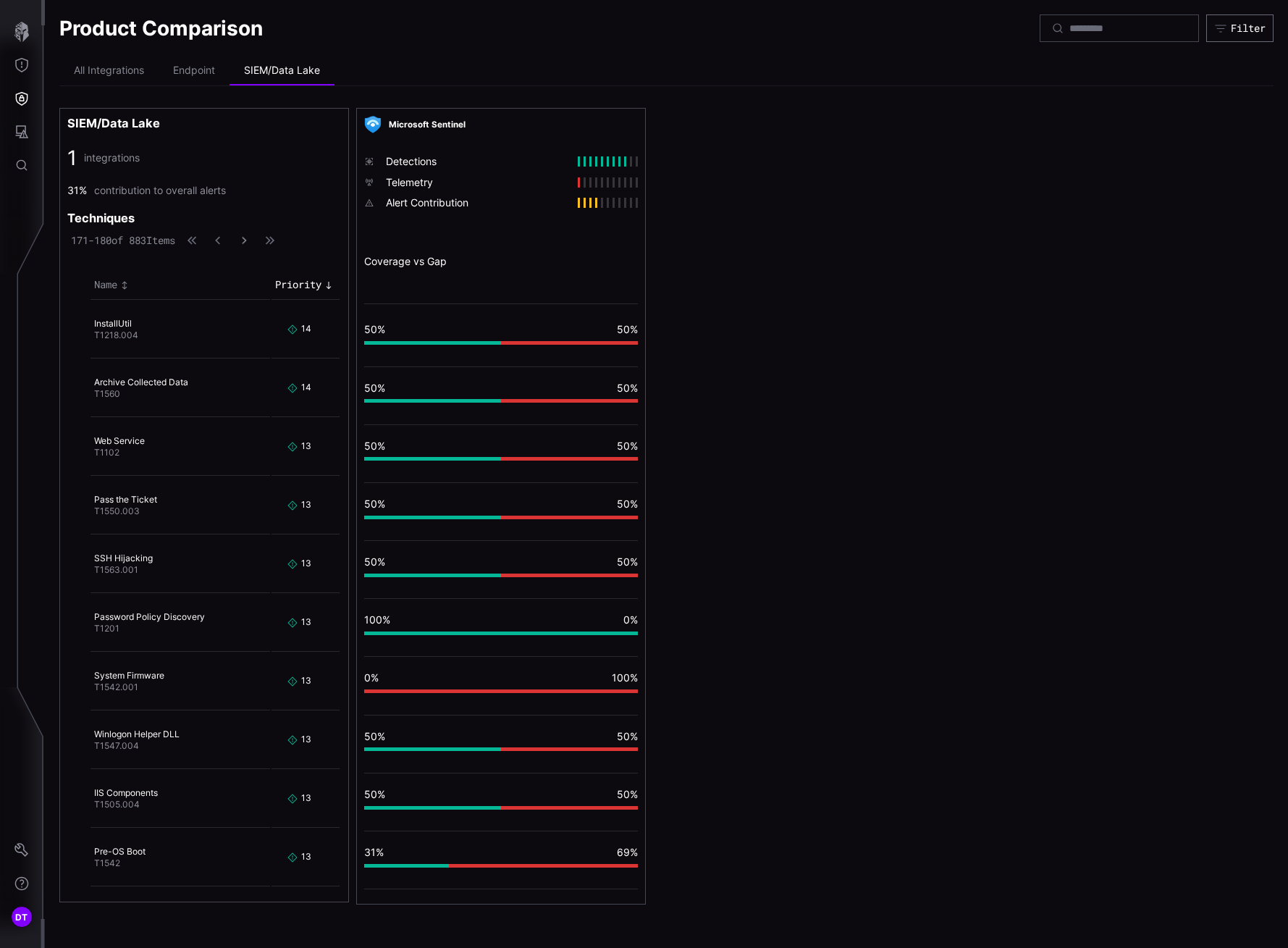
click at [249, 239] on icon "button" at bounding box center [243, 240] width 9 height 9
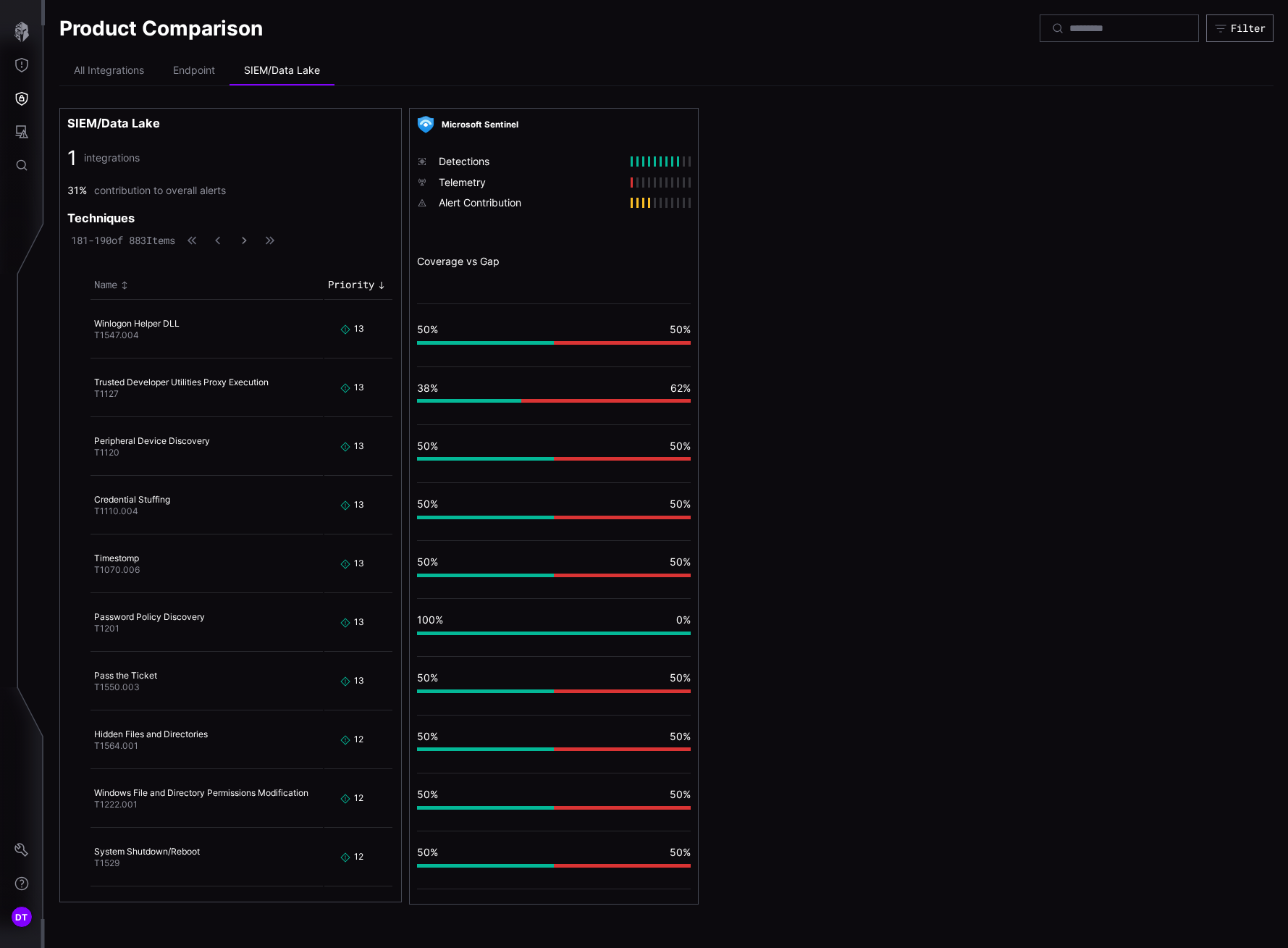
click at [249, 240] on icon "button" at bounding box center [243, 240] width 9 height 9
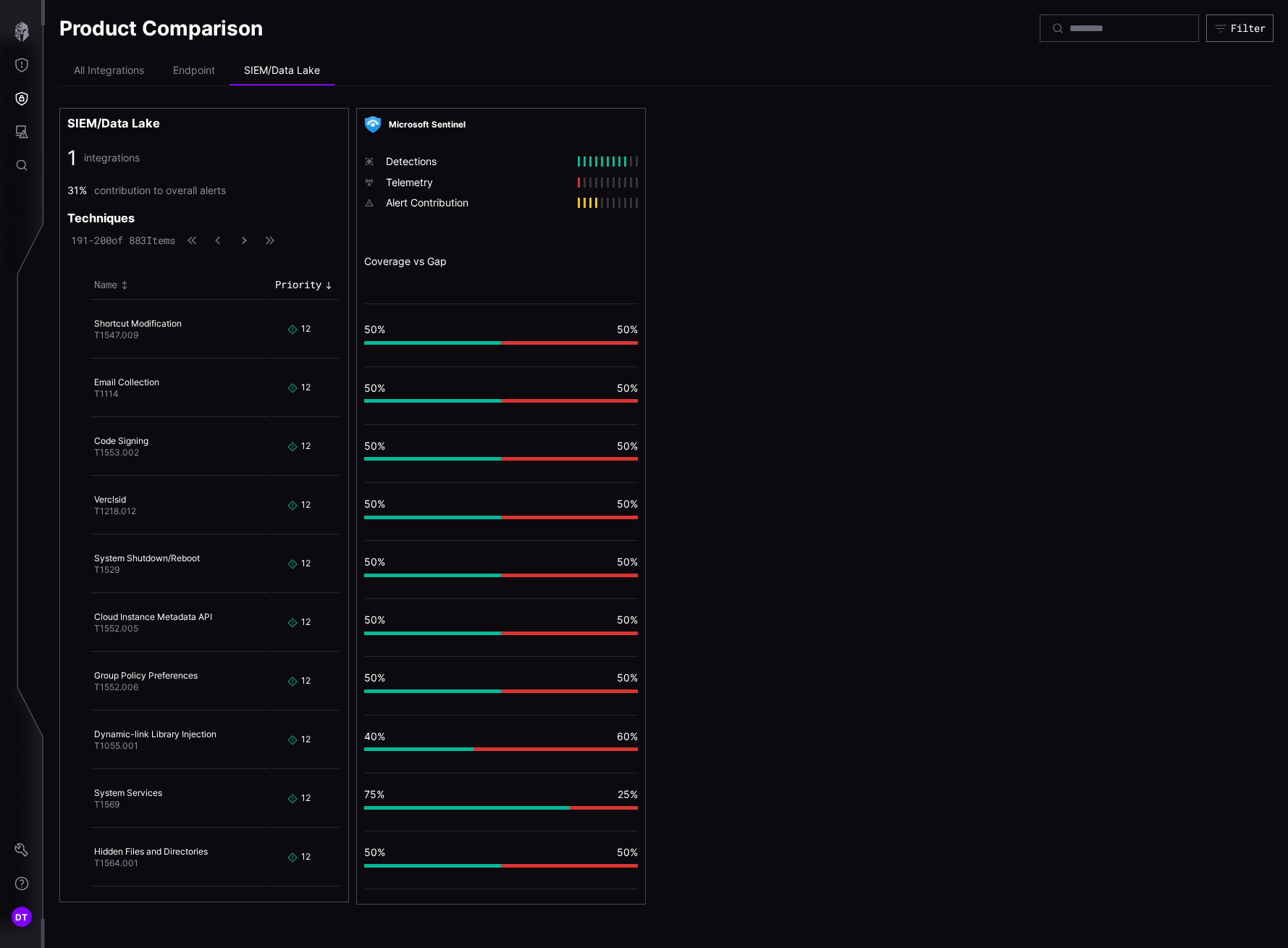
click at [249, 240] on icon "button" at bounding box center [243, 240] width 9 height 9
click at [249, 240] on icon "button" at bounding box center [244, 240] width 10 height 10
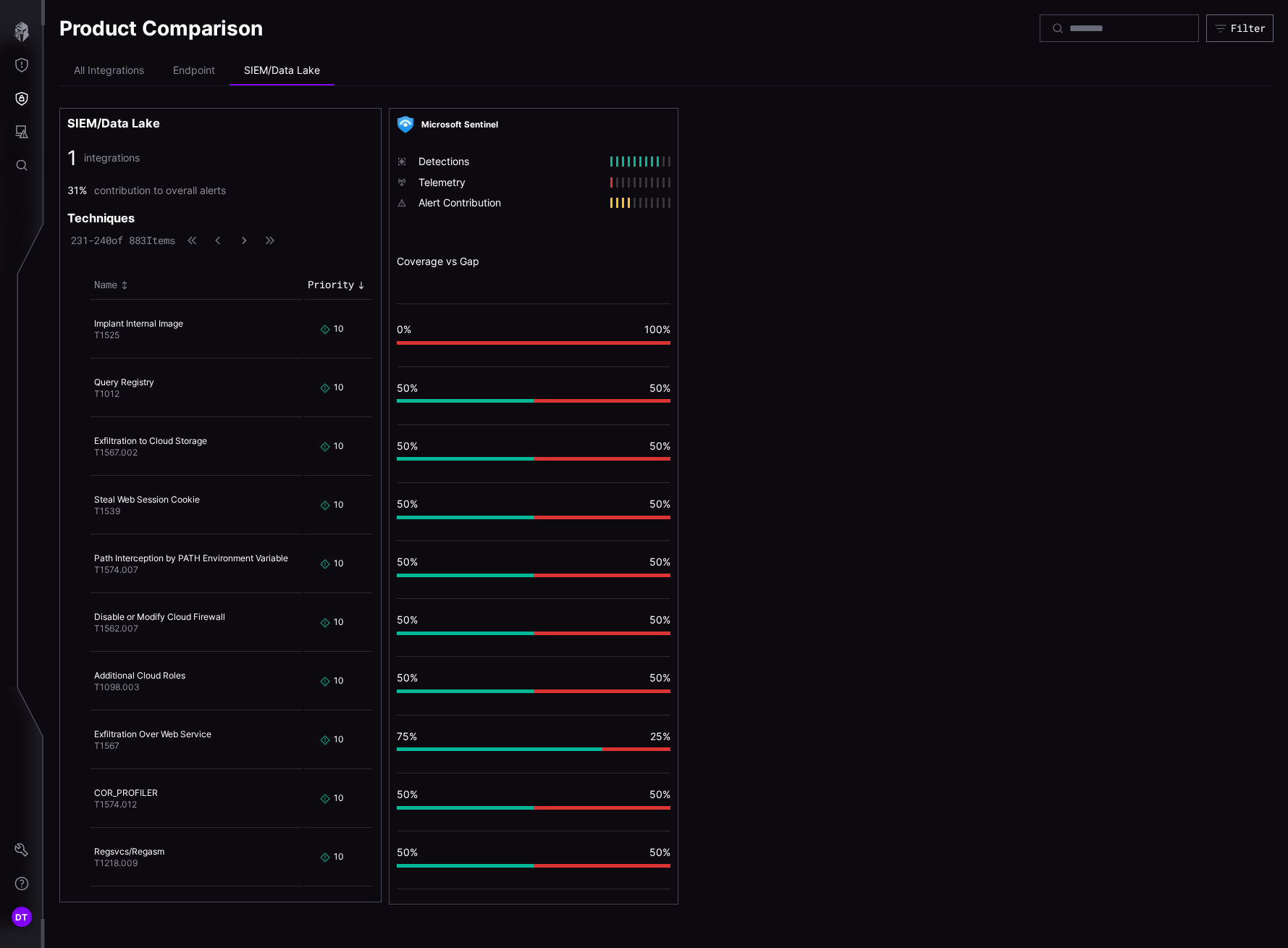
click at [249, 240] on icon "button" at bounding box center [243, 240] width 9 height 9
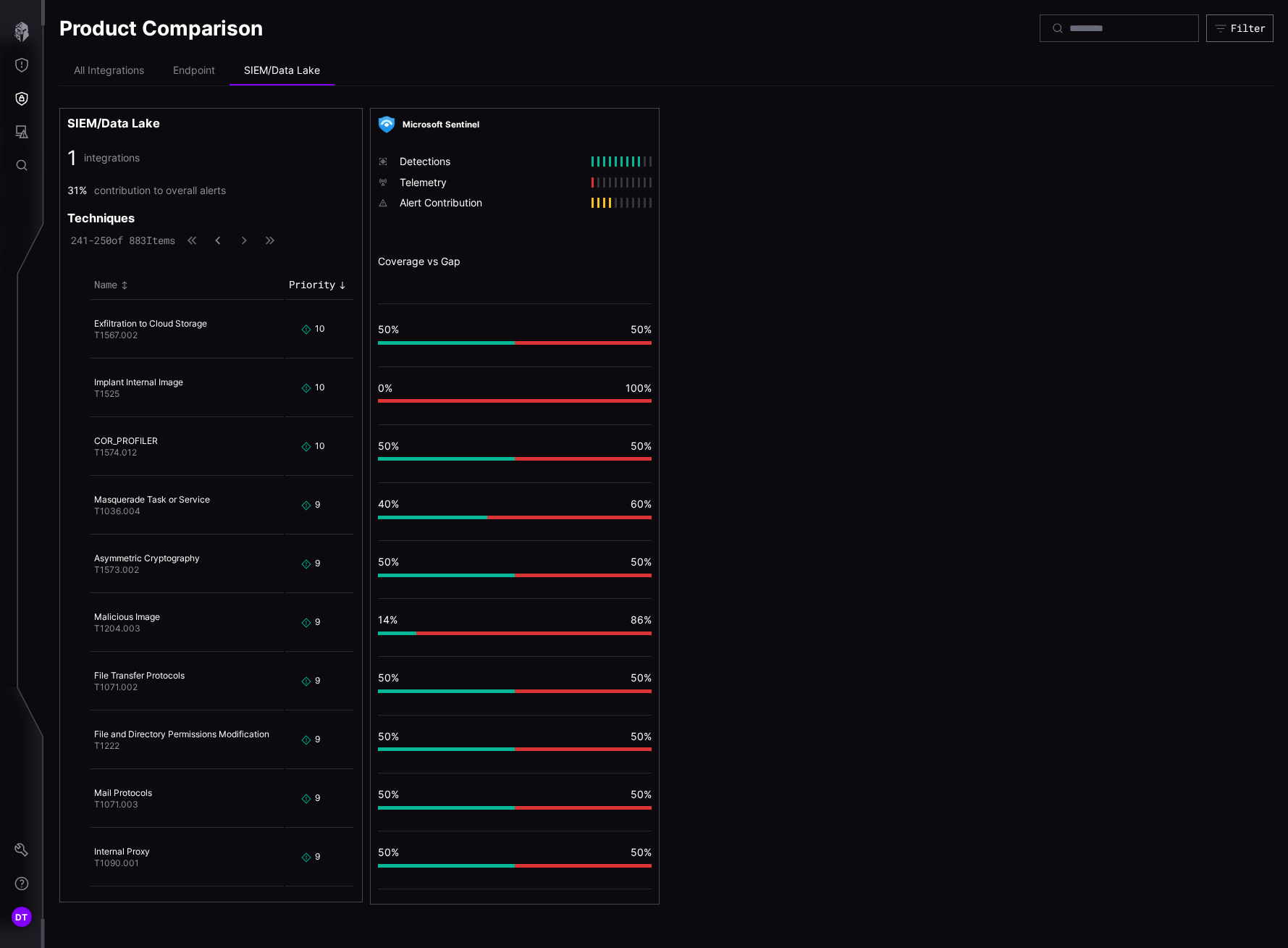
click at [220, 242] on icon "button" at bounding box center [217, 240] width 5 height 8
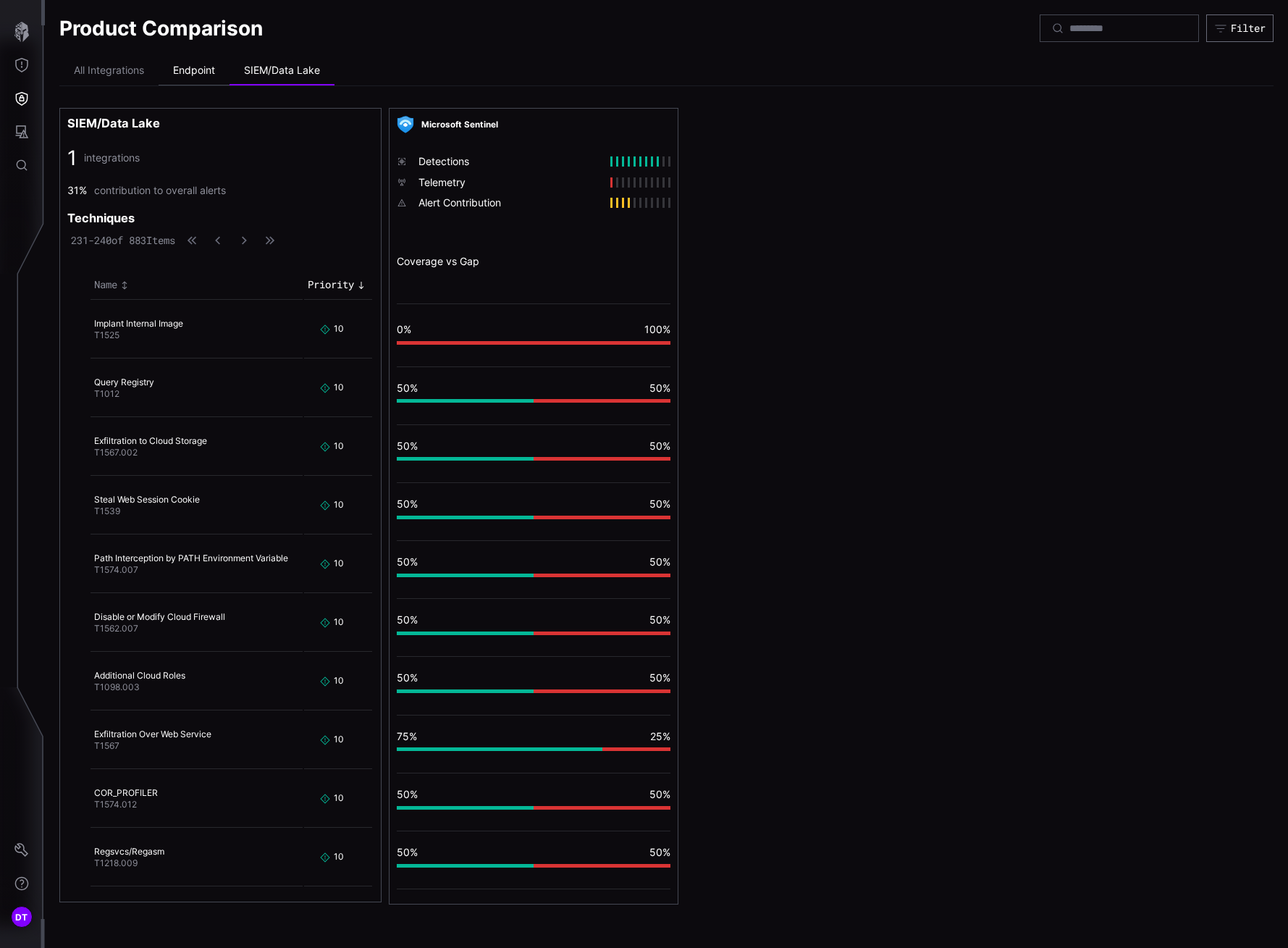
click at [192, 68] on li "Endpoint" at bounding box center [193, 71] width 71 height 29
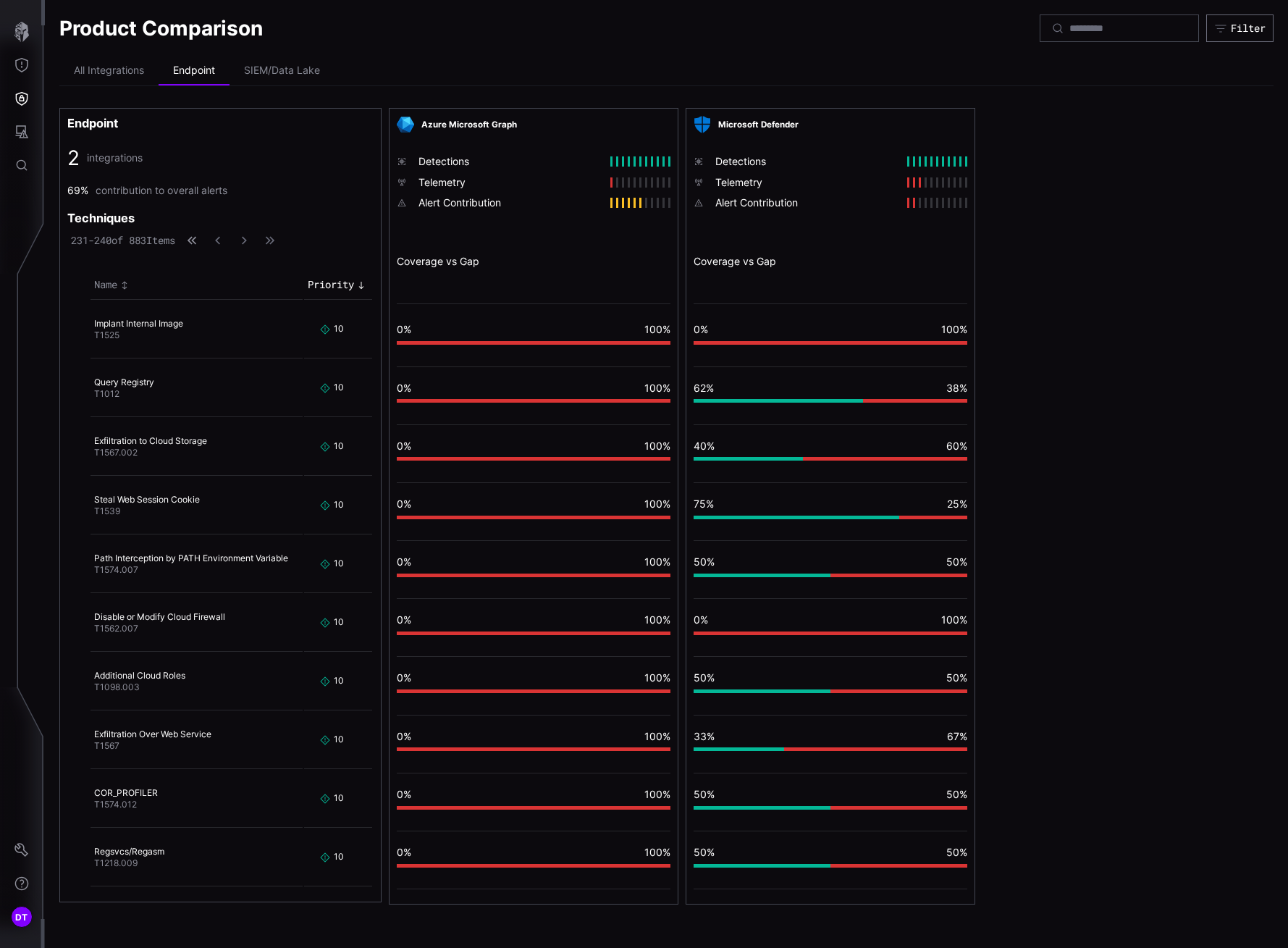
click at [201, 234] on button "button" at bounding box center [191, 240] width 19 height 15
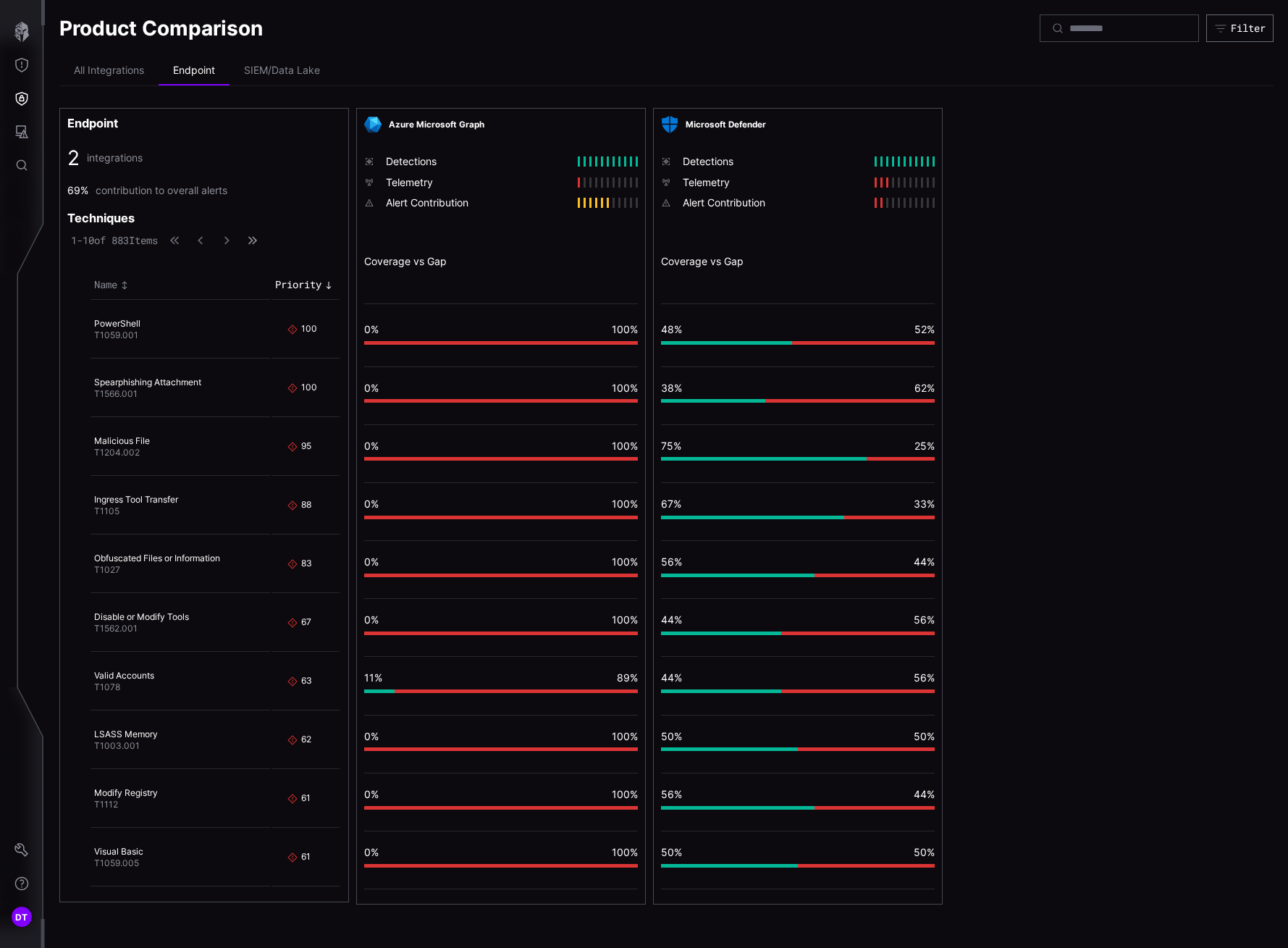
click at [258, 235] on icon "button" at bounding box center [252, 240] width 10 height 10
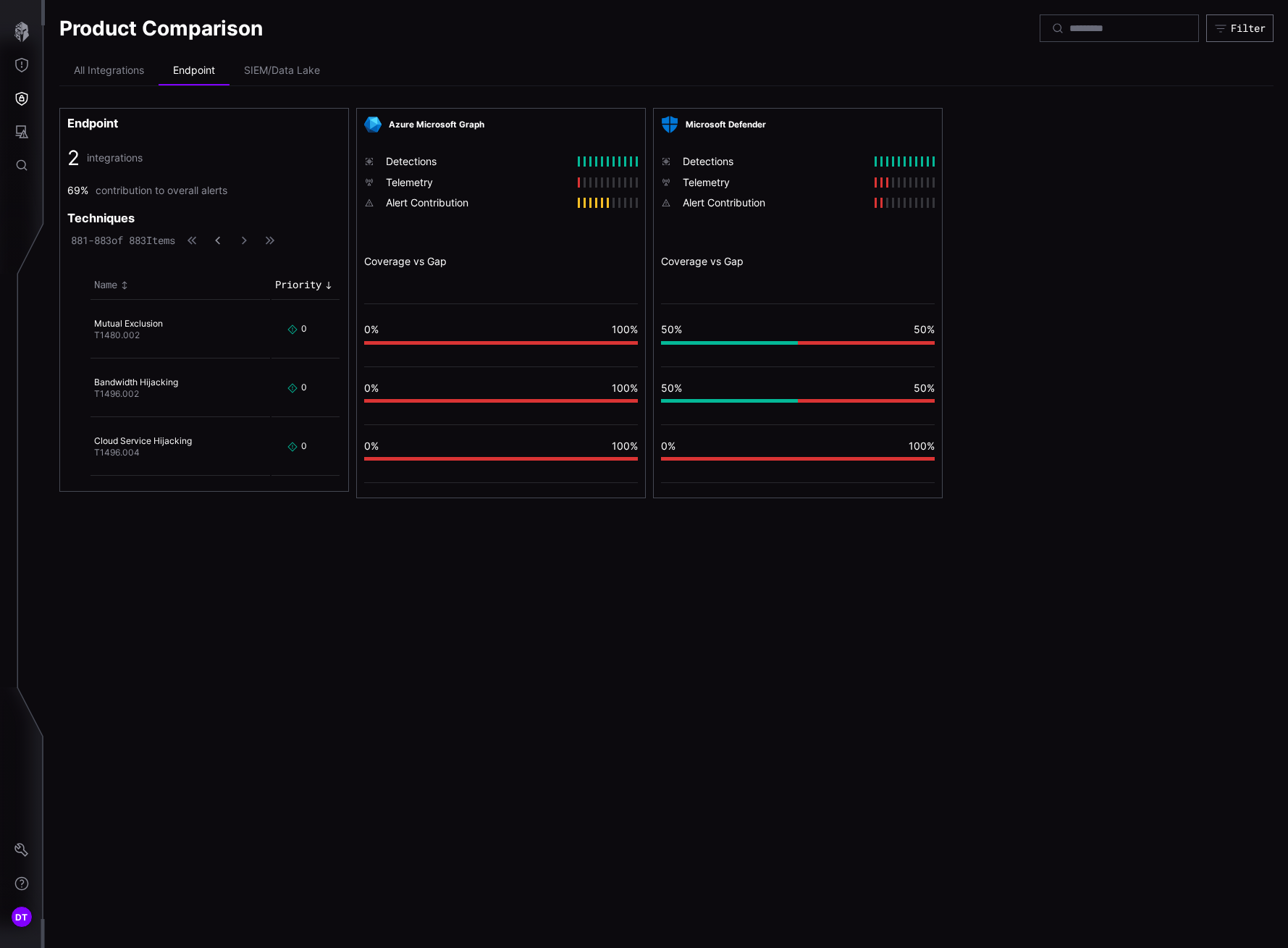
click at [223, 242] on icon "button" at bounding box center [218, 240] width 10 height 10
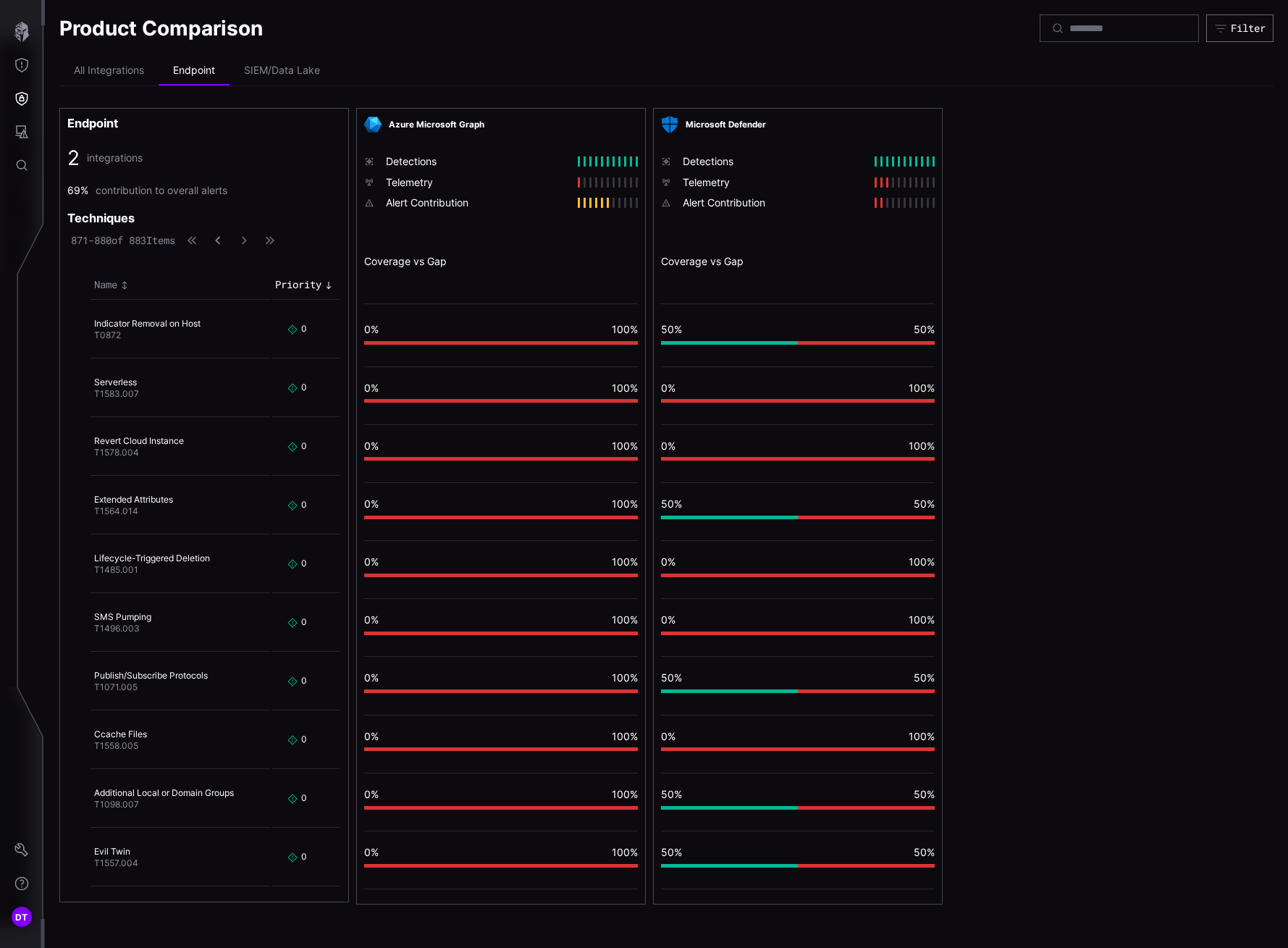
click at [223, 242] on icon "button" at bounding box center [218, 240] width 10 height 10
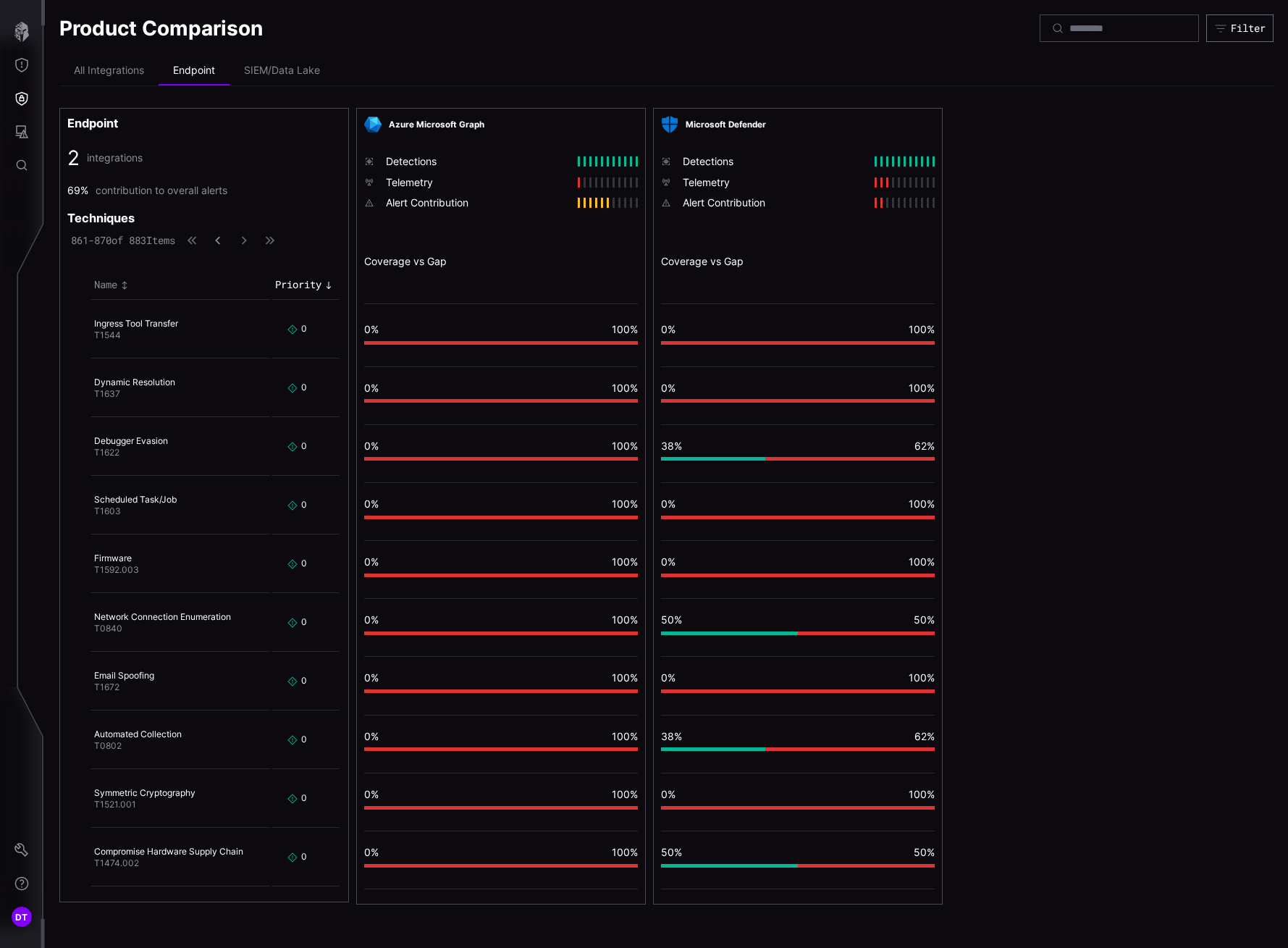
click at [223, 242] on icon "button" at bounding box center [218, 240] width 10 height 10
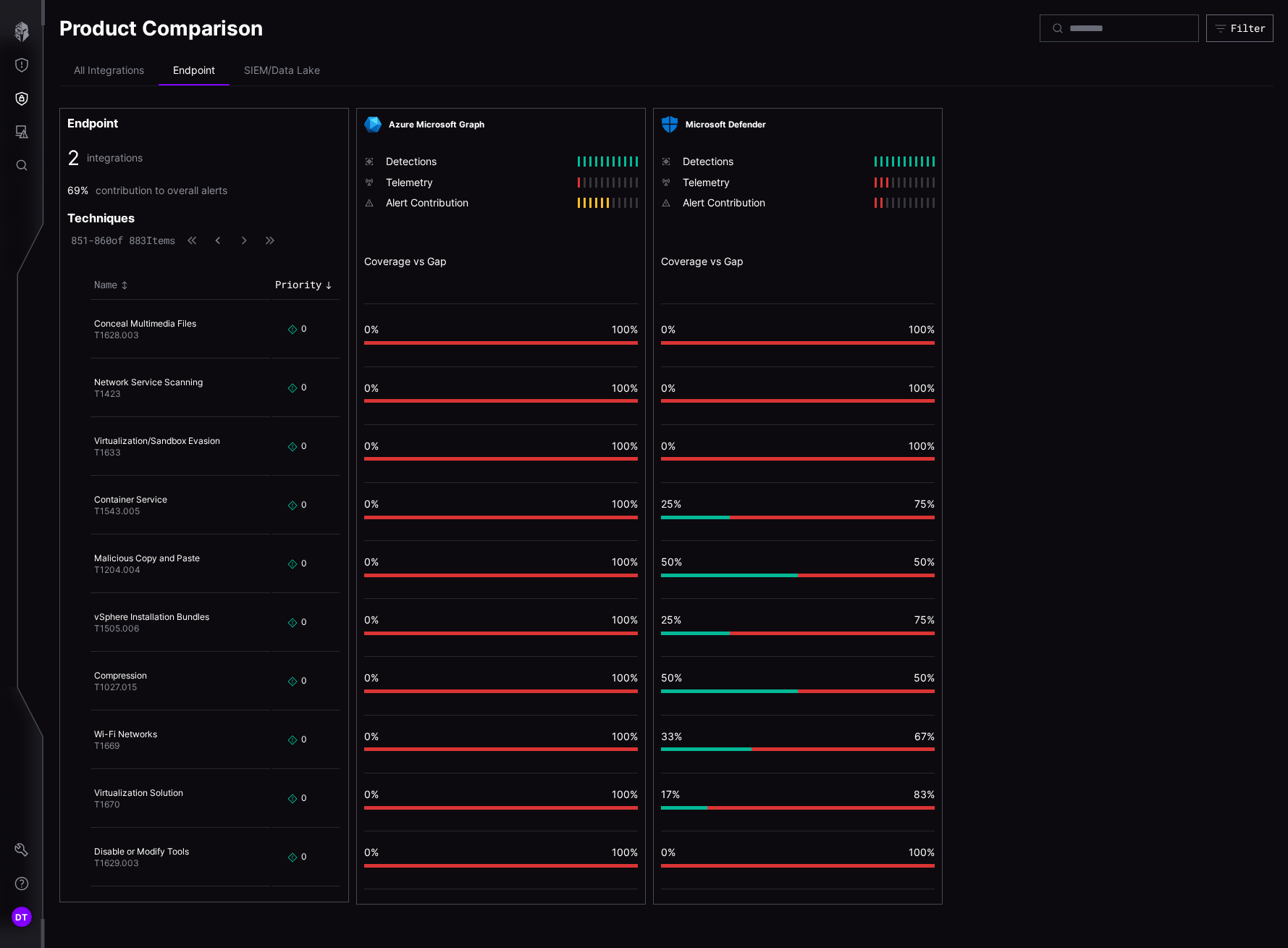
click at [223, 242] on icon "button" at bounding box center [217, 240] width 9 height 9
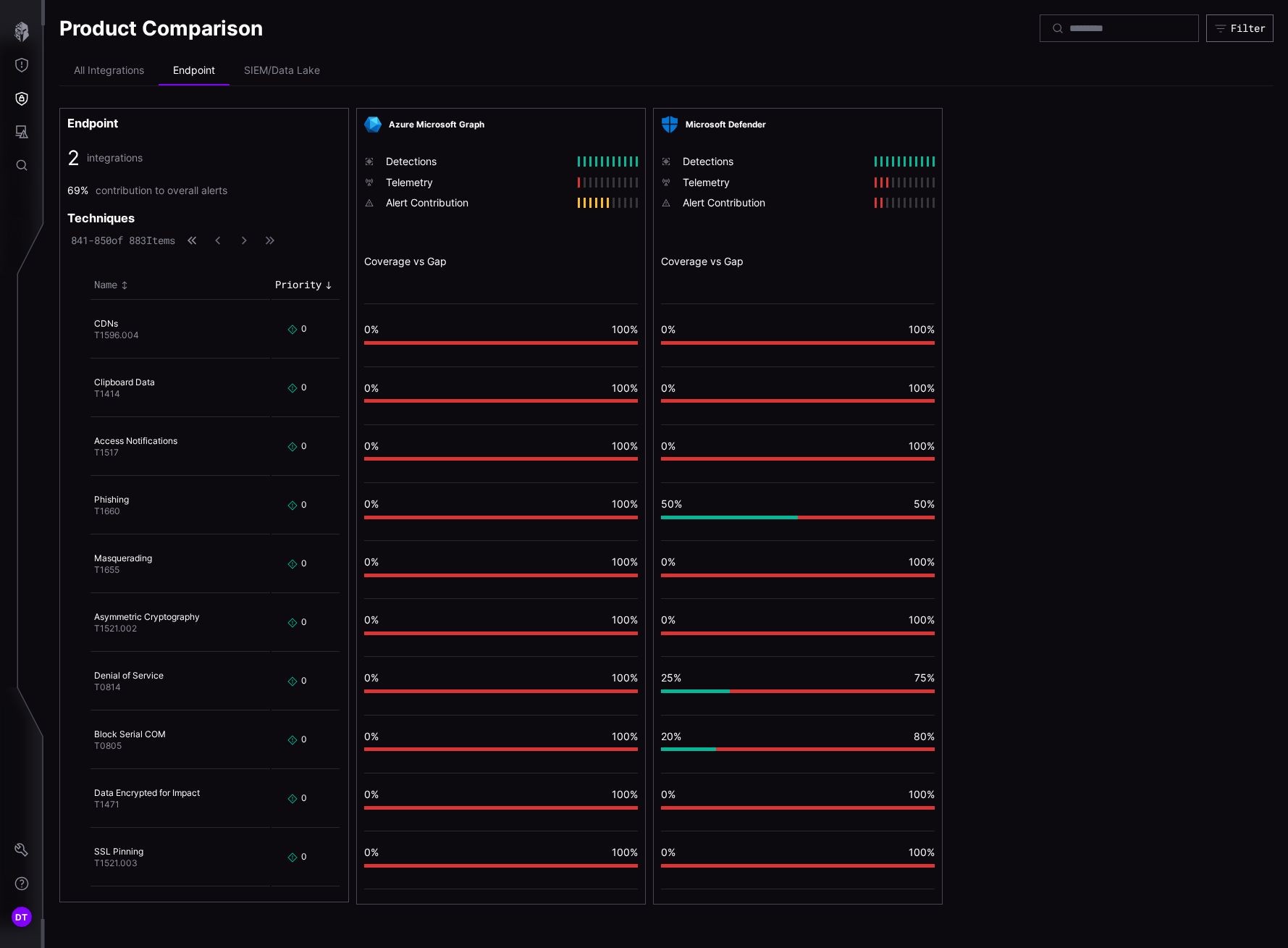
click at [197, 239] on icon "button" at bounding box center [191, 240] width 10 height 10
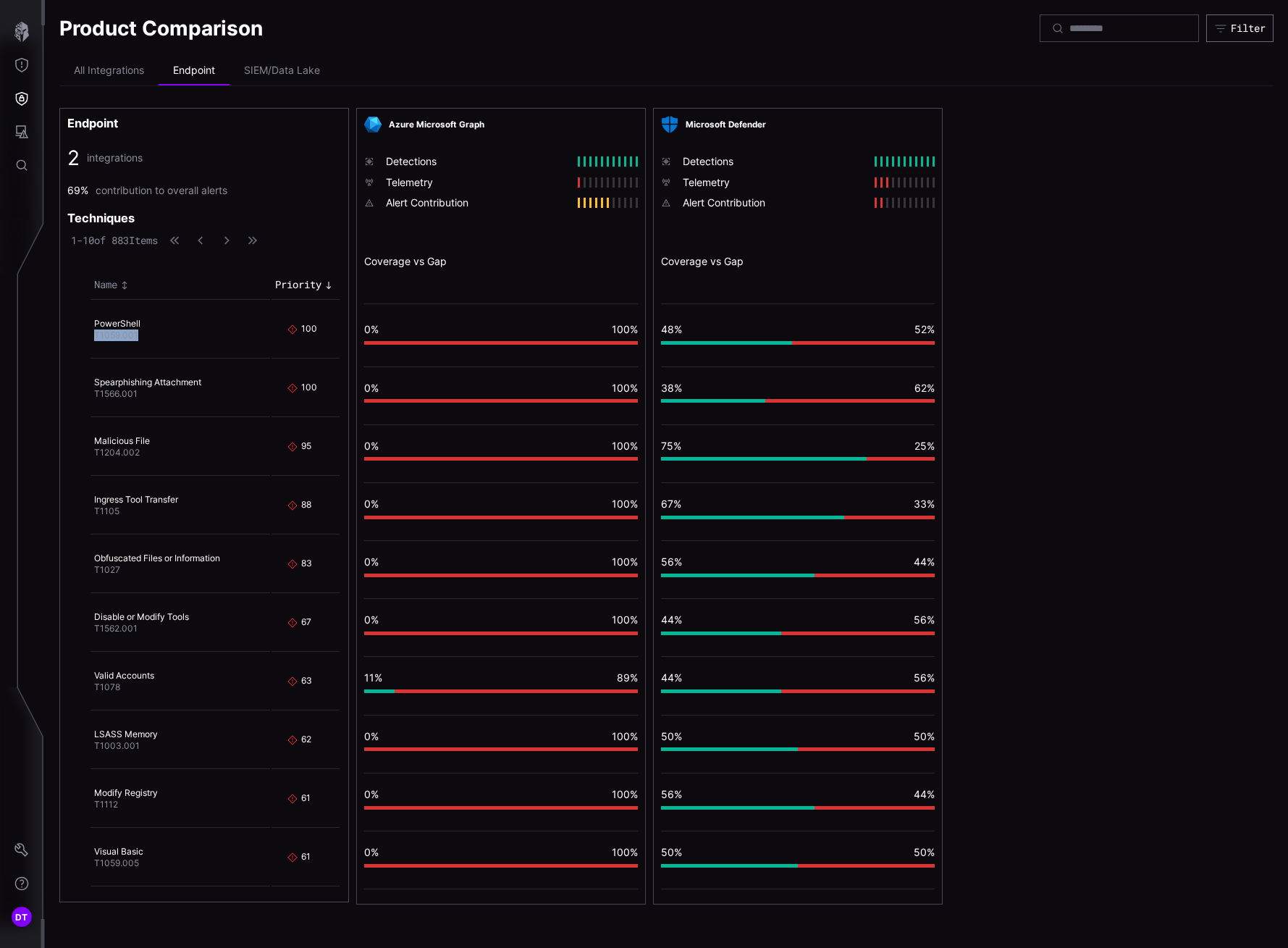
drag, startPoint x: 97, startPoint y: 334, endPoint x: 145, endPoint y: 337, distance: 48.1
click at [145, 337] on td "PowerShell T1059.001" at bounding box center [180, 329] width 179 height 57
copy span "T1059.001"
click at [102, 74] on li "All Integrations" at bounding box center [110, 71] width 100 height 29
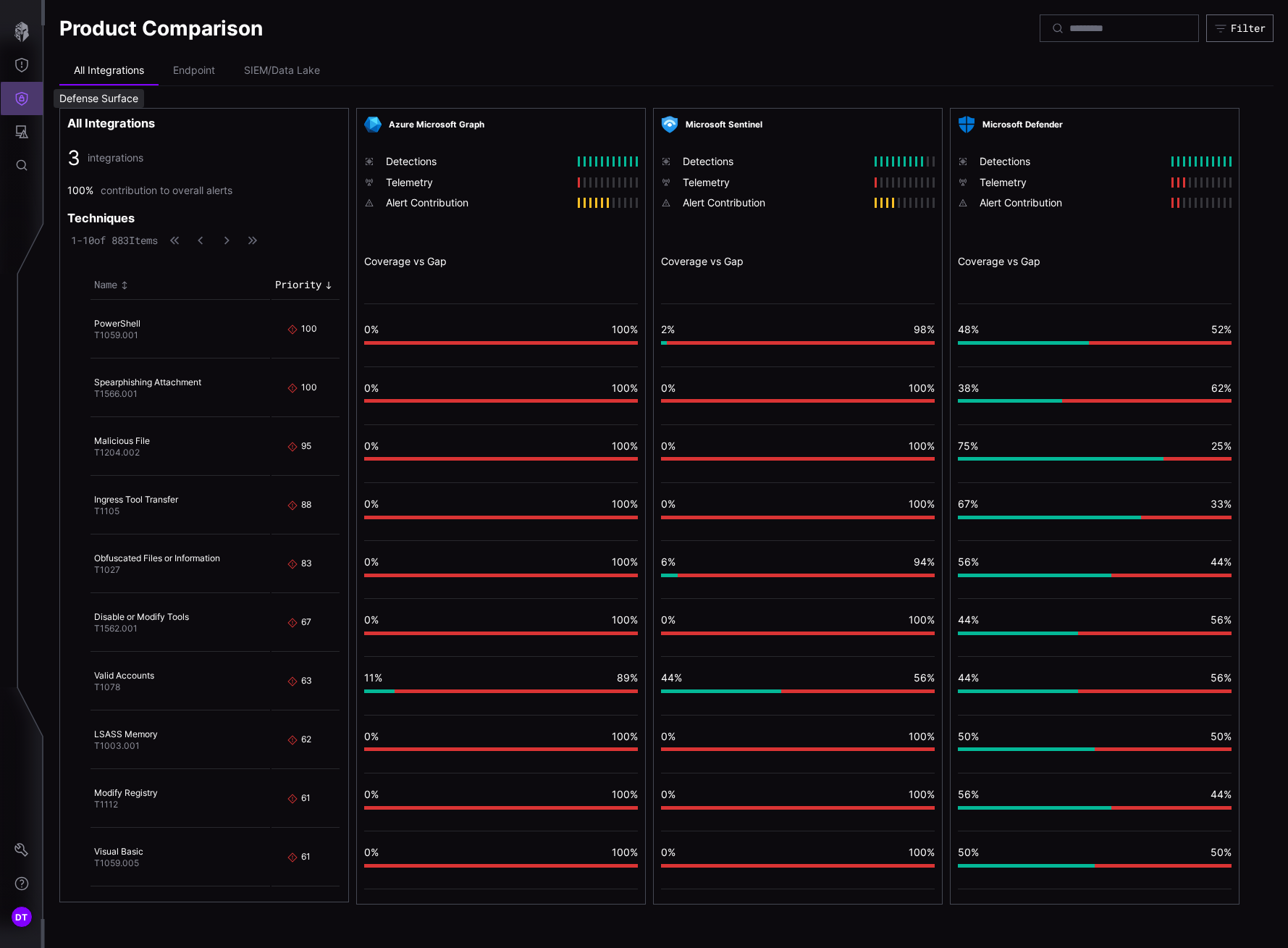
click at [22, 100] on icon "Defense Surface" at bounding box center [22, 99] width 15 height 15
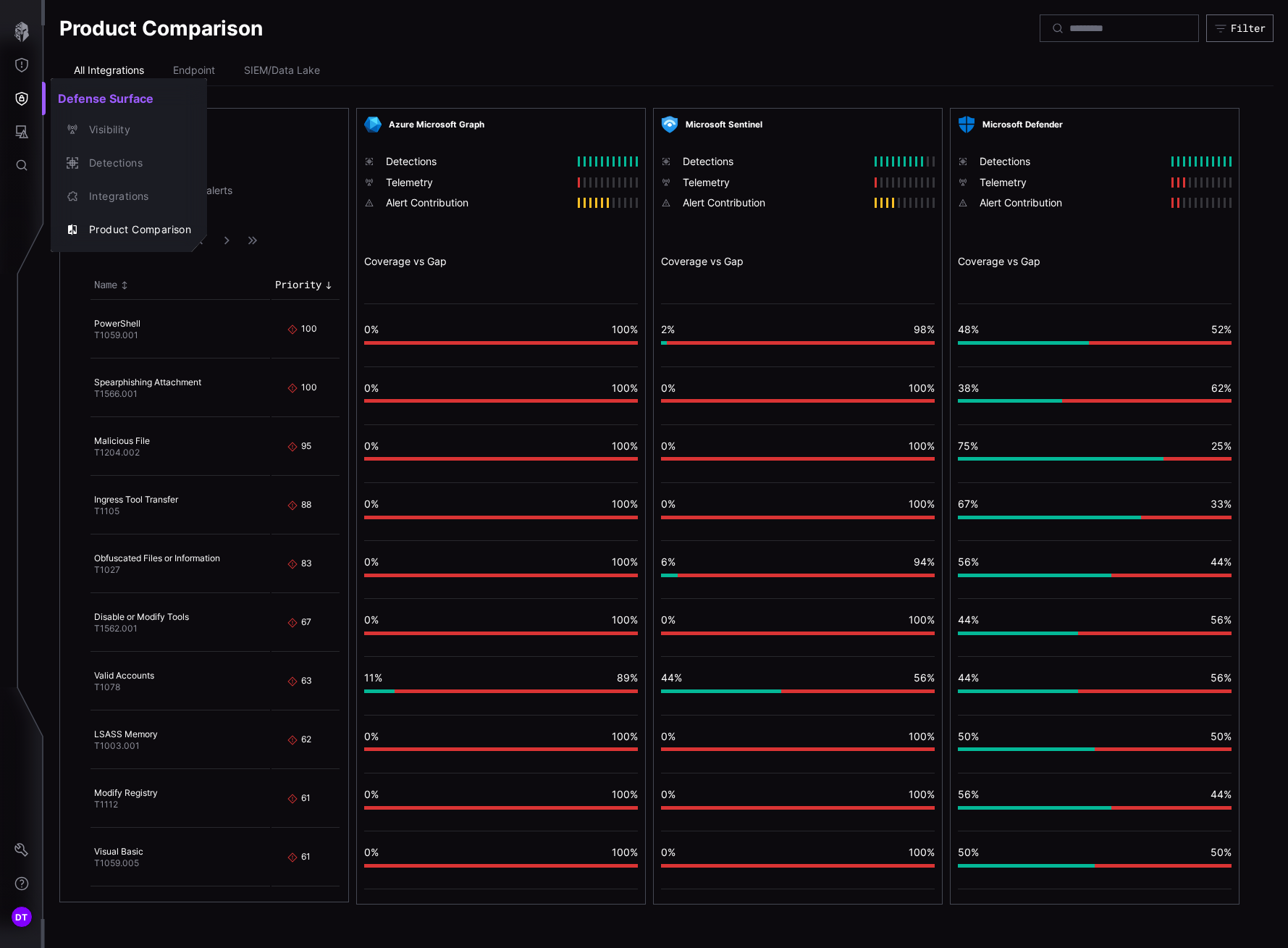
click at [23, 64] on div at bounding box center [644, 474] width 1288 height 948
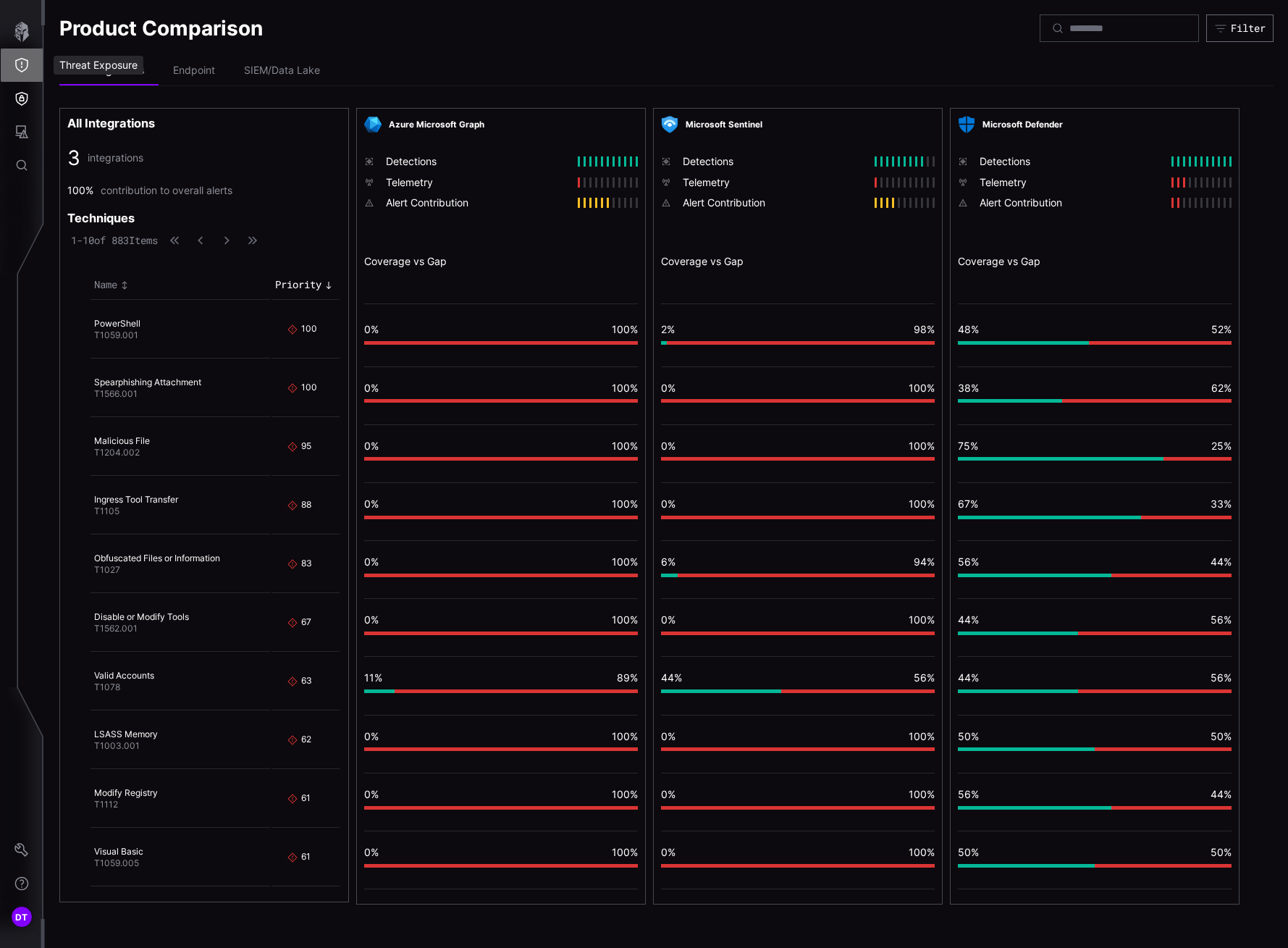
click at [23, 65] on icon "Threat Exposure" at bounding box center [22, 65] width 15 height 15
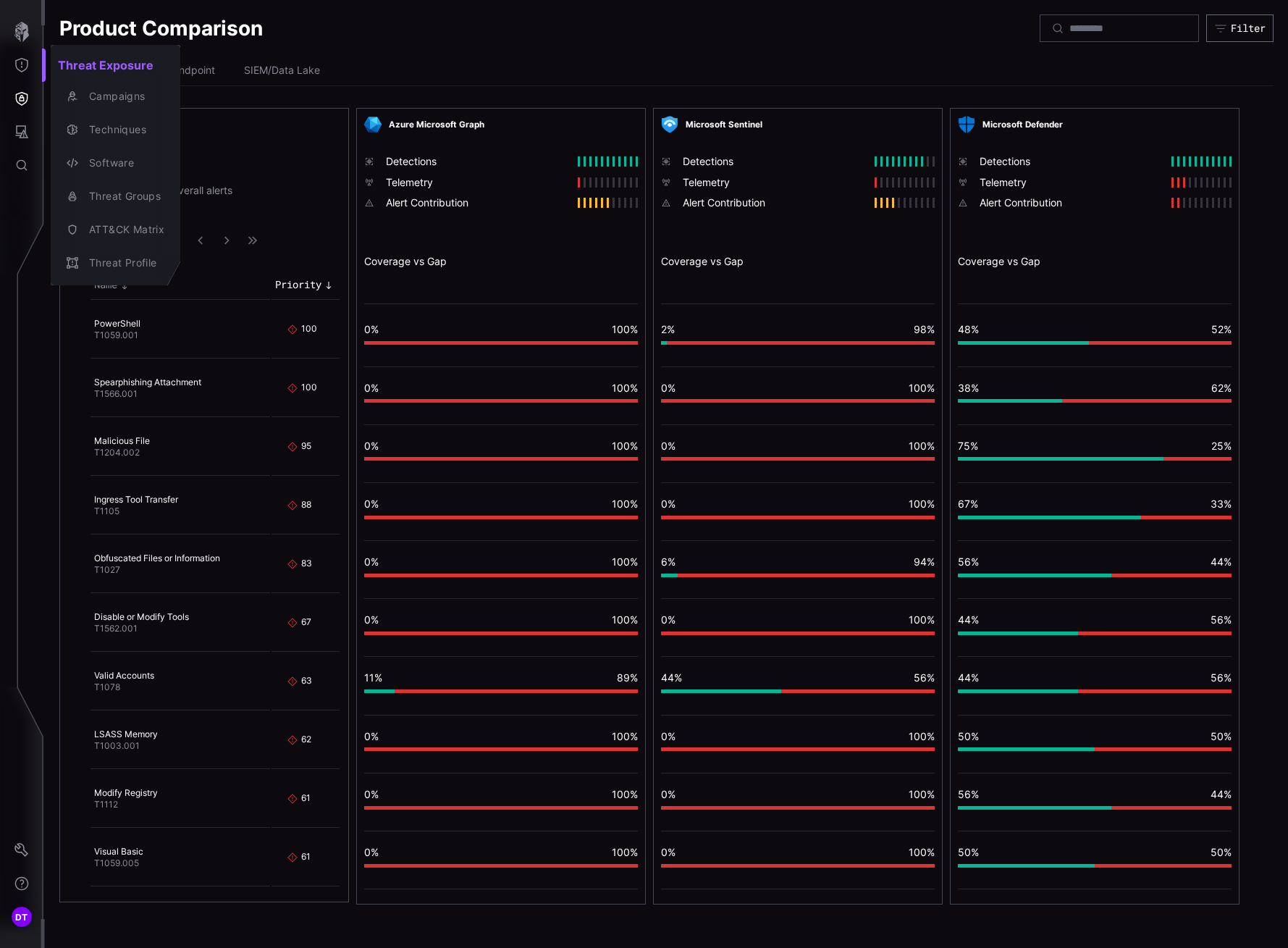
click at [23, 35] on div at bounding box center [644, 474] width 1288 height 948
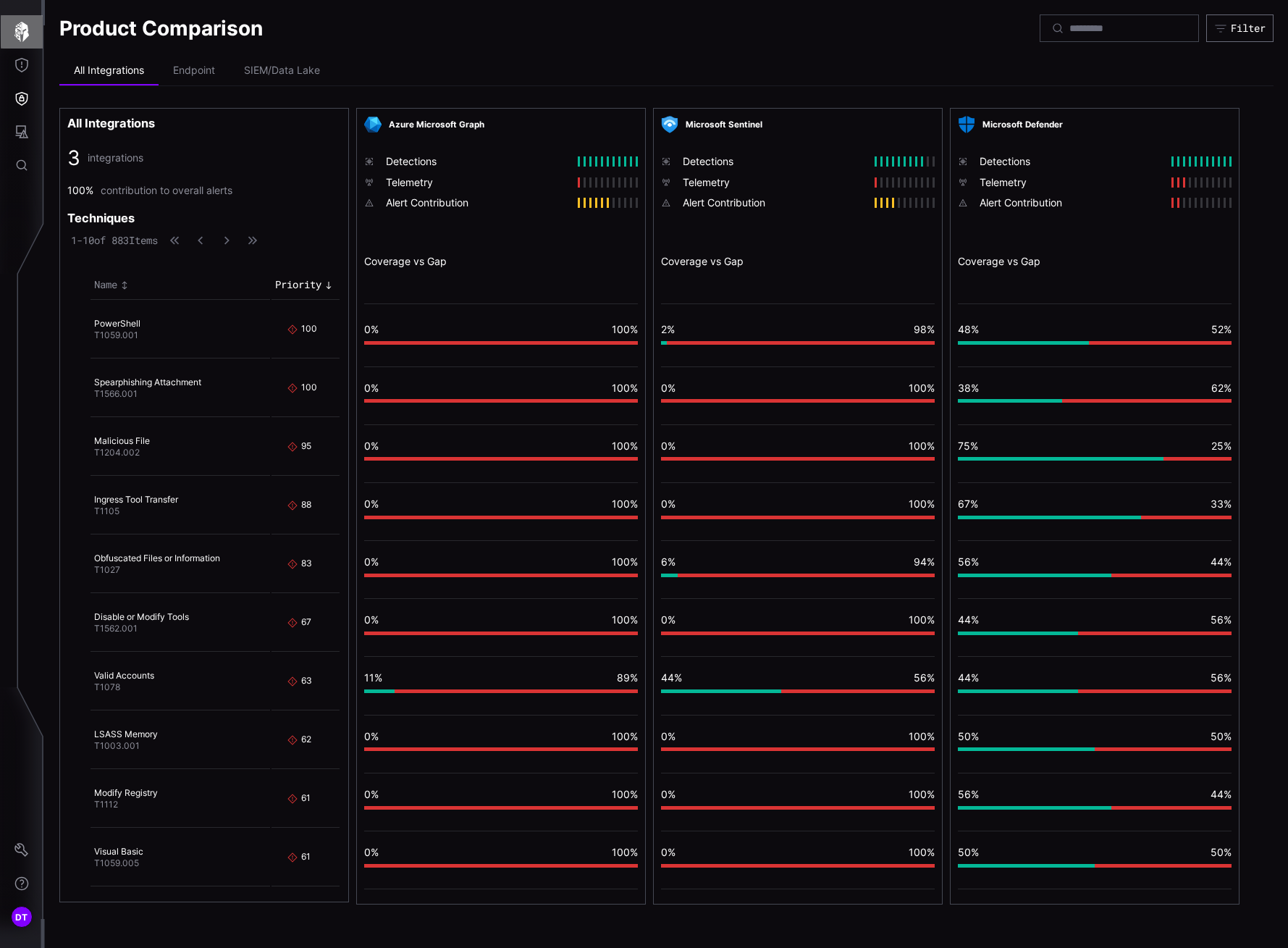
click at [21, 39] on icon "button" at bounding box center [22, 32] width 20 height 20
